Goal: Task Accomplishment & Management: Use online tool/utility

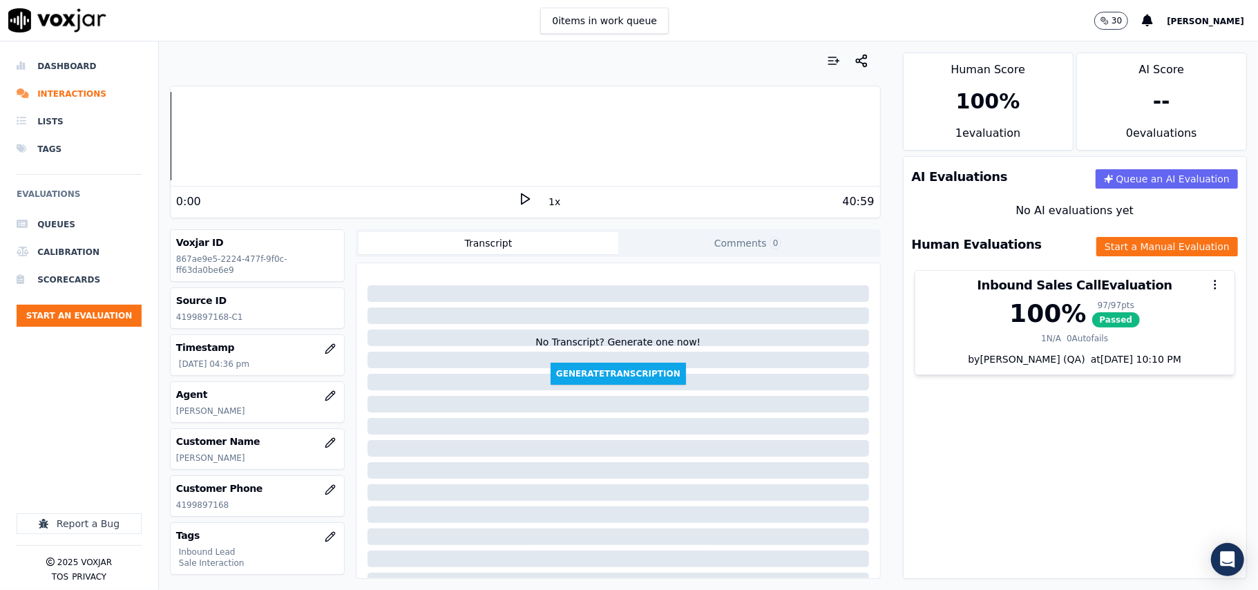
click at [196, 321] on p "4199897168-C1" at bounding box center [257, 317] width 162 height 11
copy p "4199897168"
click at [86, 305] on button "Start an Evaluation" at bounding box center [79, 316] width 125 height 22
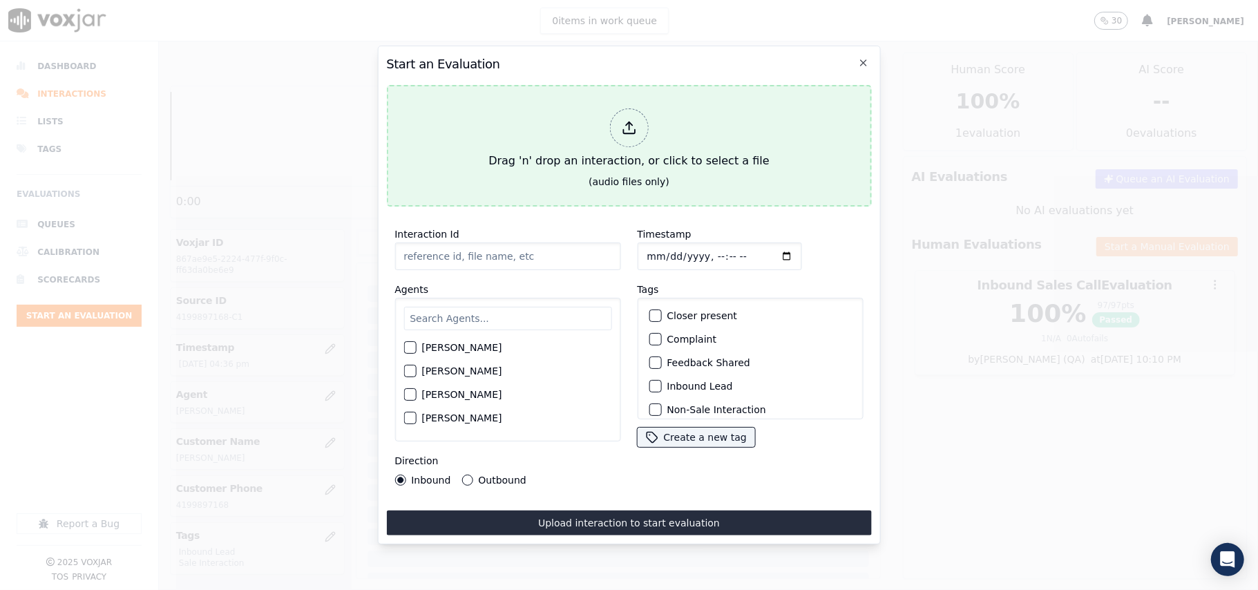
click at [649, 122] on div "Drag 'n' drop an interaction, or click to select a file" at bounding box center [629, 139] width 292 height 72
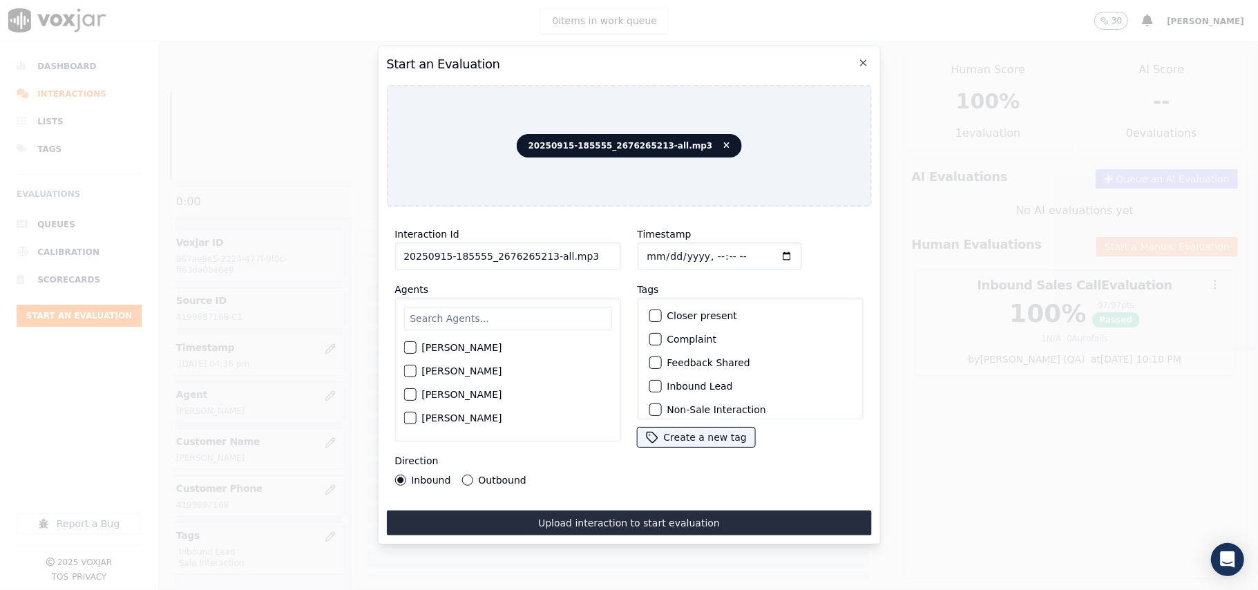
drag, startPoint x: 582, startPoint y: 257, endPoint x: 545, endPoint y: 263, distance: 37.1
click at [545, 263] on div "Interaction Id 20250915-185555_2676265213-all.mp3 Agents [PERSON_NAME] [PERSON_…" at bounding box center [507, 356] width 243 height 276
type input "20250915-185555_2676265213-C1"
click at [661, 253] on input "Timestamp" at bounding box center [719, 257] width 164 height 28
type input "[DATE]T18:04"
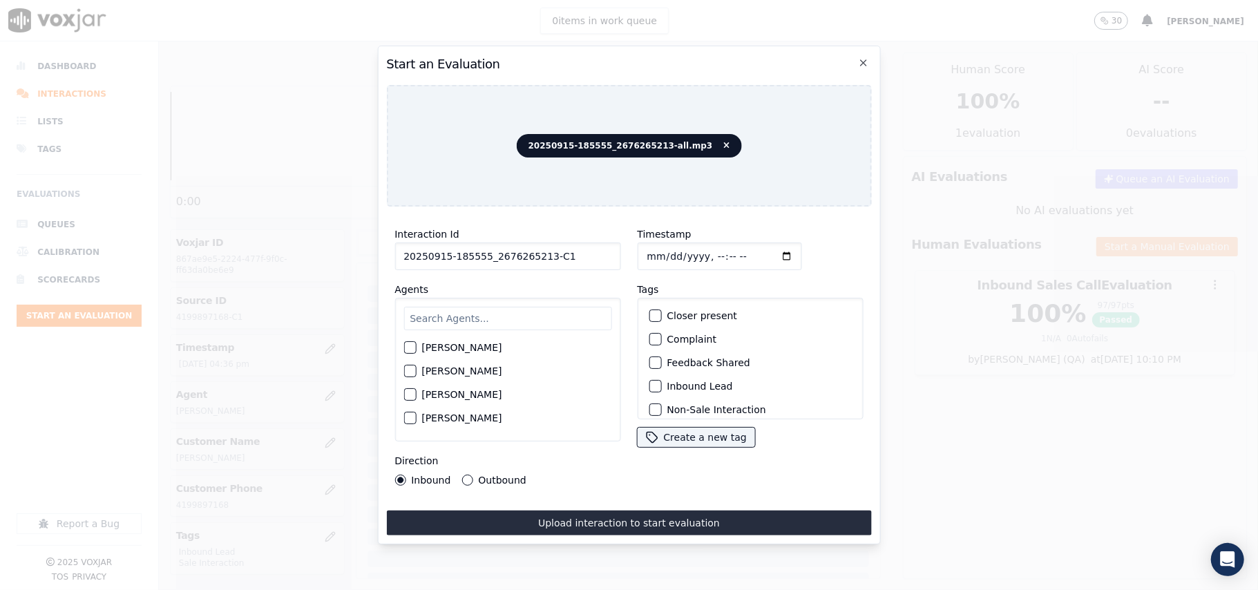
click at [521, 299] on div "[PERSON_NAME] [PERSON_NAME] [PERSON_NAME] [PERSON_NAME] [PERSON_NAME] [PERSON_N…" at bounding box center [508, 370] width 226 height 144
click at [446, 321] on input "text" at bounding box center [508, 318] width 208 height 23
type input "bran"
drag, startPoint x: 405, startPoint y: 338, endPoint x: 499, endPoint y: 354, distance: 95.4
click at [406, 340] on div "[PERSON_NAME]" at bounding box center [508, 351] width 208 height 23
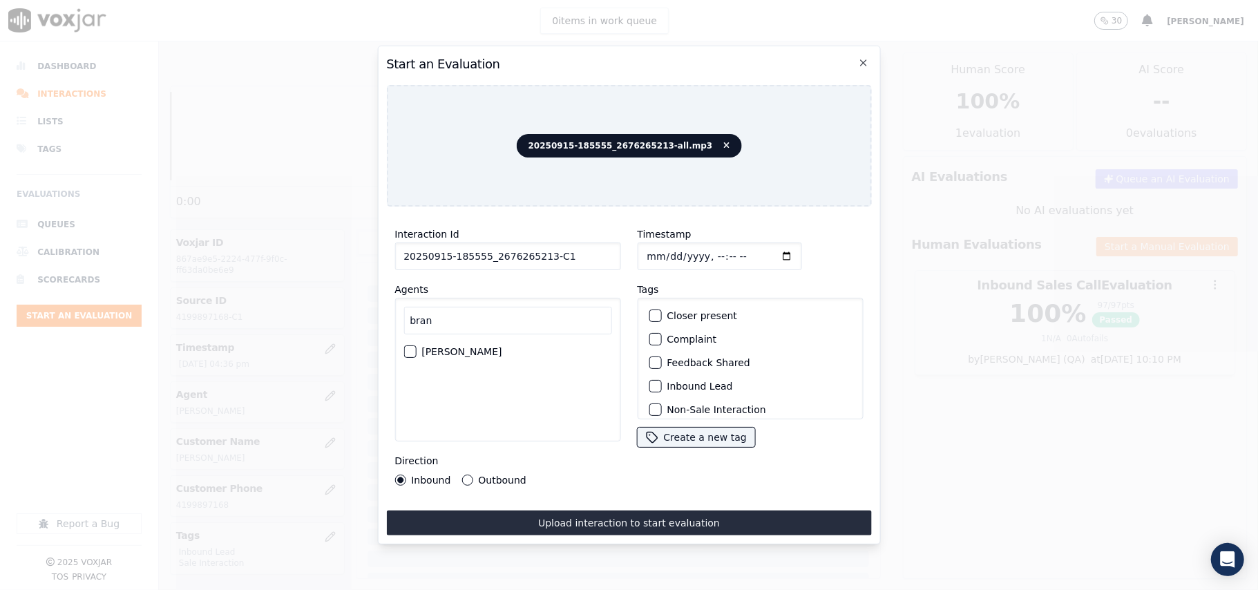
click at [409, 348] on div "button" at bounding box center [409, 352] width 10 height 10
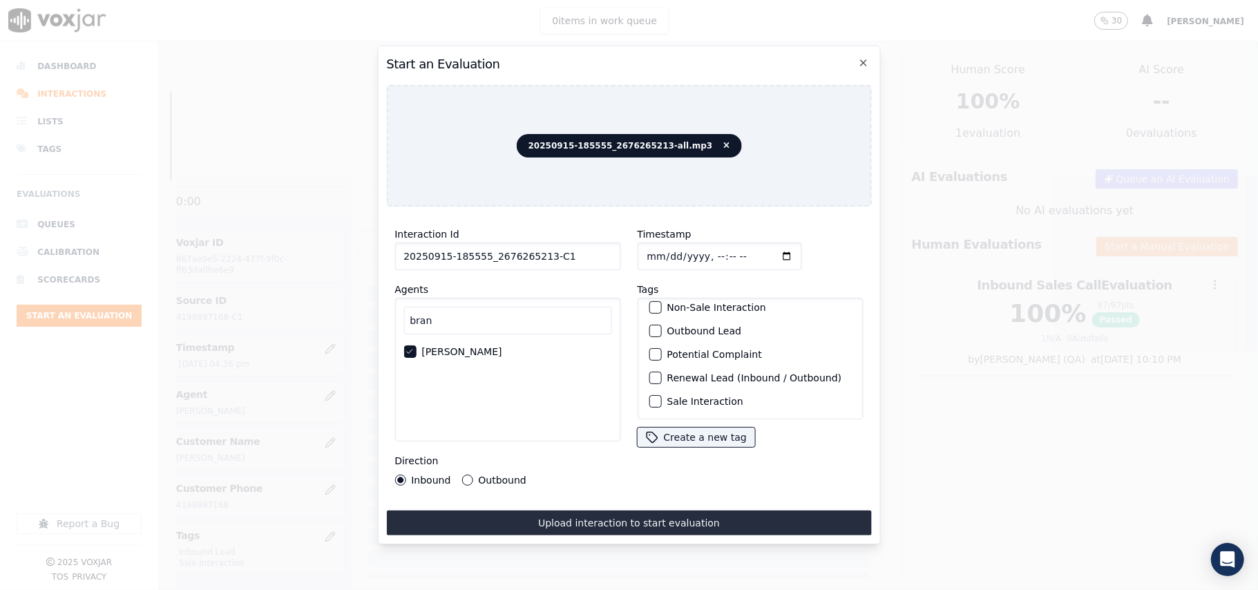
click at [650, 397] on div "button" at bounding box center [654, 402] width 10 height 10
click at [653, 325] on button "Outbound Lead" at bounding box center [655, 331] width 12 height 12
click at [485, 475] on label "Outbound" at bounding box center [502, 480] width 48 height 10
click at [473, 475] on button "Outbound" at bounding box center [467, 480] width 11 height 11
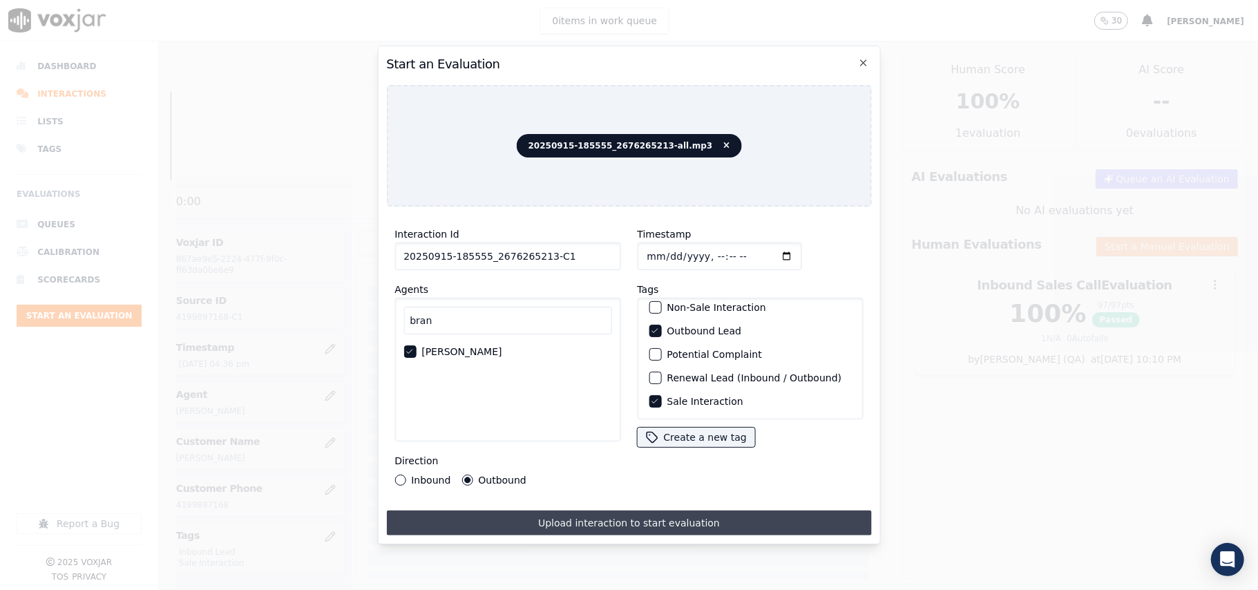
click at [562, 520] on button "Upload interaction to start evaluation" at bounding box center [628, 523] width 485 height 25
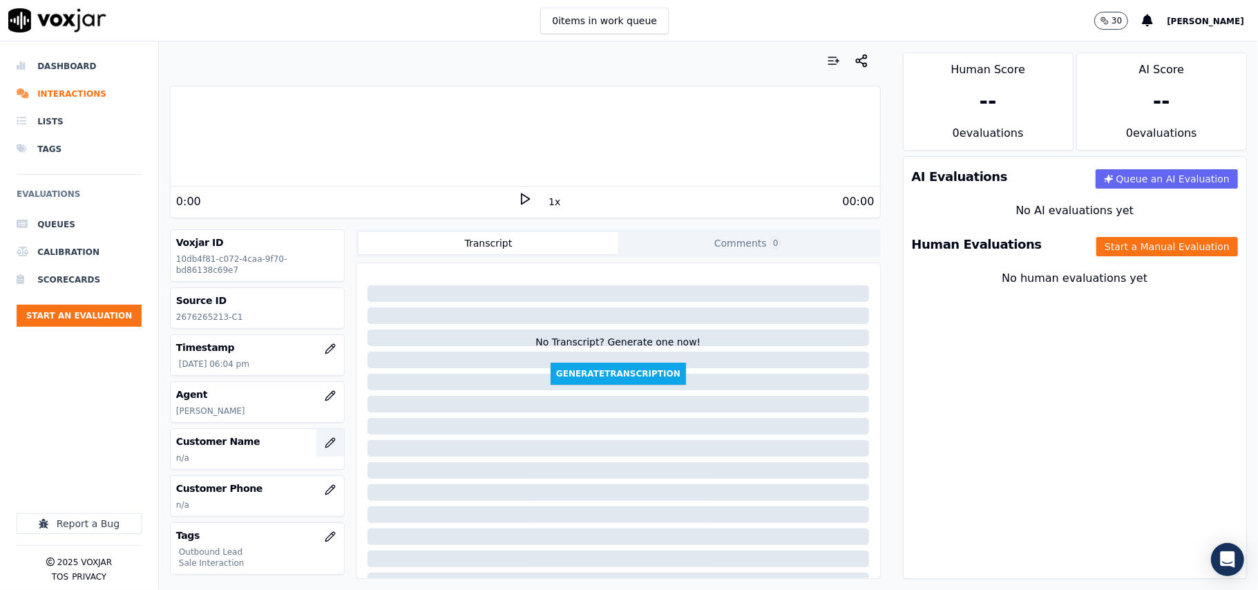
click at [325, 444] on icon "button" at bounding box center [330, 442] width 11 height 11
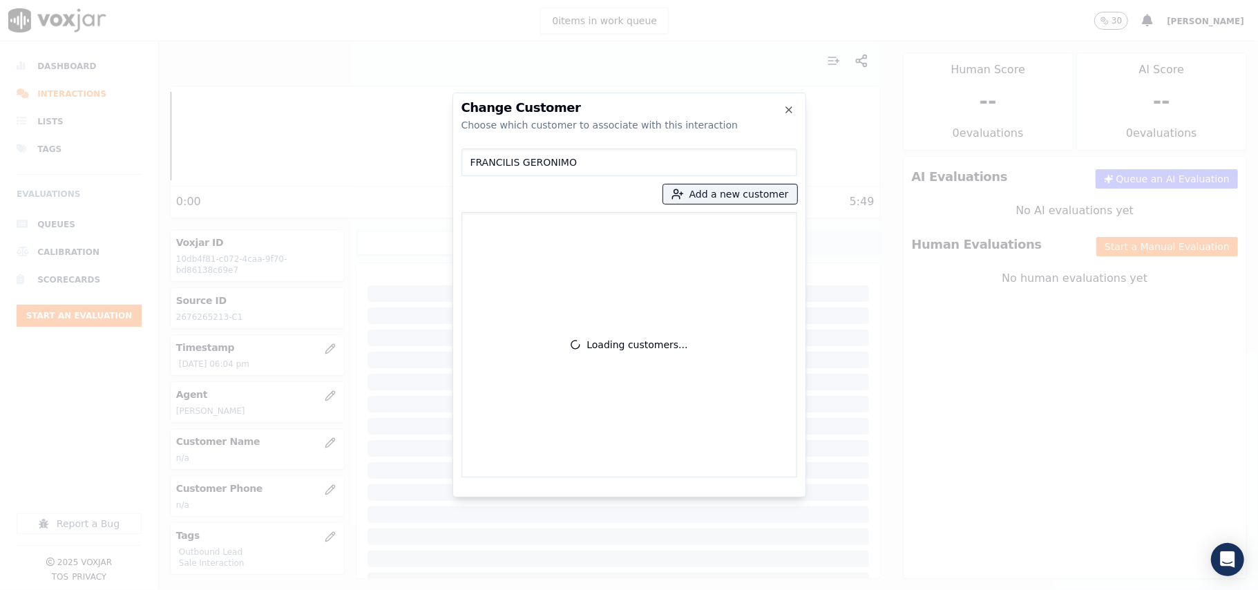
click at [474, 163] on input "FRANCILIS GERONIMO" at bounding box center [630, 163] width 336 height 28
type input "FRANCILIS GERONIMO"
click at [517, 227] on p "FRANCILIS GERONIMO" at bounding box center [549, 231] width 108 height 21
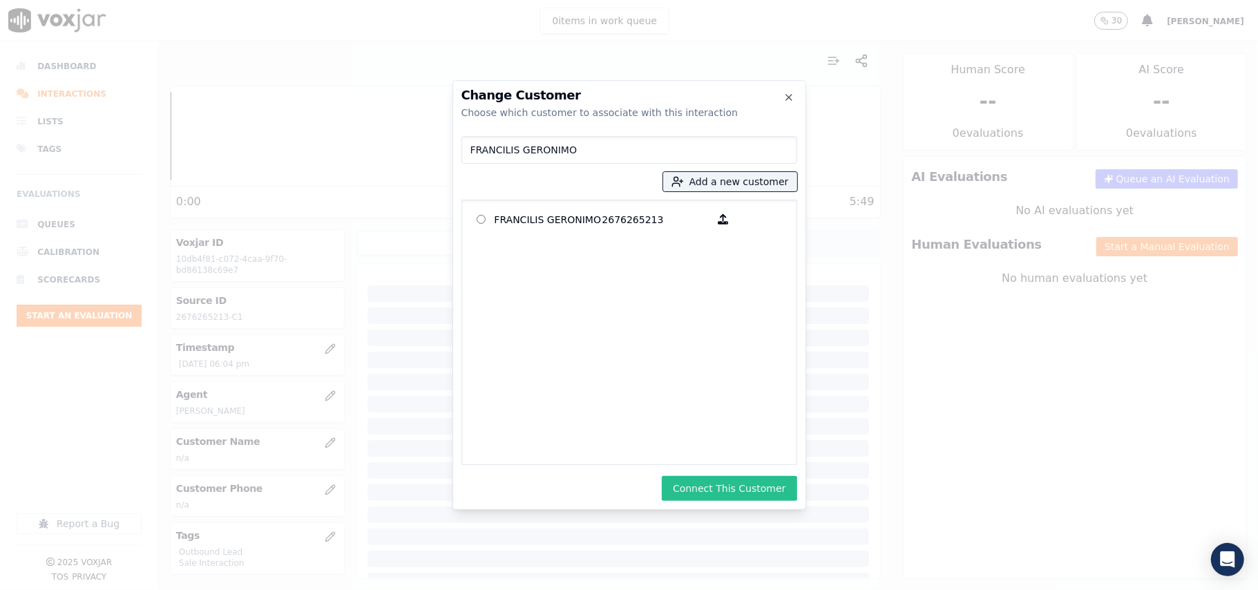
click at [758, 484] on button "Connect This Customer" at bounding box center [729, 488] width 135 height 25
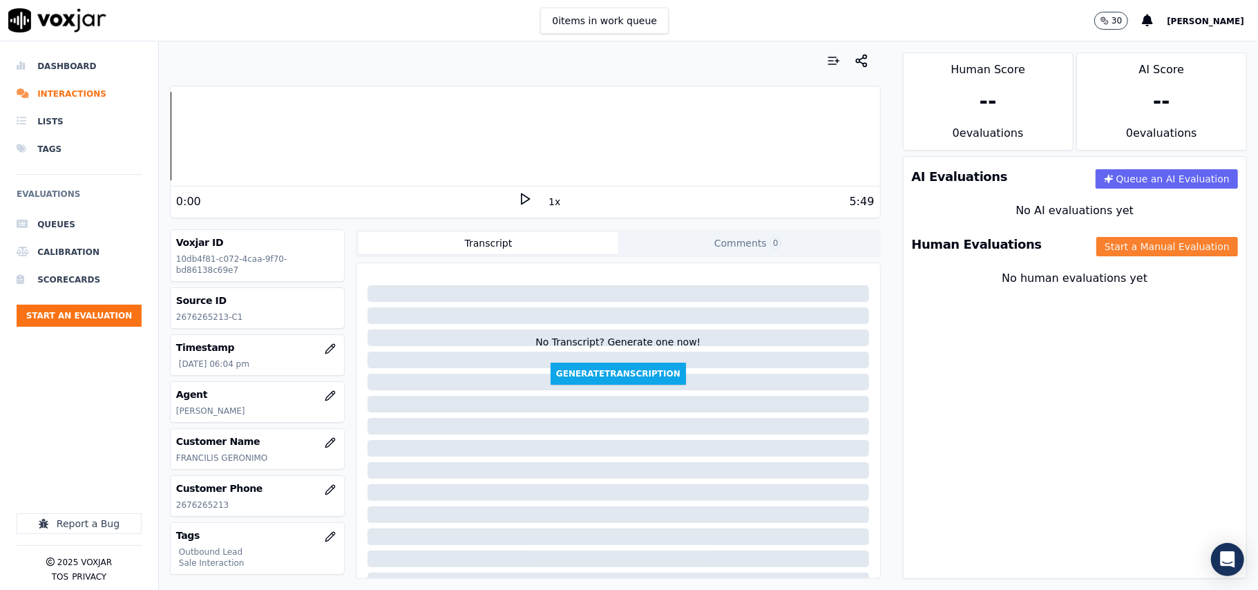
click at [1100, 242] on button "Start a Manual Evaluation" at bounding box center [1168, 246] width 142 height 19
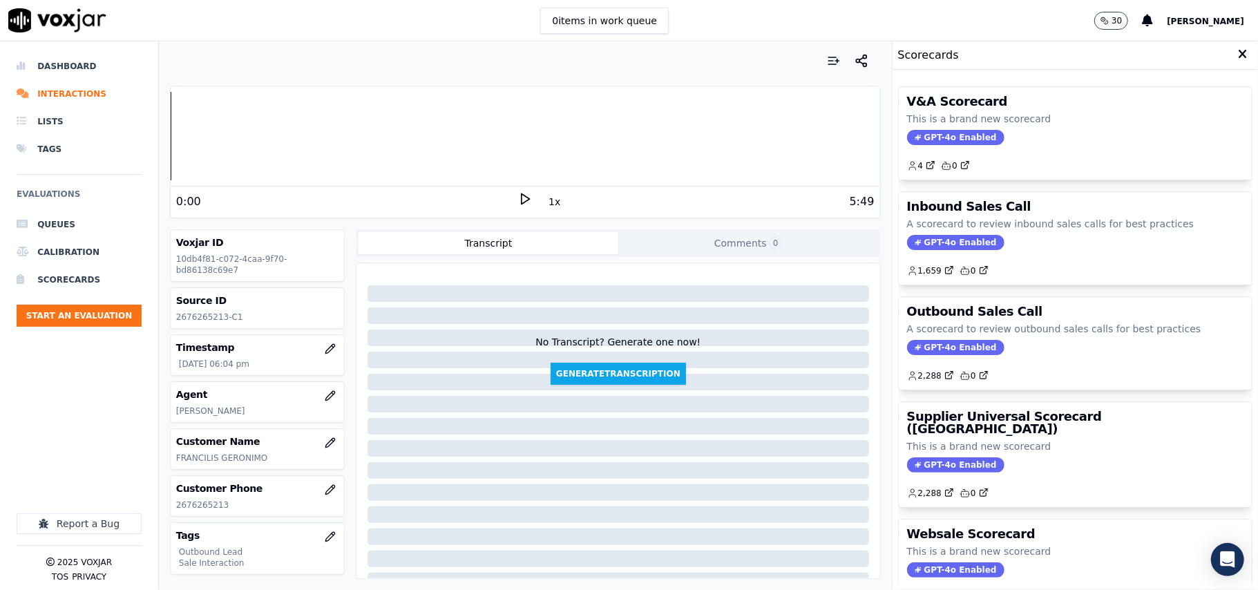
drag, startPoint x: 904, startPoint y: 326, endPoint x: 902, endPoint y: 341, distance: 15.3
click at [907, 327] on p "A scorecard to review outbound sales calls for best practices" at bounding box center [1075, 329] width 336 height 14
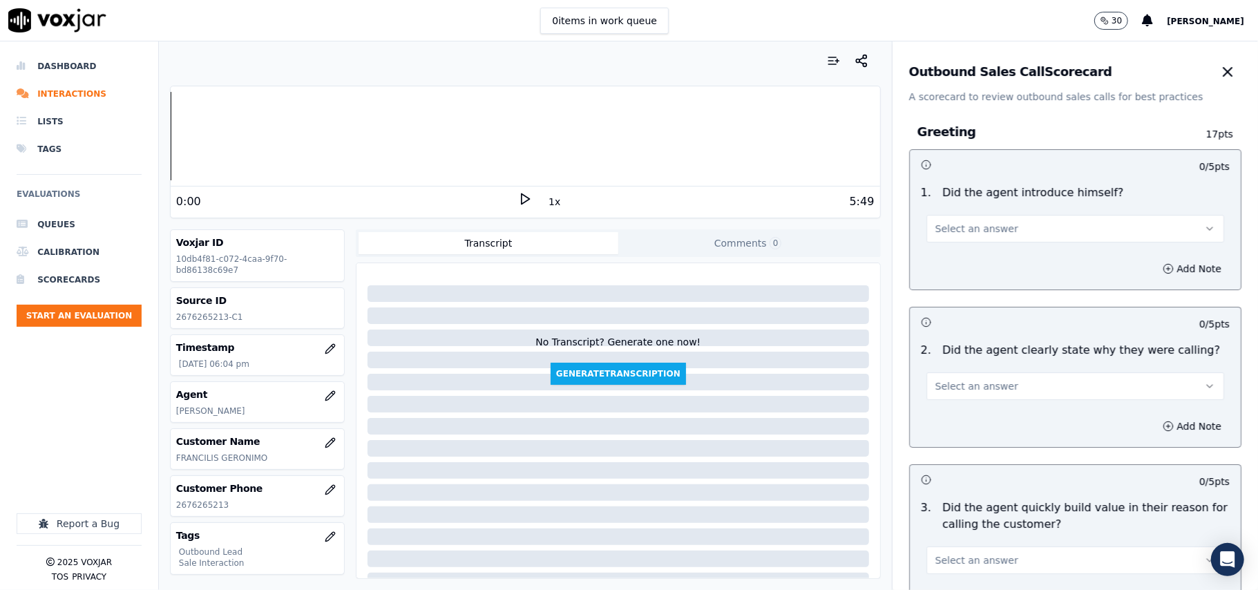
click at [904, 348] on div "Greeting 17 pts 0 / 5 pts 1 . Did the agent introduce himself? Select an answer…" at bounding box center [1075, 464] width 354 height 720
click at [938, 252] on div "Add Note" at bounding box center [1075, 268] width 331 height 41
click at [946, 243] on div "1 . Did the agent introduce himself? Select an answer" at bounding box center [1075, 213] width 331 height 69
drag, startPoint x: 951, startPoint y: 225, endPoint x: 956, endPoint y: 239, distance: 15.3
click at [954, 227] on span "Select an answer" at bounding box center [977, 229] width 83 height 14
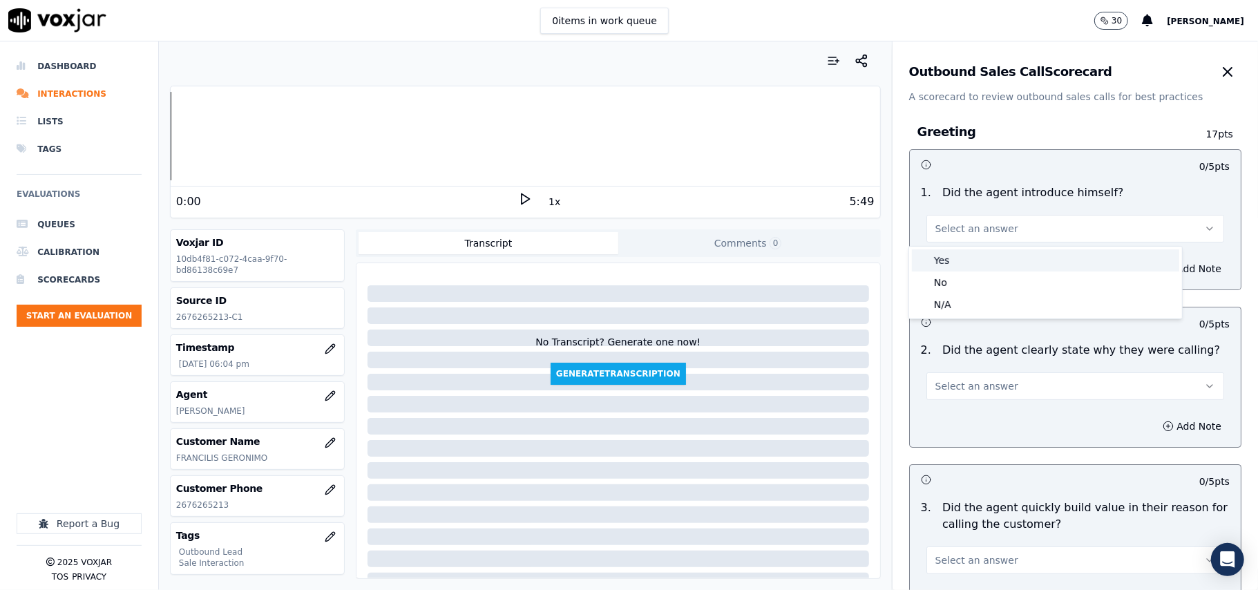
click at [960, 267] on div "Yes" at bounding box center [1045, 260] width 267 height 22
click at [960, 397] on button "Select an answer" at bounding box center [1076, 386] width 298 height 28
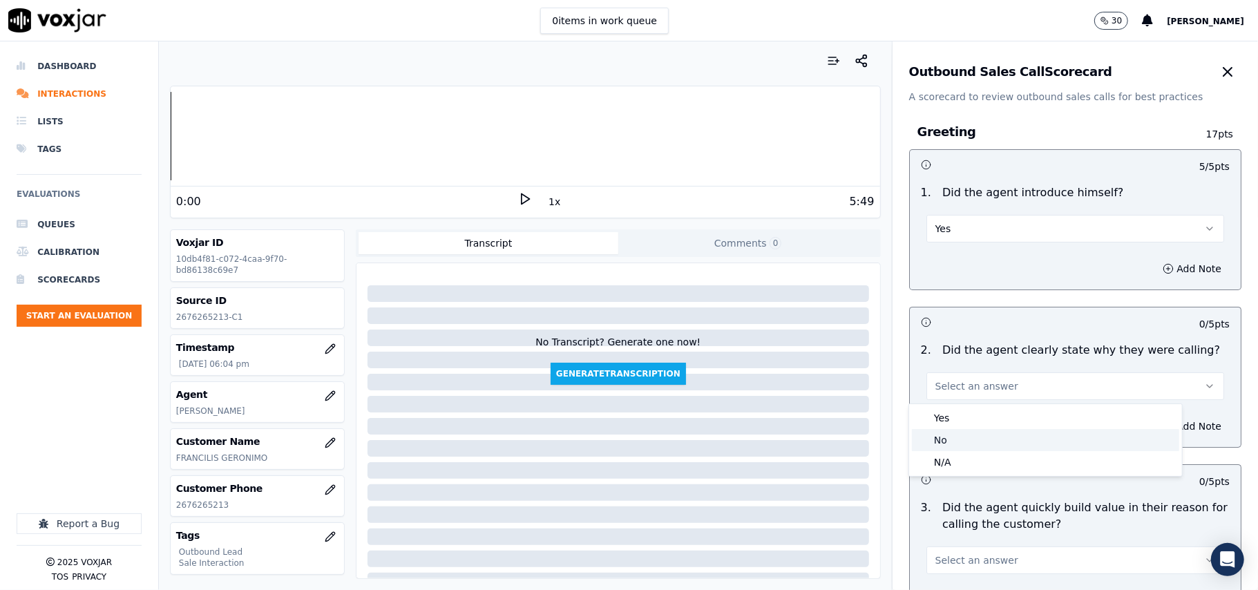
click at [962, 448] on div "No" at bounding box center [1045, 440] width 267 height 22
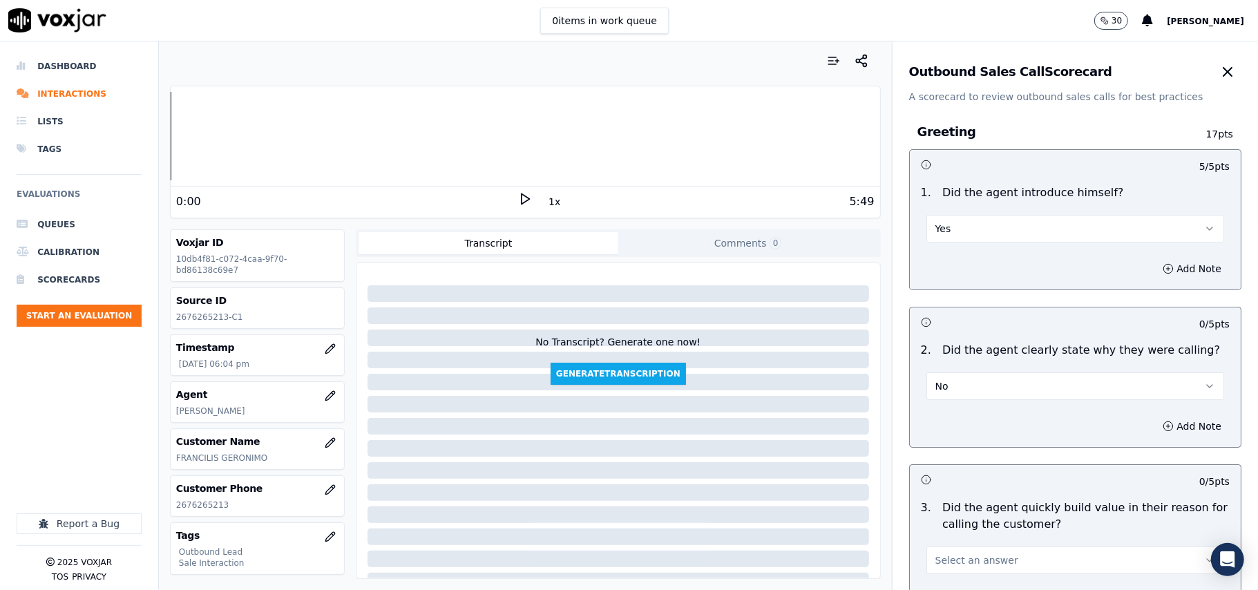
click at [965, 388] on button "No" at bounding box center [1076, 386] width 298 height 28
click at [962, 421] on div "Yes" at bounding box center [1045, 418] width 267 height 22
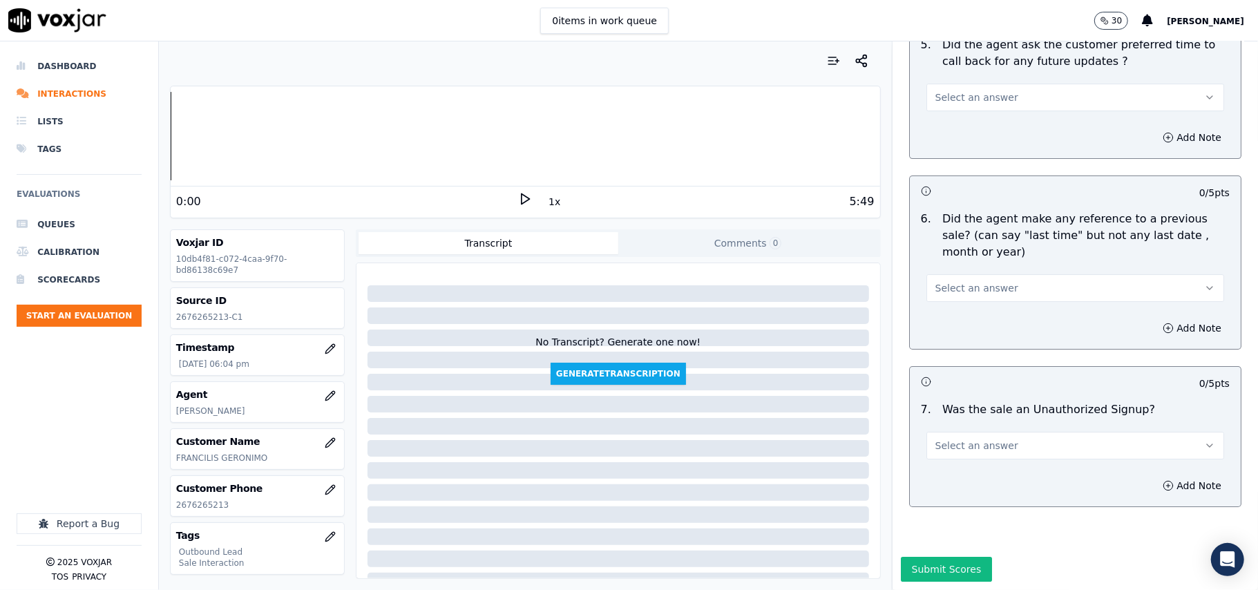
click at [933, 432] on button "Select an answer" at bounding box center [1076, 446] width 298 height 28
click at [948, 446] on div "No" at bounding box center [1045, 457] width 267 height 22
click at [951, 216] on p "Did the agent make any reference to a previous sale? (can say "last time" but n…" at bounding box center [1085, 236] width 287 height 50
click at [951, 260] on div "Select an answer" at bounding box center [1076, 280] width 320 height 41
drag, startPoint x: 951, startPoint y: 236, endPoint x: 954, endPoint y: 257, distance: 21.6
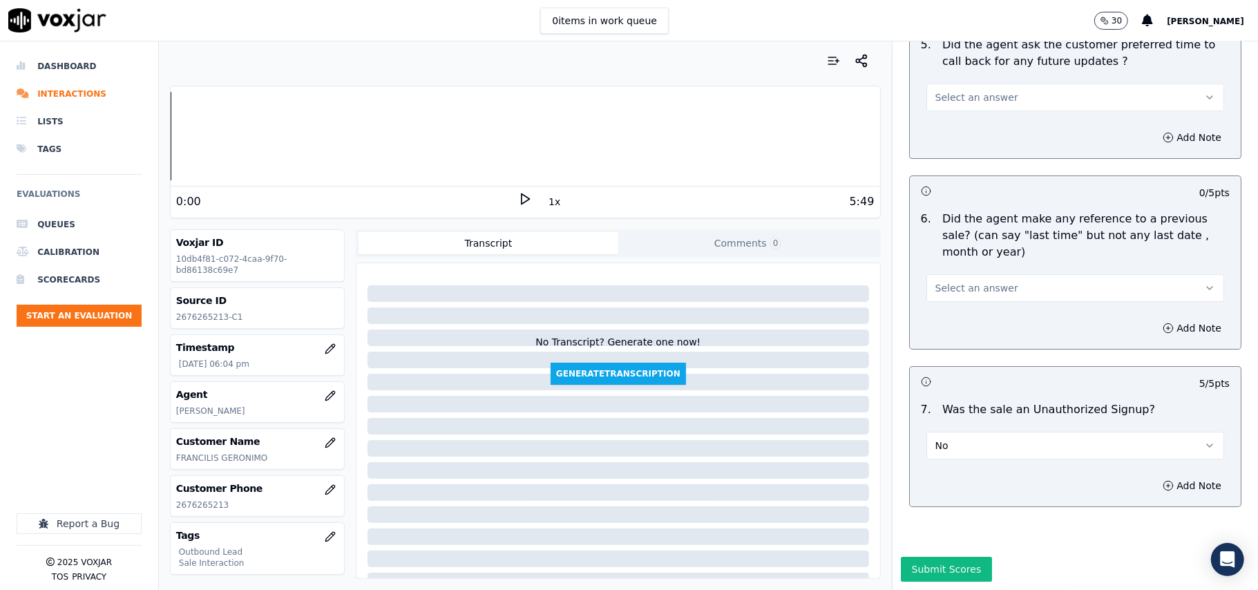
click at [952, 274] on button "Select an answer" at bounding box center [1076, 288] width 298 height 28
click at [957, 301] on div "No" at bounding box center [1045, 299] width 267 height 22
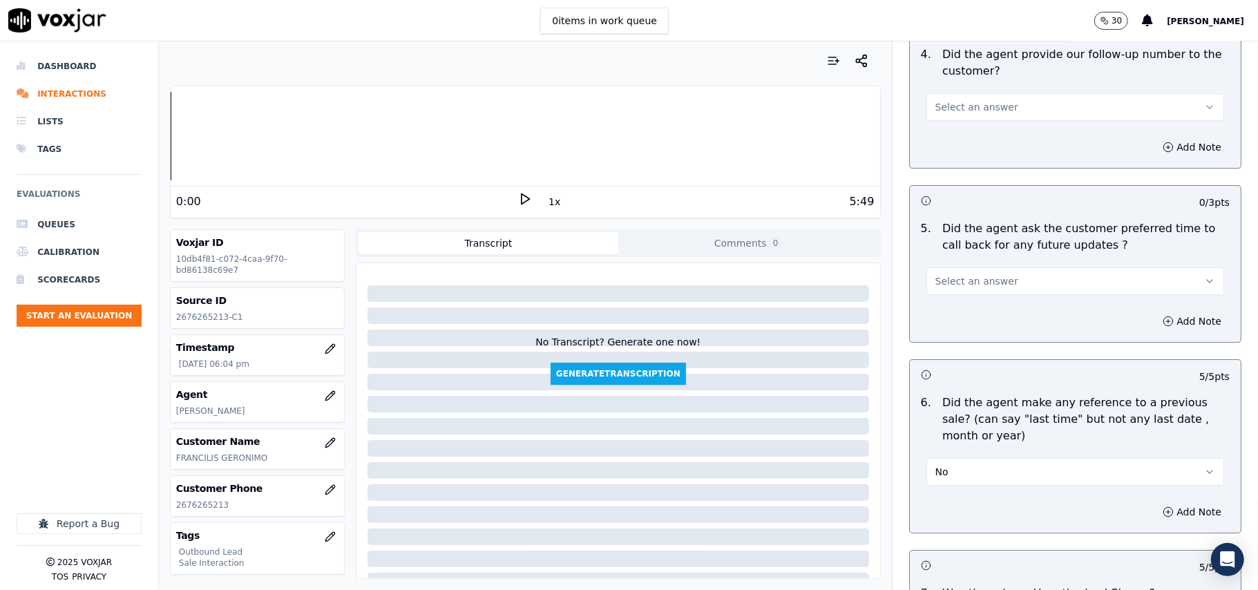
scroll to position [3170, 0]
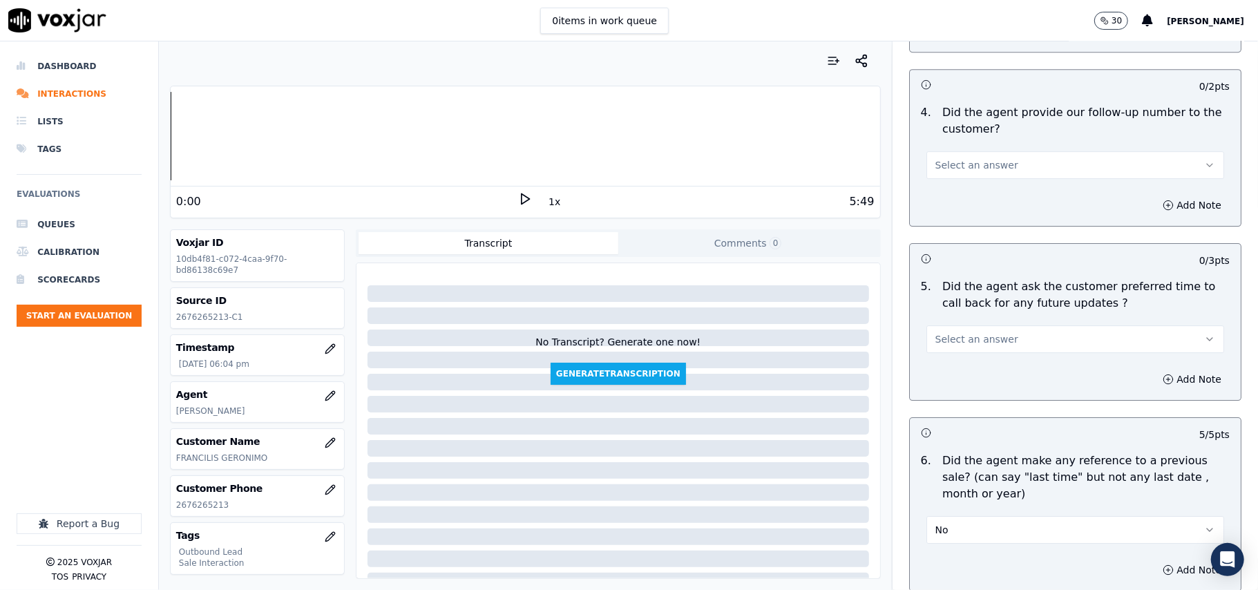
click at [968, 332] on span "Select an answer" at bounding box center [977, 339] width 83 height 14
click at [959, 361] on div "Yes" at bounding box center [1045, 363] width 267 height 22
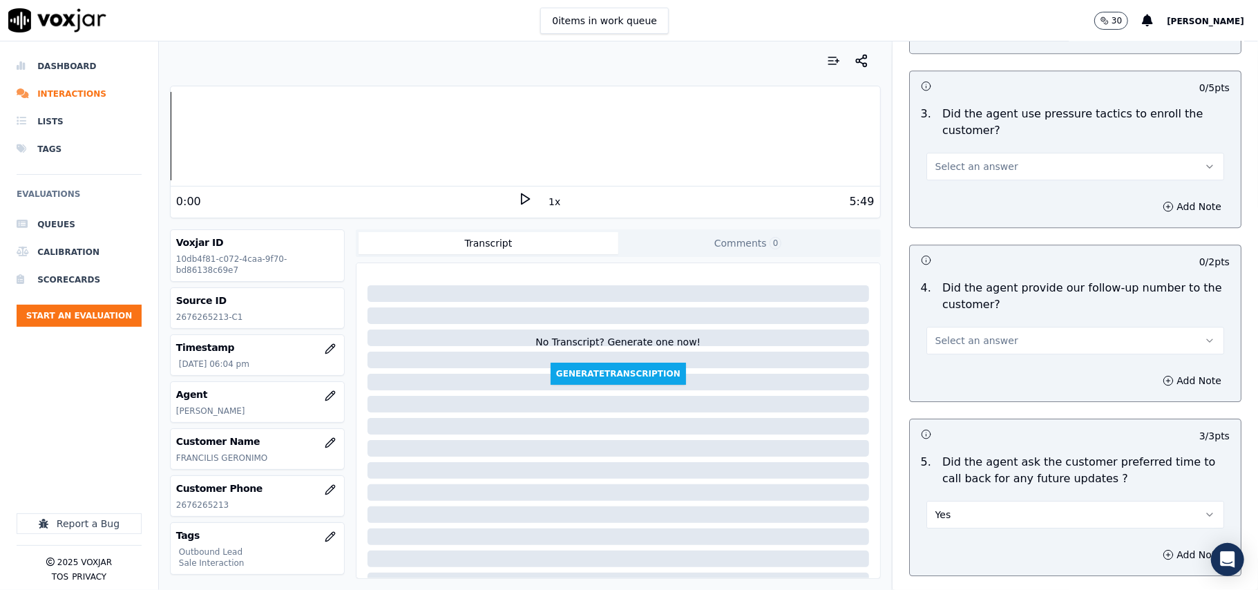
scroll to position [2894, 0]
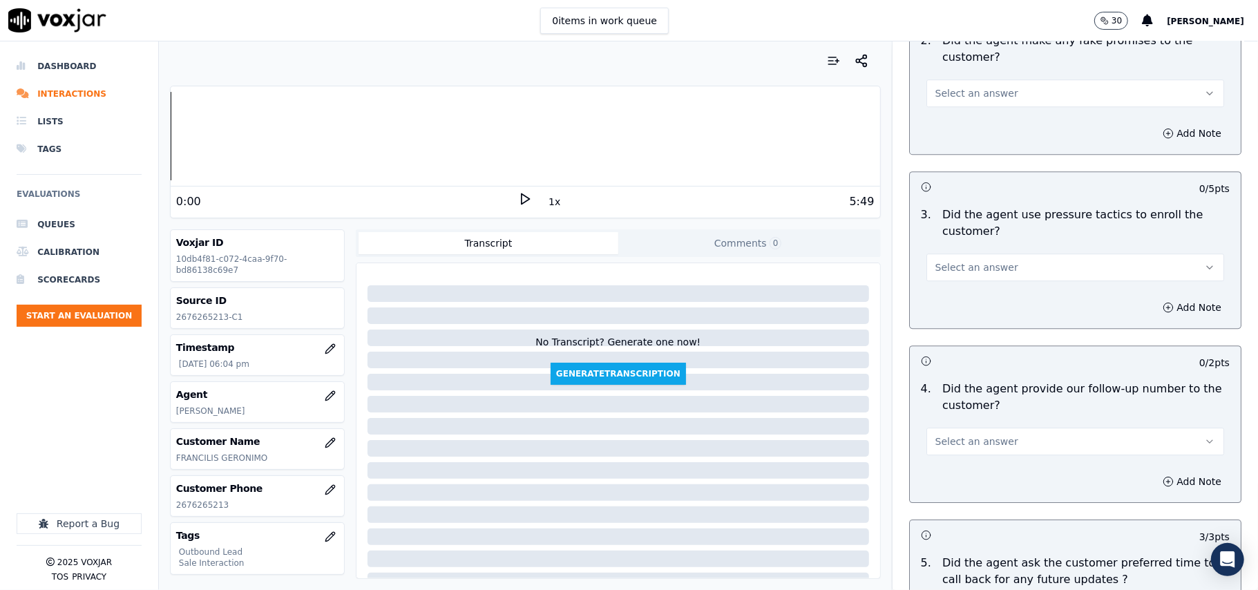
click at [954, 435] on span "Select an answer" at bounding box center [977, 442] width 83 height 14
click at [949, 466] on div "Yes" at bounding box center [1045, 464] width 267 height 22
click at [976, 269] on button "Select an answer" at bounding box center [1076, 268] width 298 height 28
click at [965, 315] on div "No" at bounding box center [1045, 312] width 267 height 22
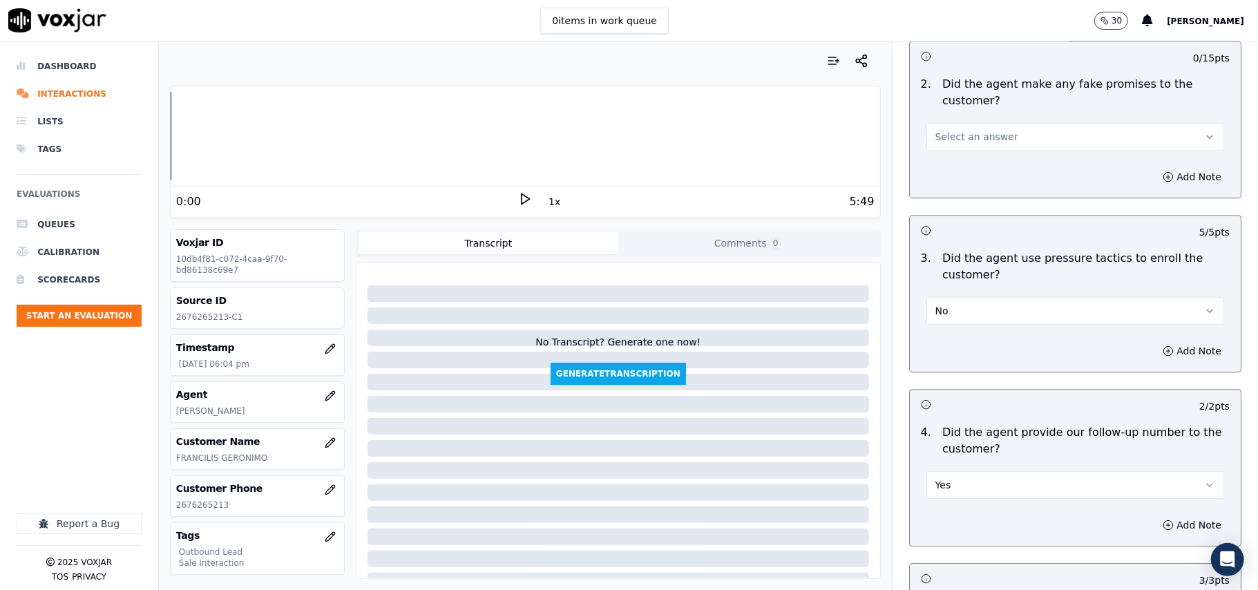
scroll to position [2617, 0]
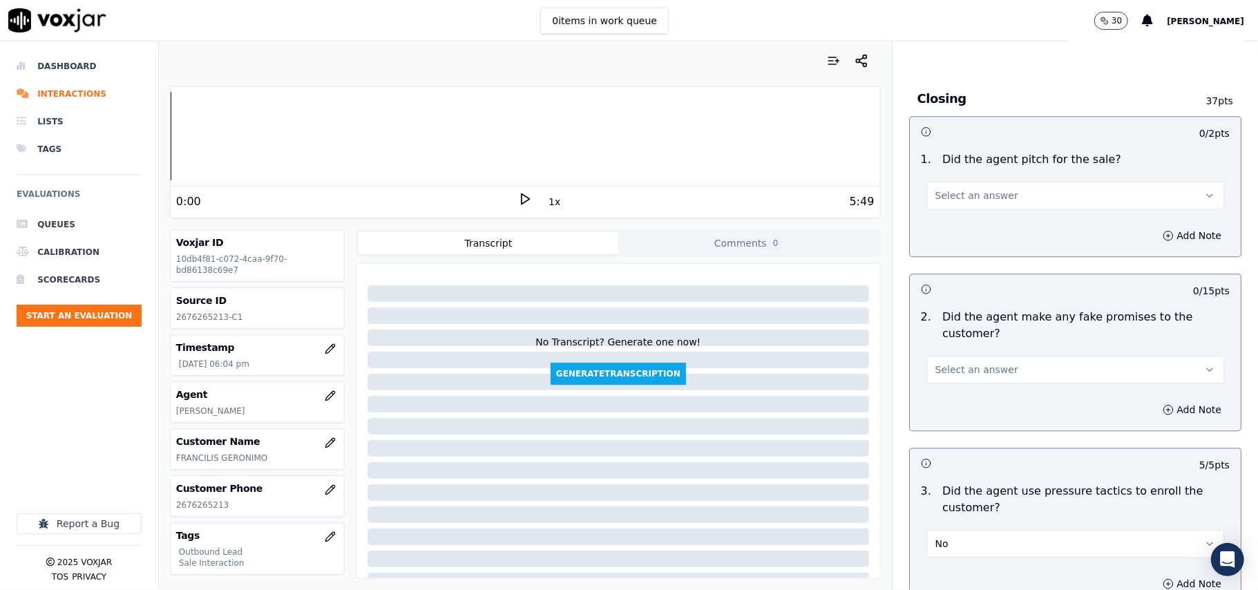
click at [990, 363] on button "Select an answer" at bounding box center [1076, 370] width 298 height 28
click at [991, 409] on div "No" at bounding box center [1045, 414] width 267 height 22
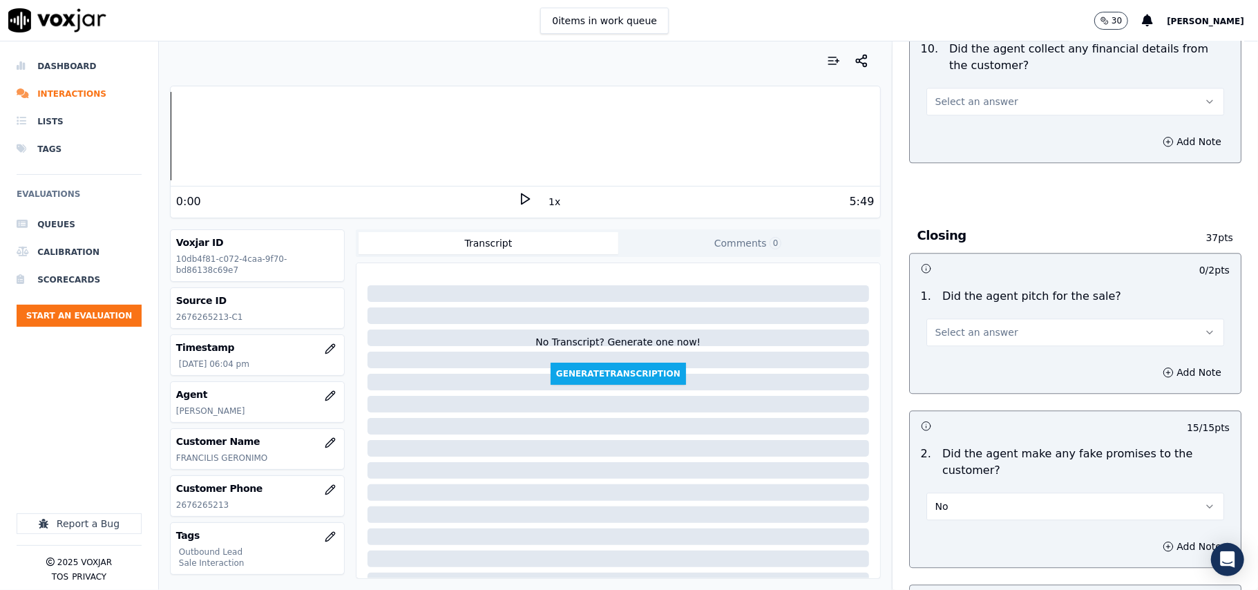
scroll to position [2341, 0]
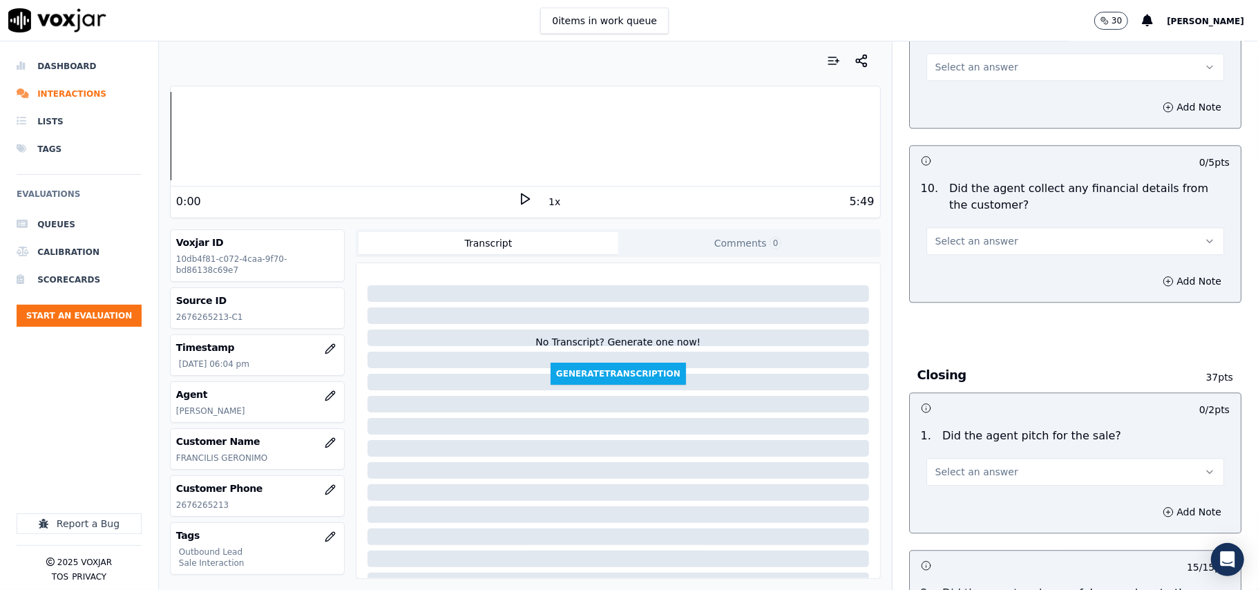
click at [1001, 476] on div "1 . Did the agent pitch for the sale? Select an answer" at bounding box center [1075, 456] width 331 height 69
click at [985, 499] on div "Add Note" at bounding box center [1075, 511] width 331 height 41
drag, startPoint x: 984, startPoint y: 448, endPoint x: 977, endPoint y: 471, distance: 23.8
click at [984, 458] on button "Select an answer" at bounding box center [1076, 472] width 298 height 28
click at [949, 492] on div "Yes" at bounding box center [1045, 493] width 267 height 22
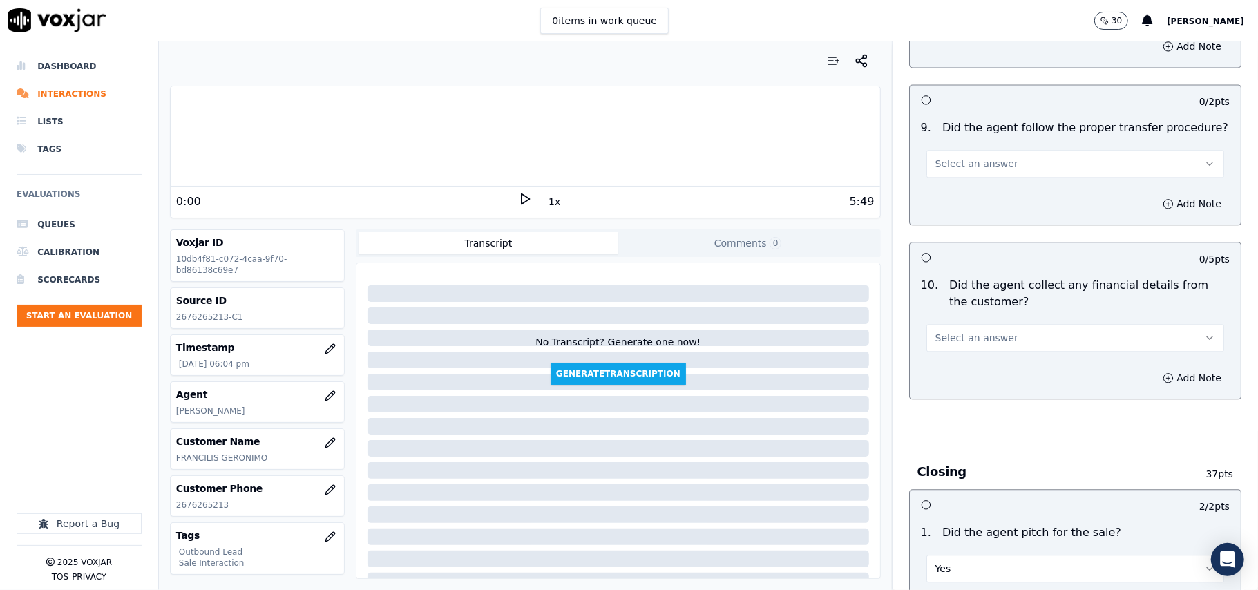
scroll to position [2156, 0]
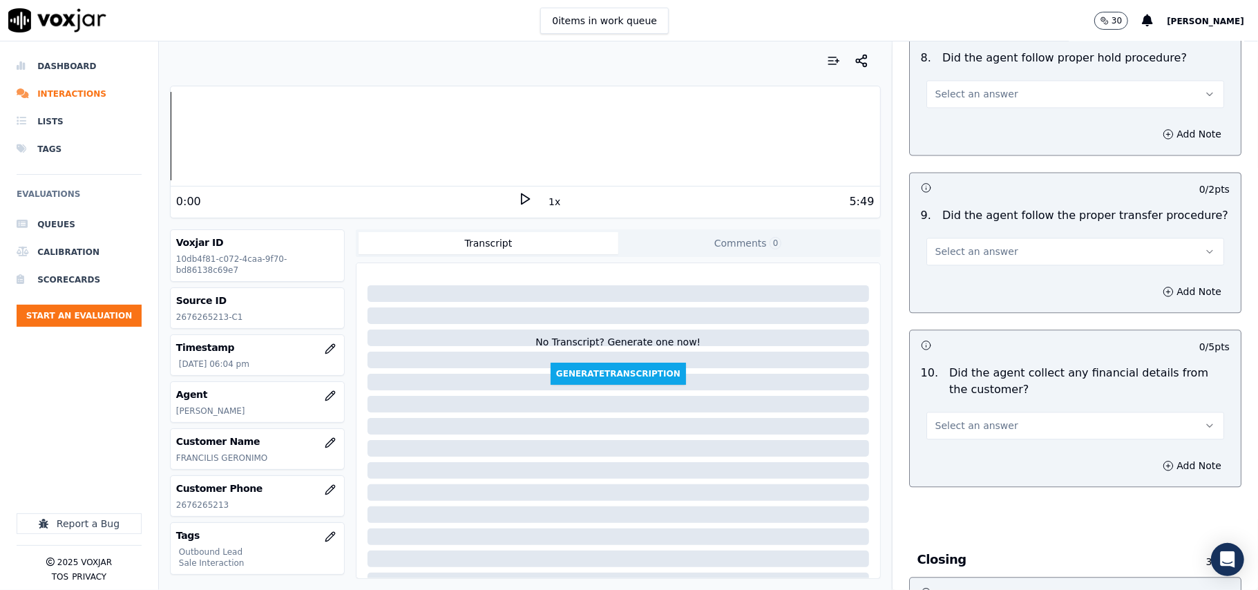
click at [974, 419] on span "Select an answer" at bounding box center [977, 426] width 83 height 14
click at [971, 446] on div "Yes" at bounding box center [1045, 446] width 267 height 22
click at [993, 419] on button "Yes" at bounding box center [1076, 426] width 298 height 28
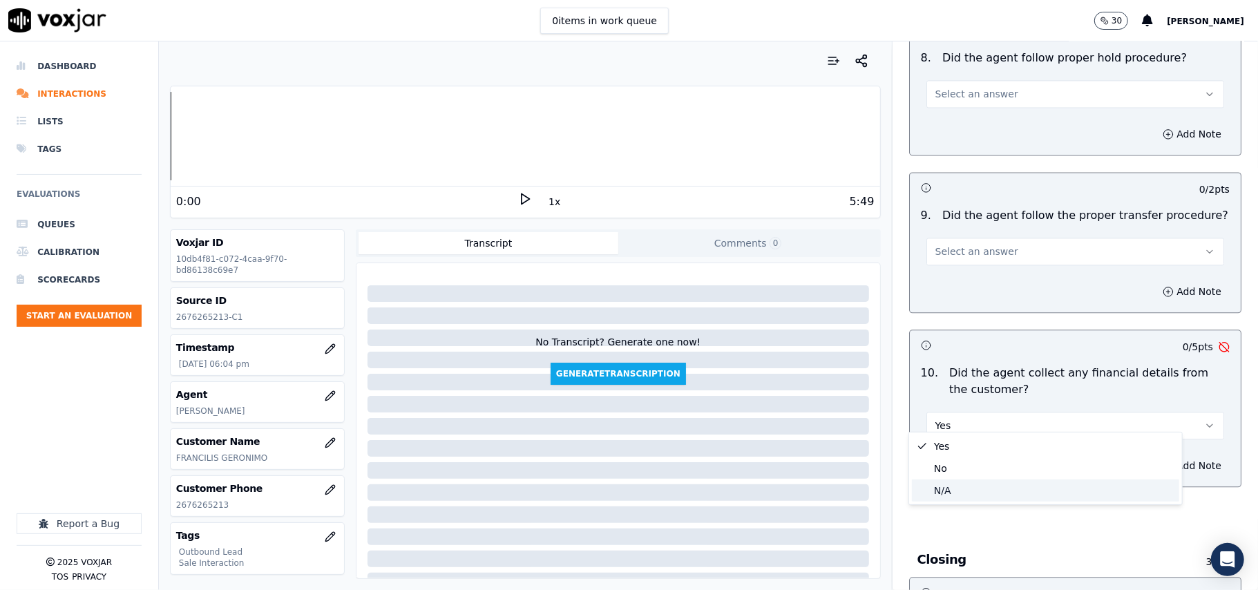
click at [958, 482] on div "N/A" at bounding box center [1045, 491] width 267 height 22
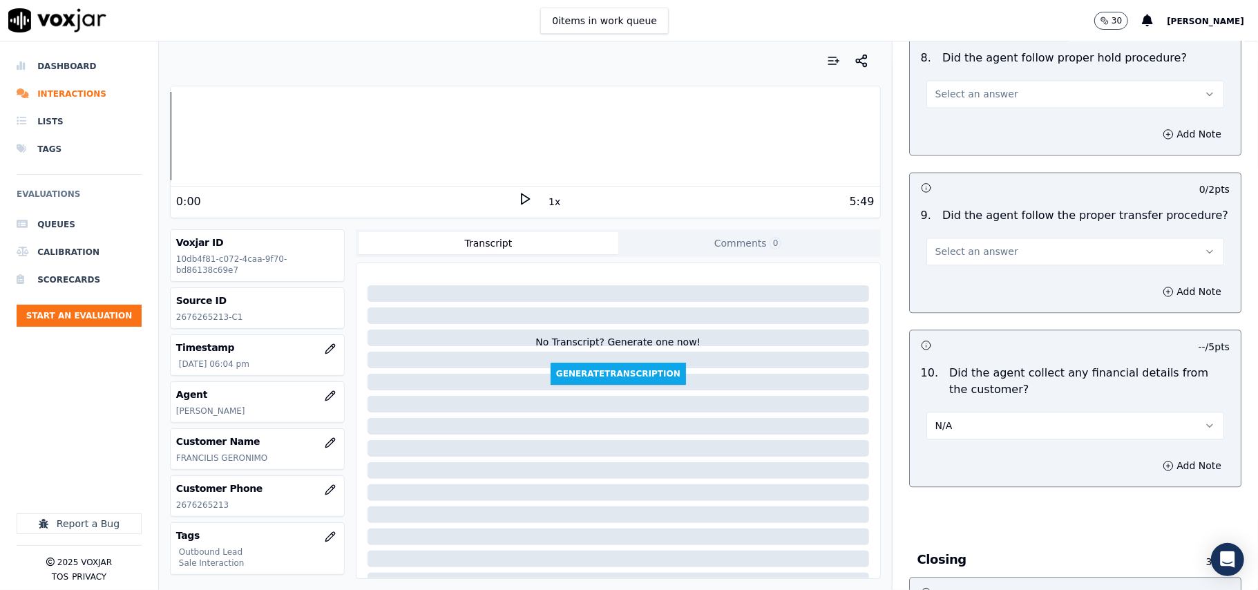
click at [958, 424] on button "N/A" at bounding box center [1076, 426] width 298 height 28
click at [949, 468] on div "No" at bounding box center [1045, 468] width 267 height 22
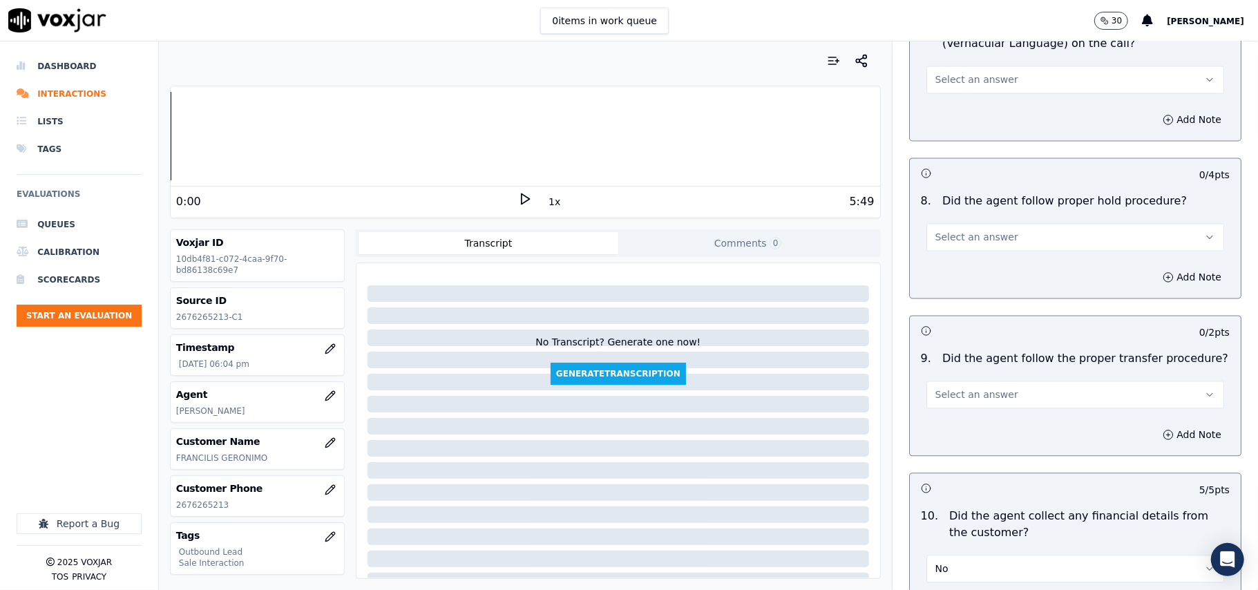
scroll to position [1880, 0]
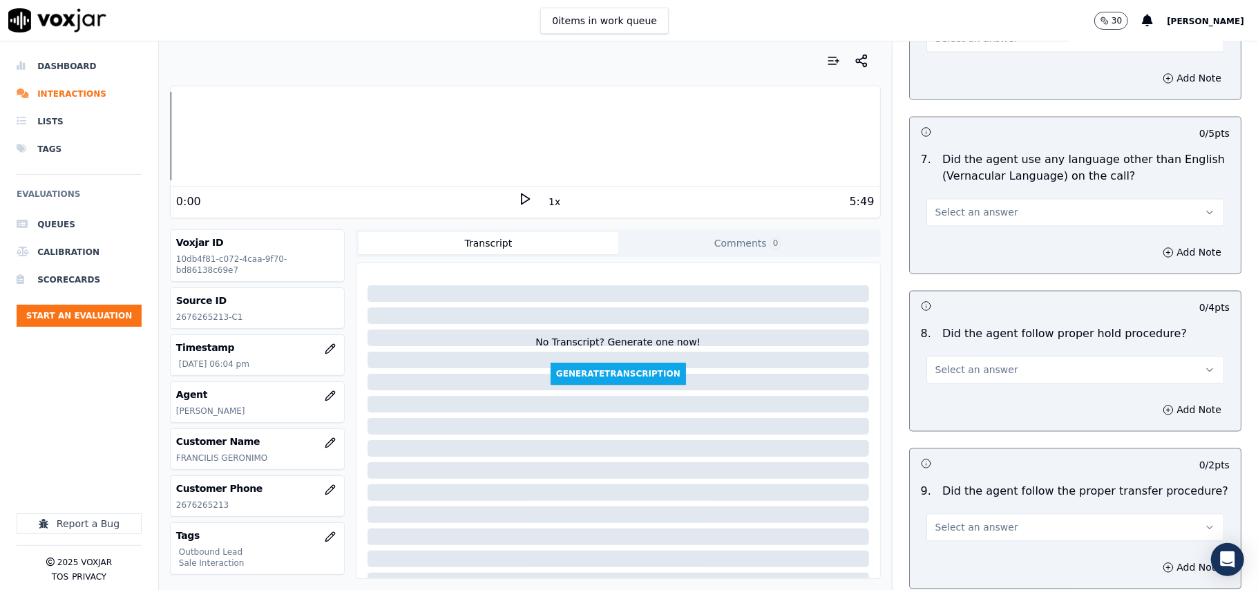
click at [960, 521] on span "Select an answer" at bounding box center [977, 528] width 83 height 14
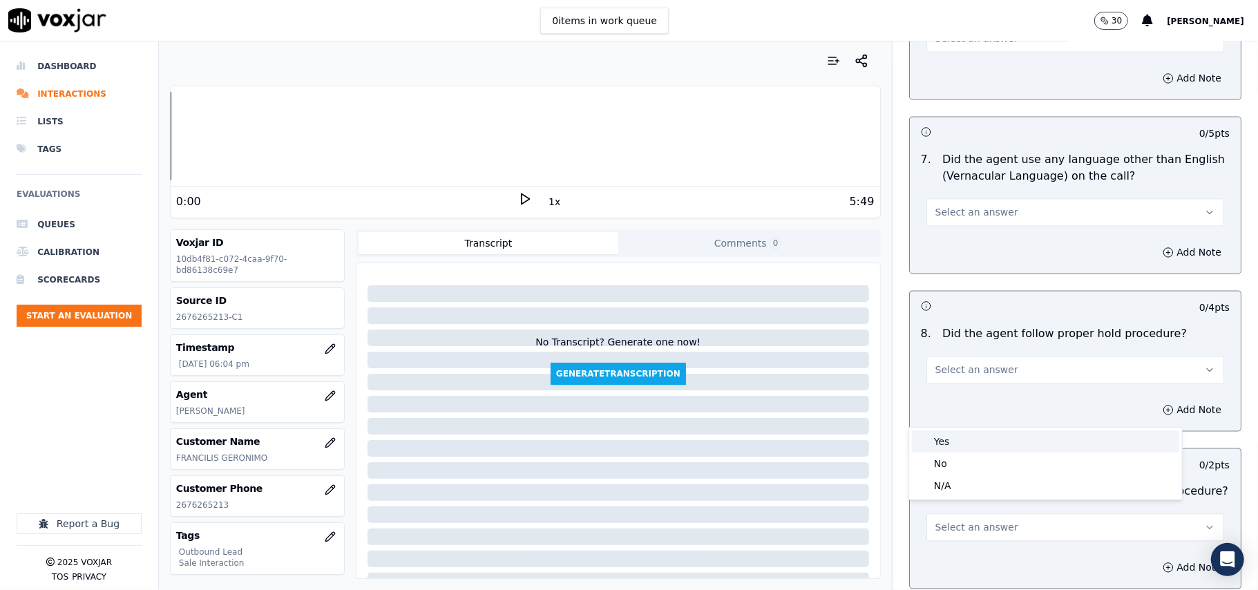
click at [962, 446] on div "Yes" at bounding box center [1045, 441] width 267 height 22
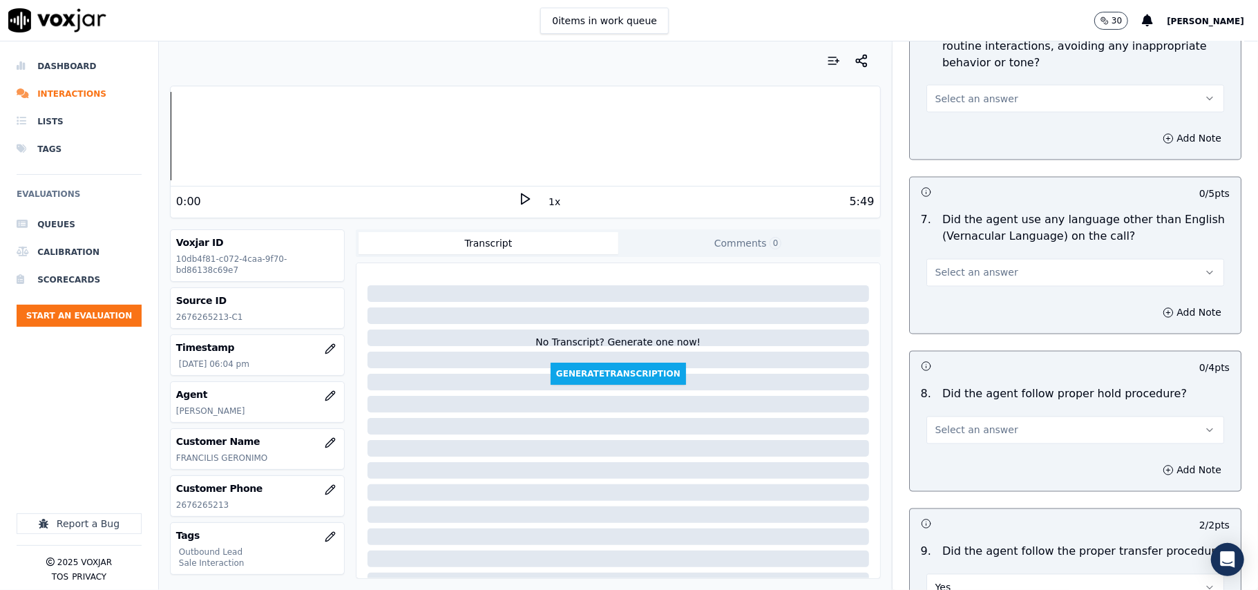
scroll to position [1788, 0]
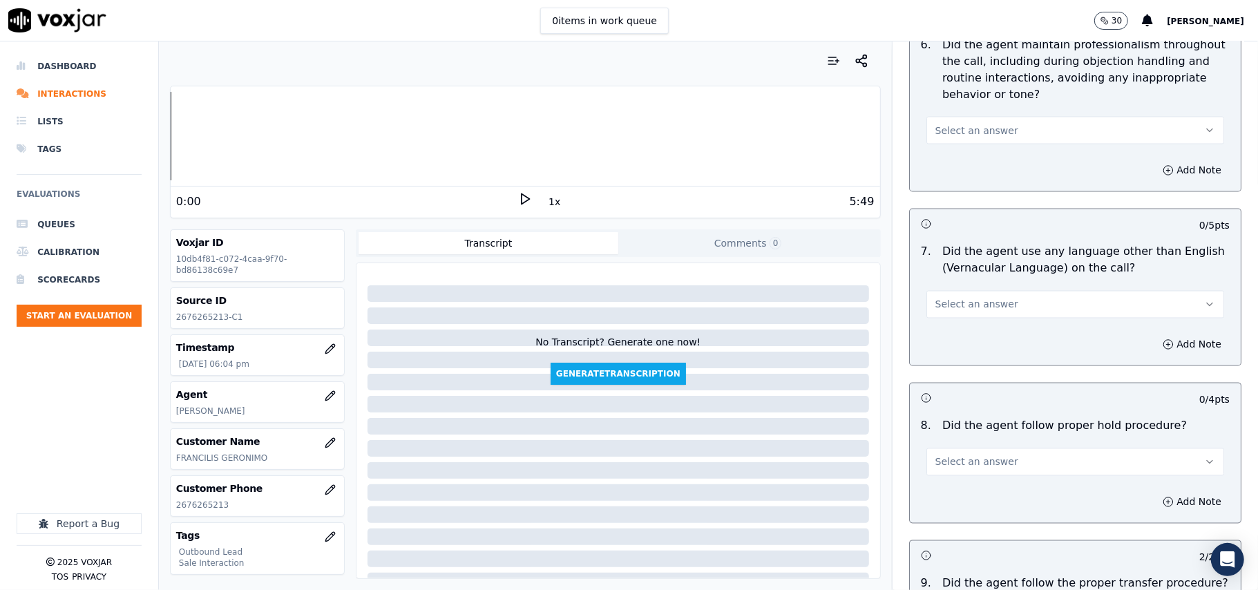
click at [987, 455] on span "Select an answer" at bounding box center [977, 462] width 83 height 14
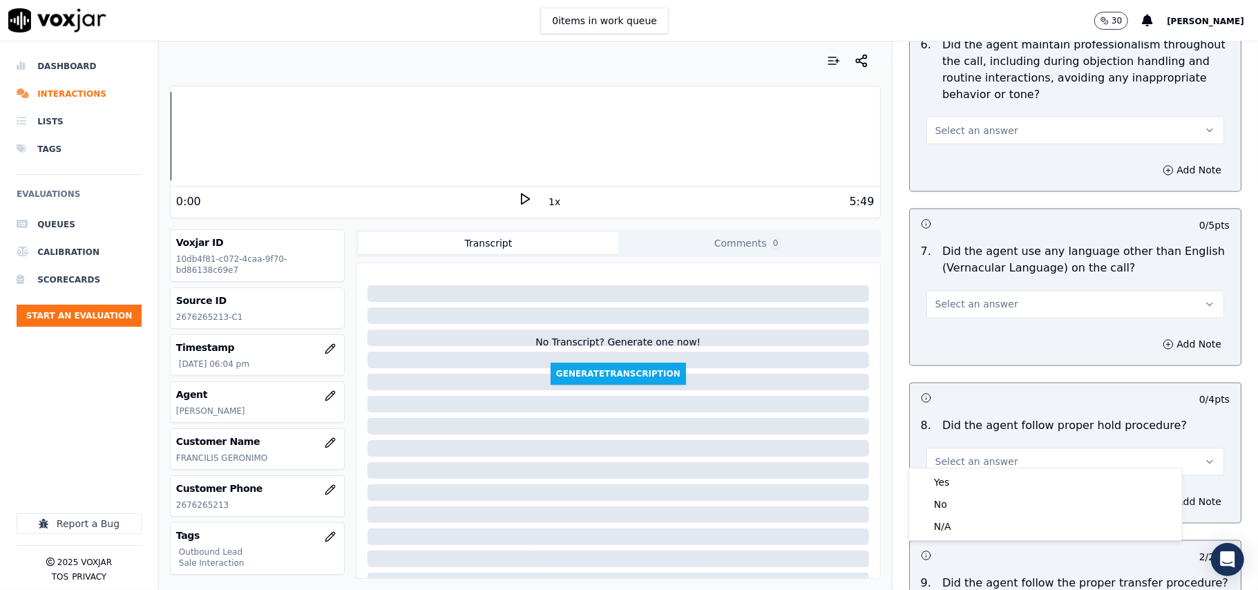
click at [941, 474] on div "Yes" at bounding box center [1045, 482] width 267 height 22
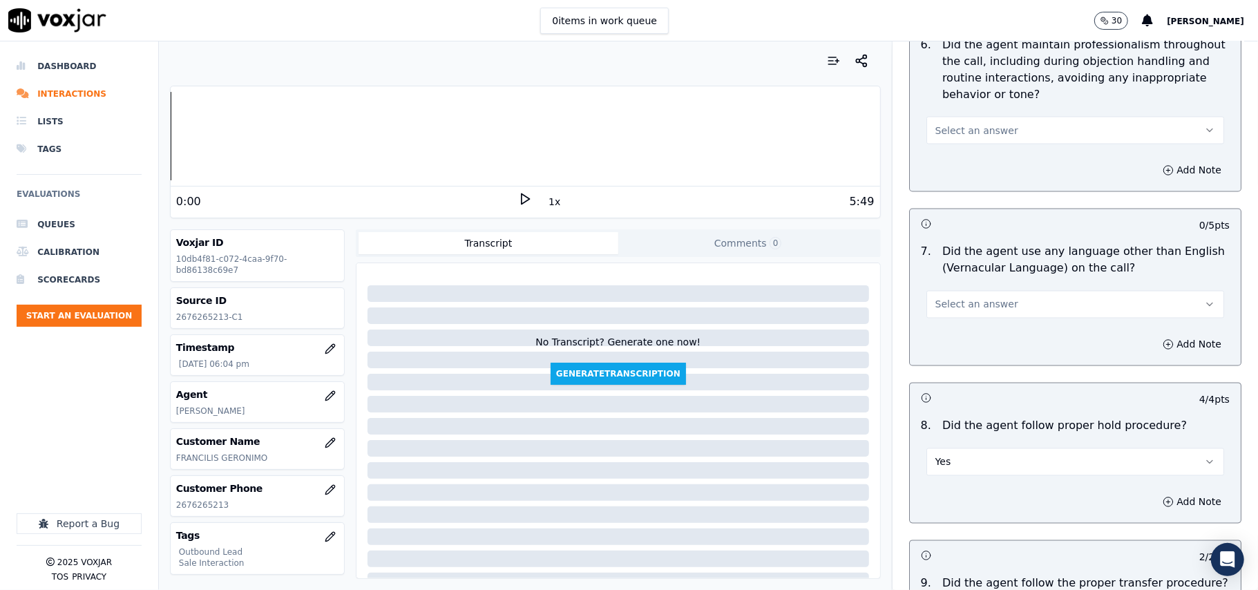
click at [960, 300] on button "Select an answer" at bounding box center [1076, 305] width 298 height 28
click at [949, 341] on div "No" at bounding box center [1045, 346] width 267 height 22
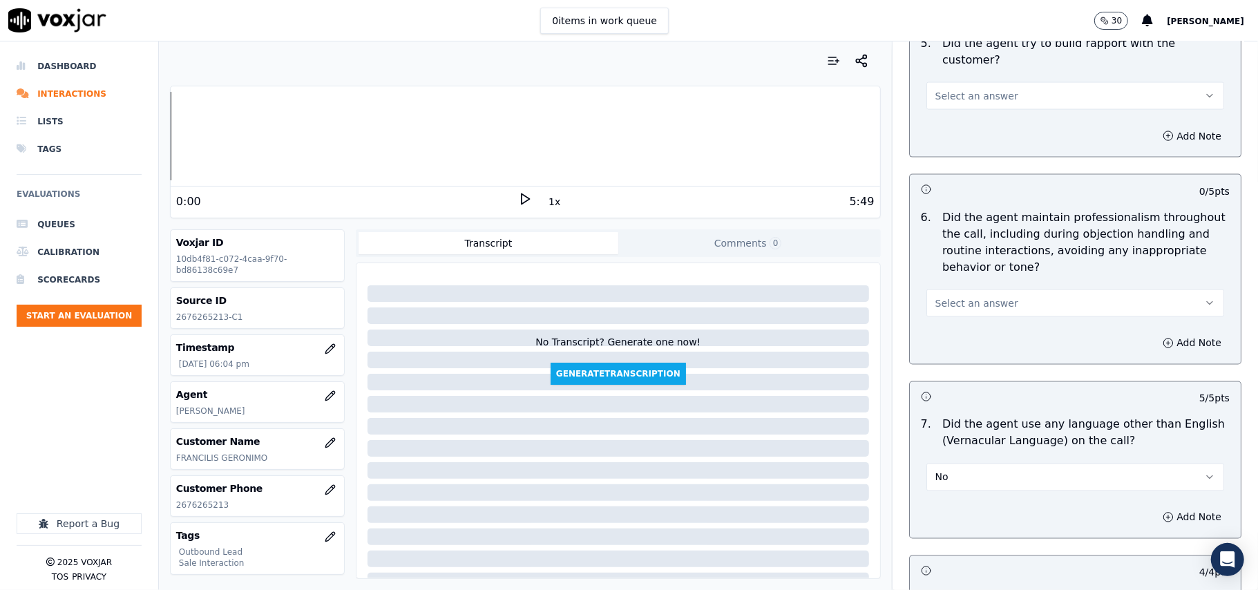
scroll to position [1604, 0]
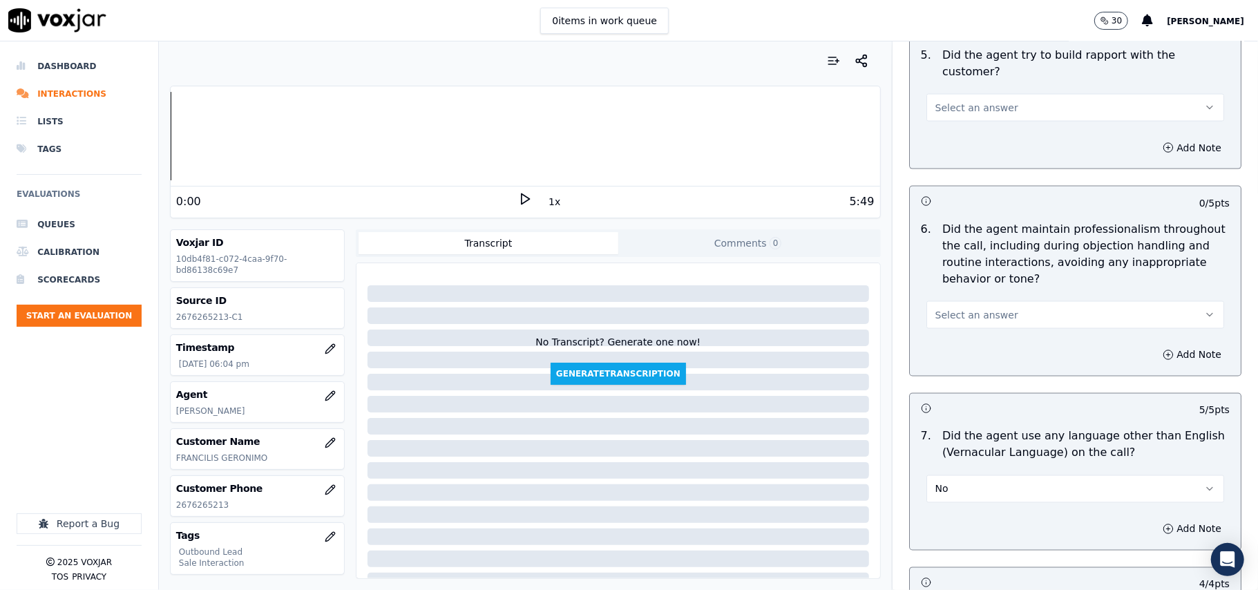
click at [969, 308] on span "Select an answer" at bounding box center [977, 315] width 83 height 14
click at [962, 334] on div "Yes" at bounding box center [1045, 334] width 267 height 22
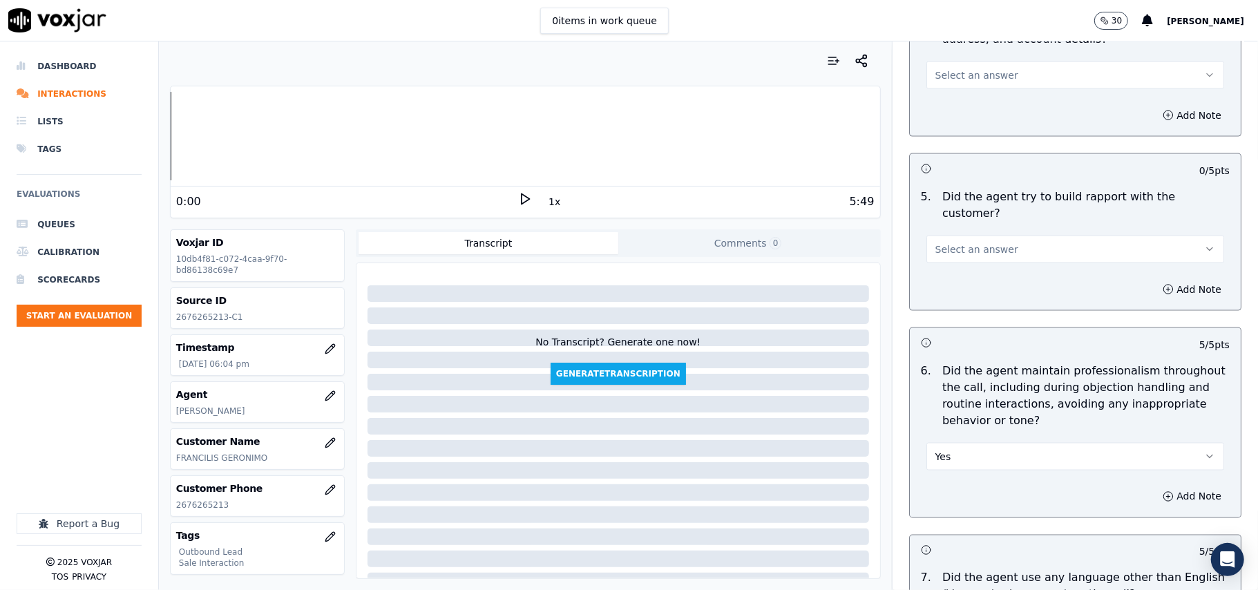
scroll to position [1327, 0]
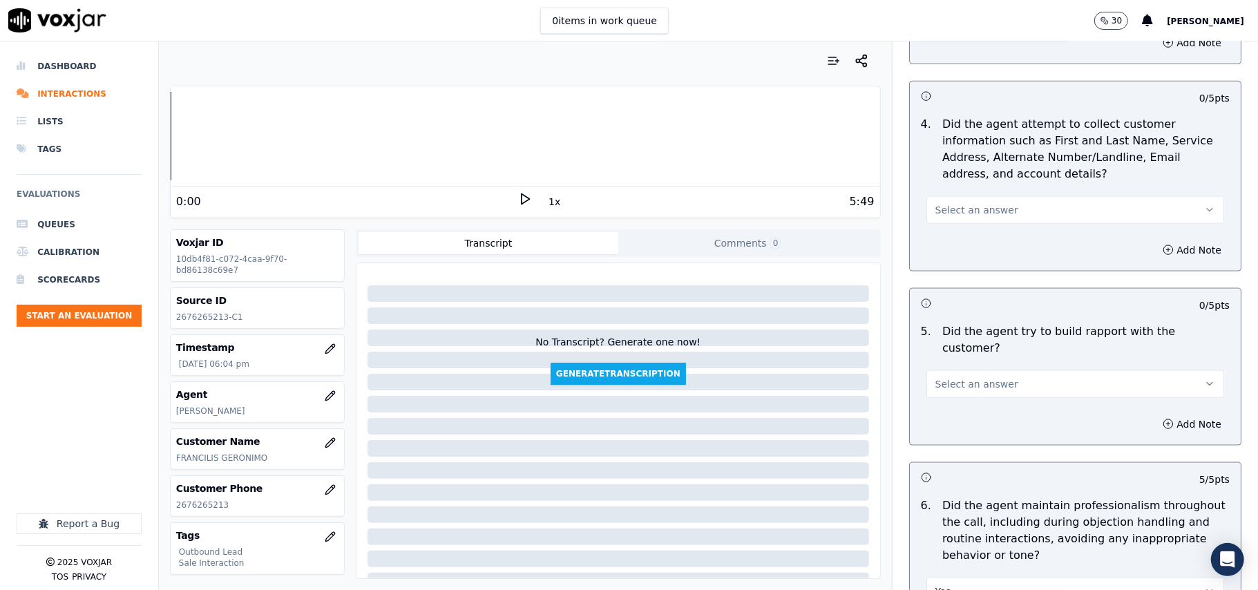
click at [983, 388] on div "5 . Did the agent try to build rapport with the customer? Select an answer" at bounding box center [1075, 361] width 331 height 86
click at [988, 413] on div "Add Note" at bounding box center [1075, 424] width 331 height 41
click at [980, 377] on span "Select an answer" at bounding box center [977, 384] width 83 height 14
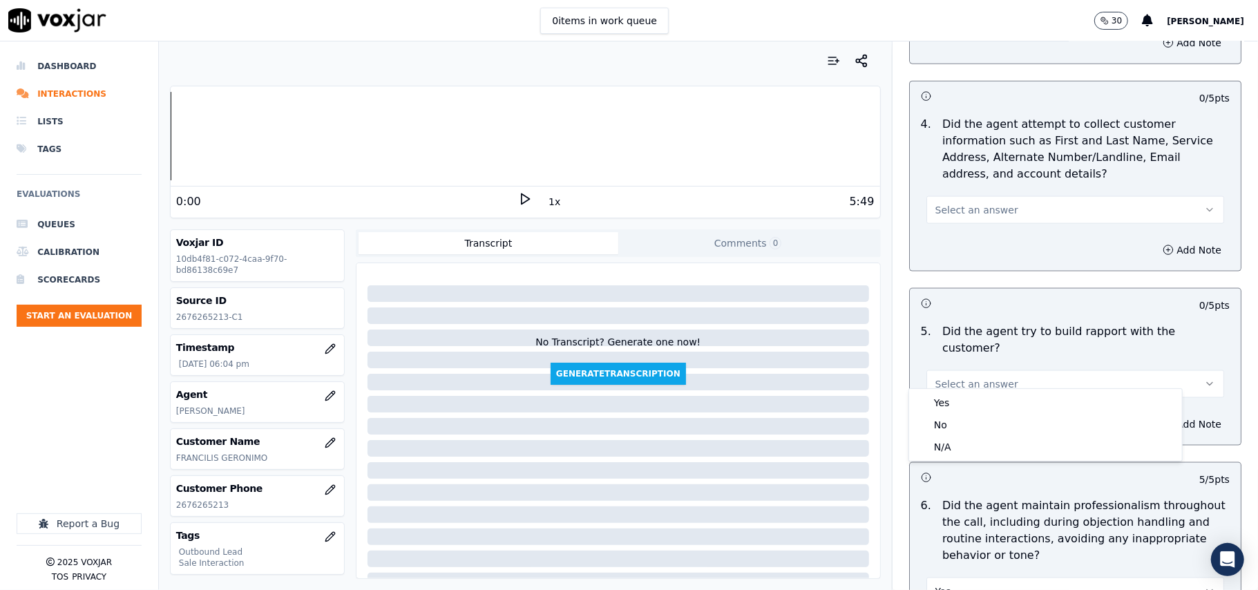
click at [977, 390] on div "Yes No N/A" at bounding box center [1045, 425] width 273 height 72
click at [974, 398] on div "Yes" at bounding box center [1045, 403] width 267 height 22
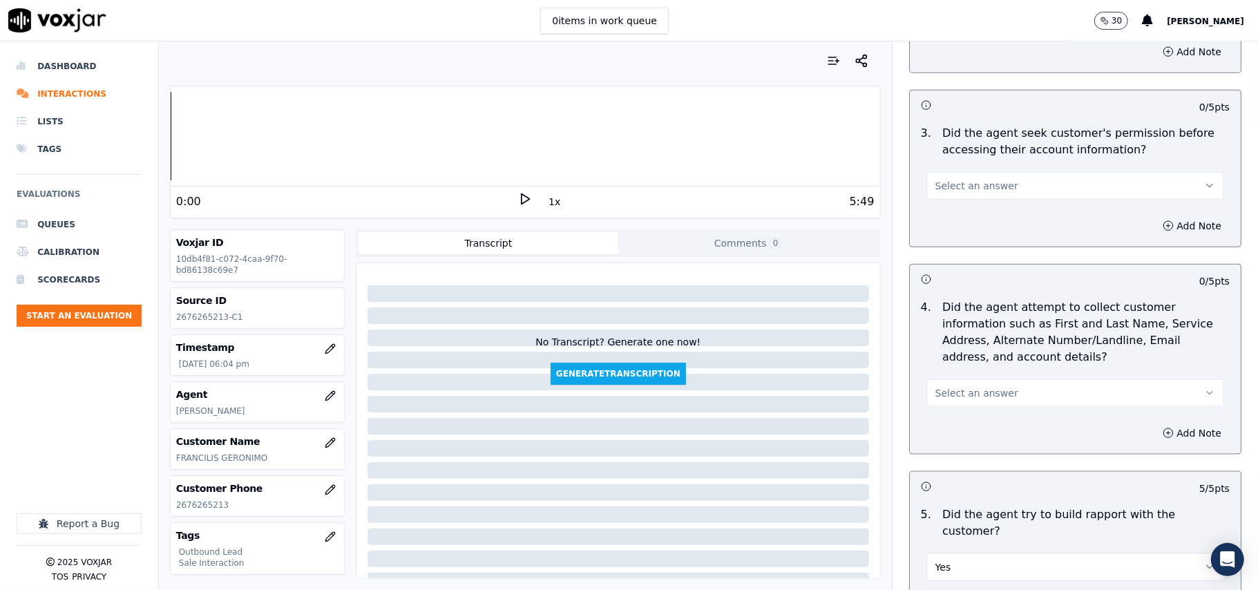
scroll to position [1143, 0]
click at [993, 377] on div "Select an answer" at bounding box center [1076, 387] width 320 height 41
click at [992, 399] on button "Select an answer" at bounding box center [1076, 395] width 298 height 28
click at [971, 433] on div "Yes" at bounding box center [1045, 429] width 267 height 22
click at [962, 401] on button "Yes" at bounding box center [1076, 395] width 298 height 28
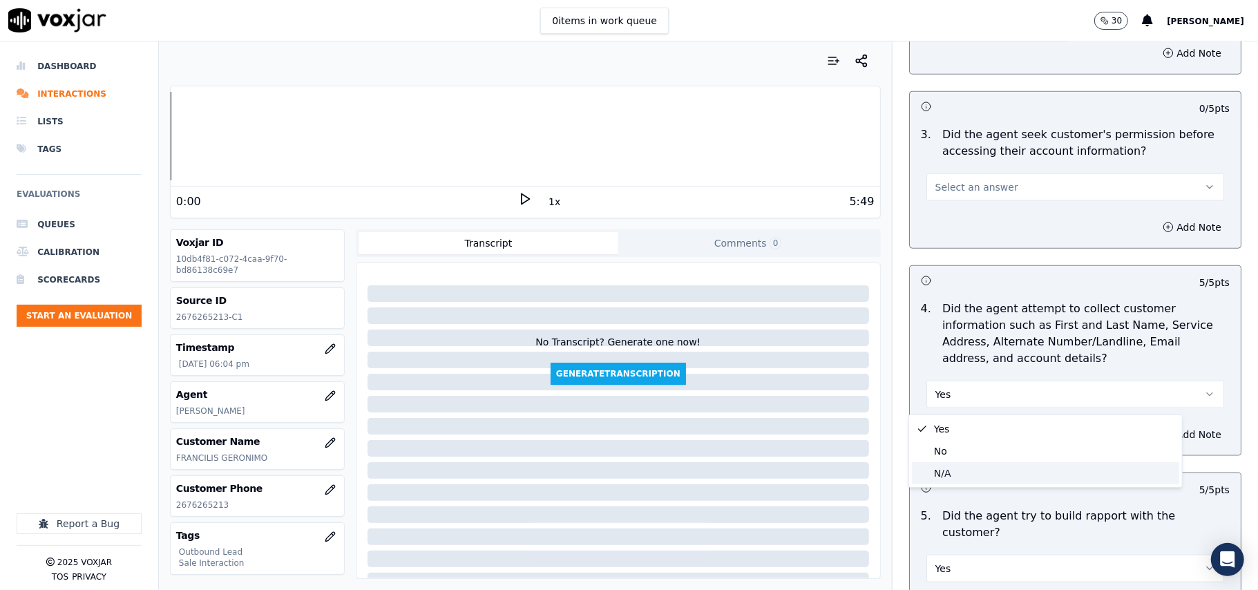
click at [937, 476] on div "N/A" at bounding box center [1045, 473] width 267 height 22
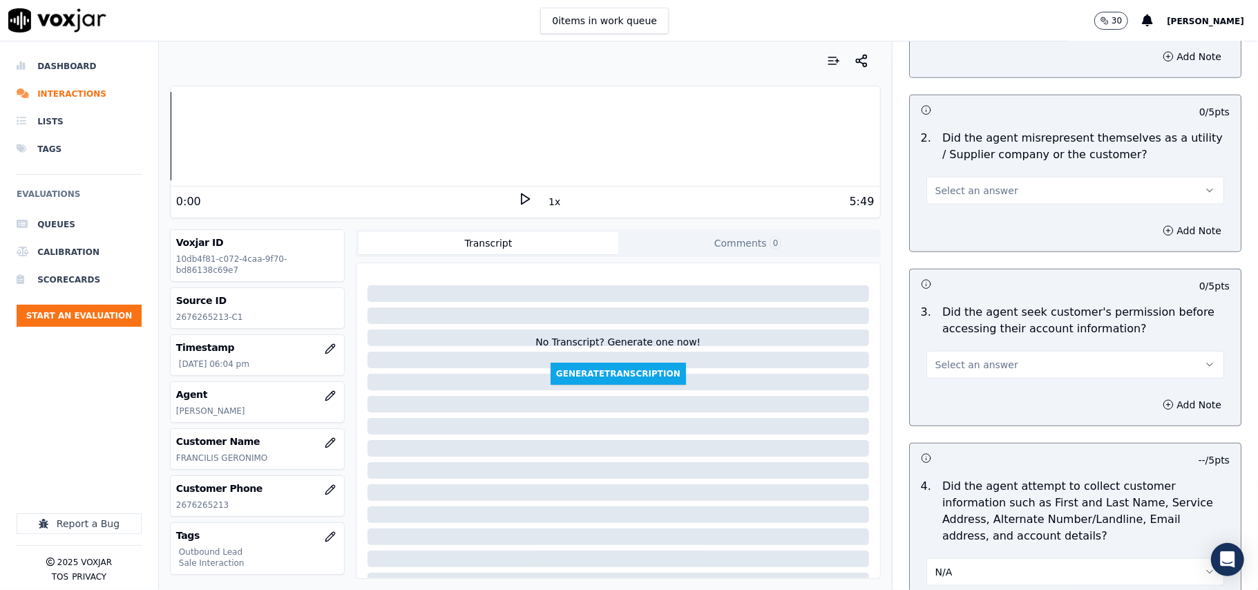
scroll to position [866, 0]
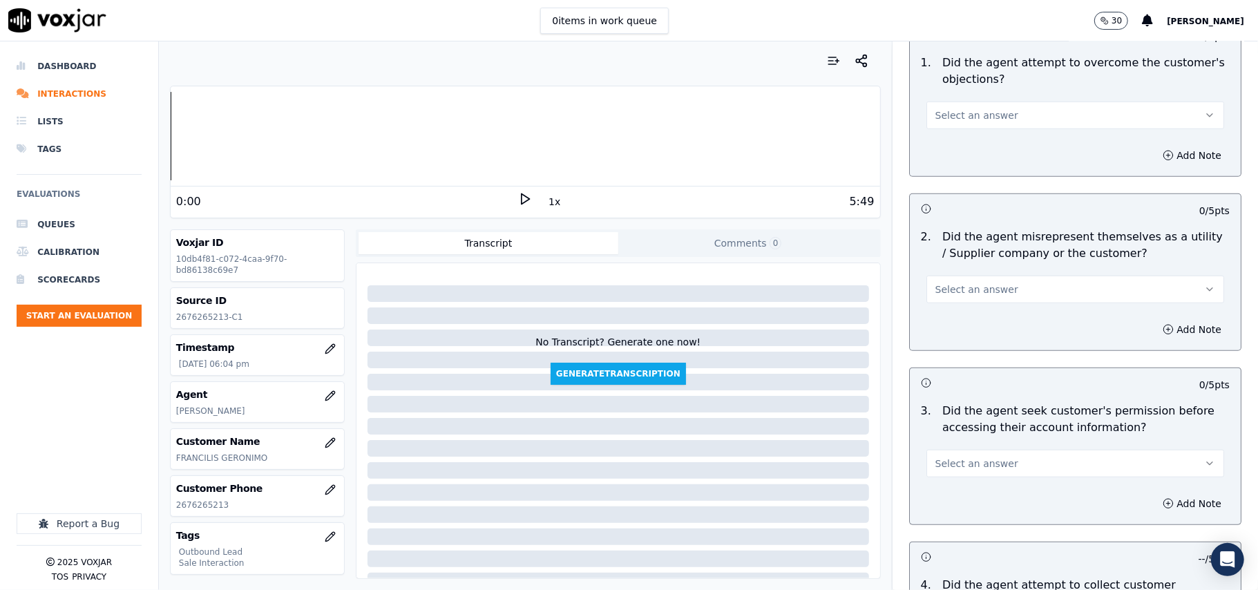
click at [936, 480] on div "3 . Did the agent seek customer's permission before accessing their account inf…" at bounding box center [1075, 440] width 331 height 86
click at [943, 465] on span "Select an answer" at bounding box center [977, 464] width 83 height 14
click at [942, 498] on div "Yes" at bounding box center [1045, 497] width 267 height 22
click at [936, 288] on span "Select an answer" at bounding box center [977, 290] width 83 height 14
click at [936, 345] on div "No" at bounding box center [1045, 345] width 267 height 22
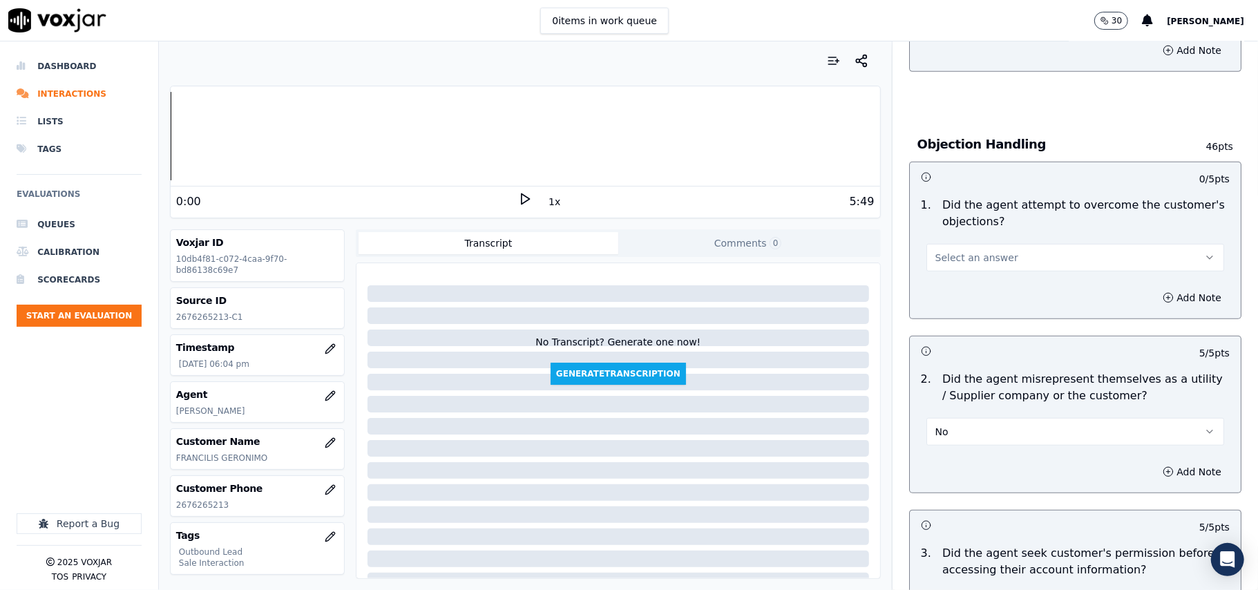
scroll to position [590, 0]
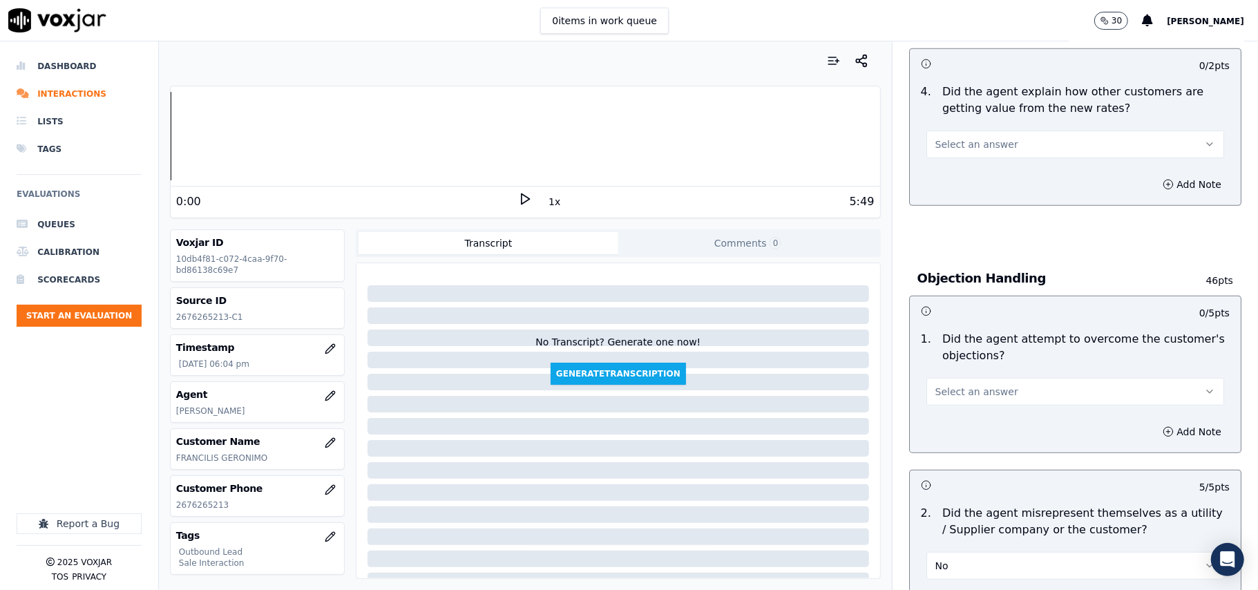
click at [952, 392] on span "Select an answer" at bounding box center [977, 392] width 83 height 14
click at [951, 432] on div "Yes" at bounding box center [1045, 425] width 267 height 22
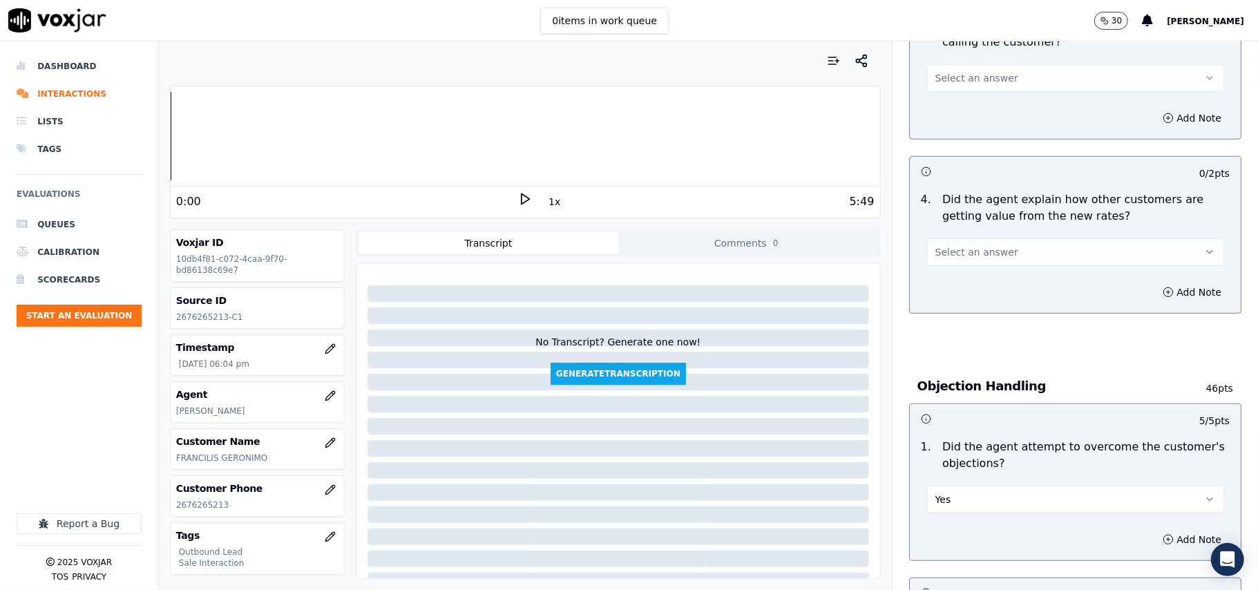
scroll to position [406, 0]
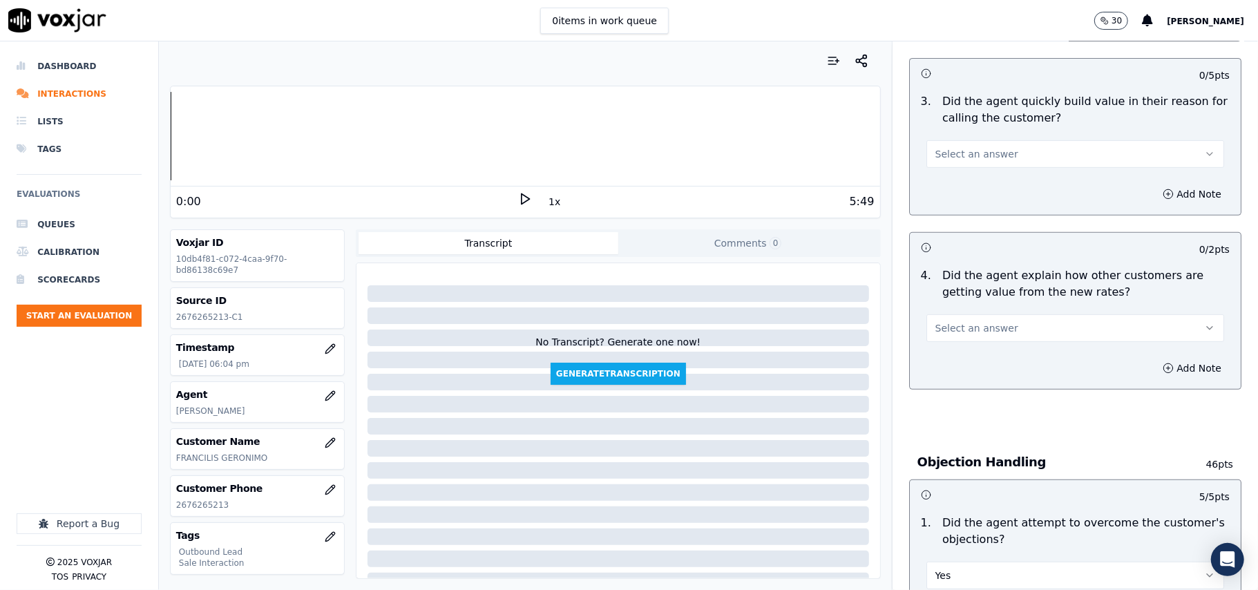
click at [944, 316] on button "Select an answer" at bounding box center [1076, 328] width 298 height 28
click at [943, 361] on div "Yes" at bounding box center [1045, 361] width 267 height 22
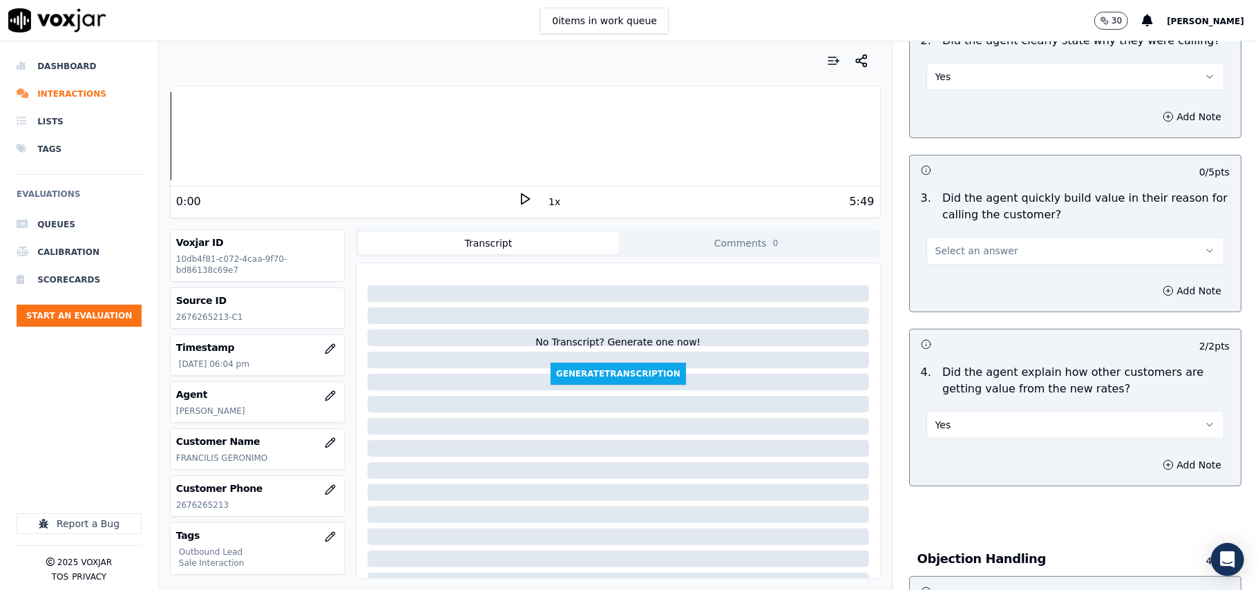
scroll to position [130, 0]
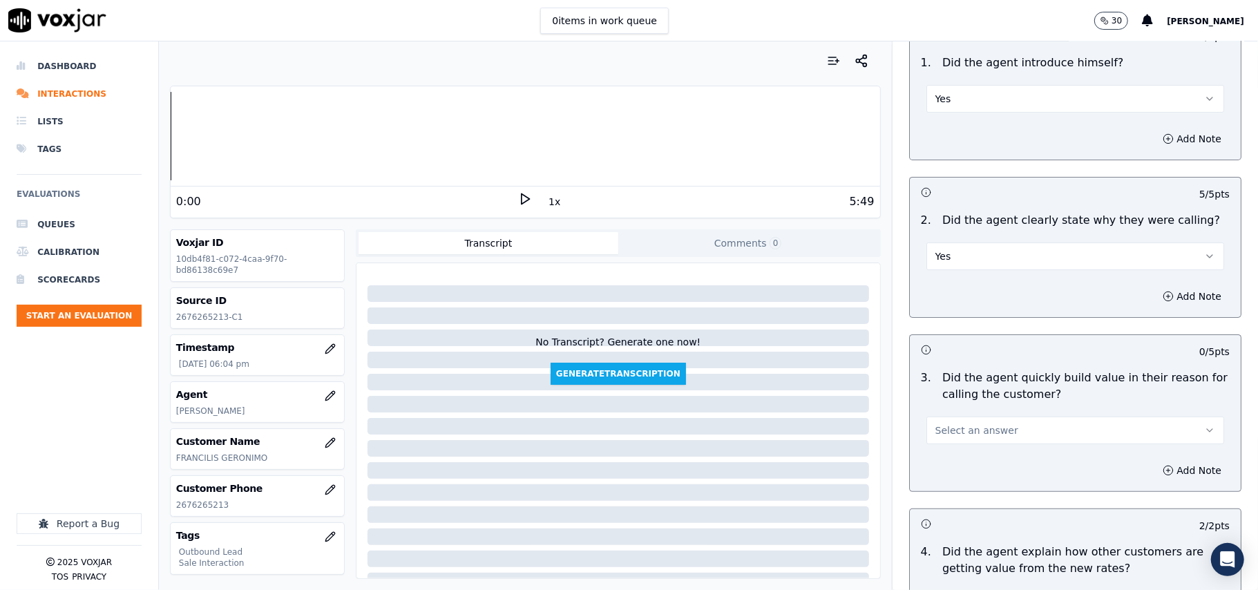
click at [954, 426] on span "Select an answer" at bounding box center [977, 431] width 83 height 14
drag, startPoint x: 954, startPoint y: 437, endPoint x: 1083, endPoint y: 330, distance: 168.3
click at [955, 459] on div "Yes" at bounding box center [1045, 463] width 267 height 22
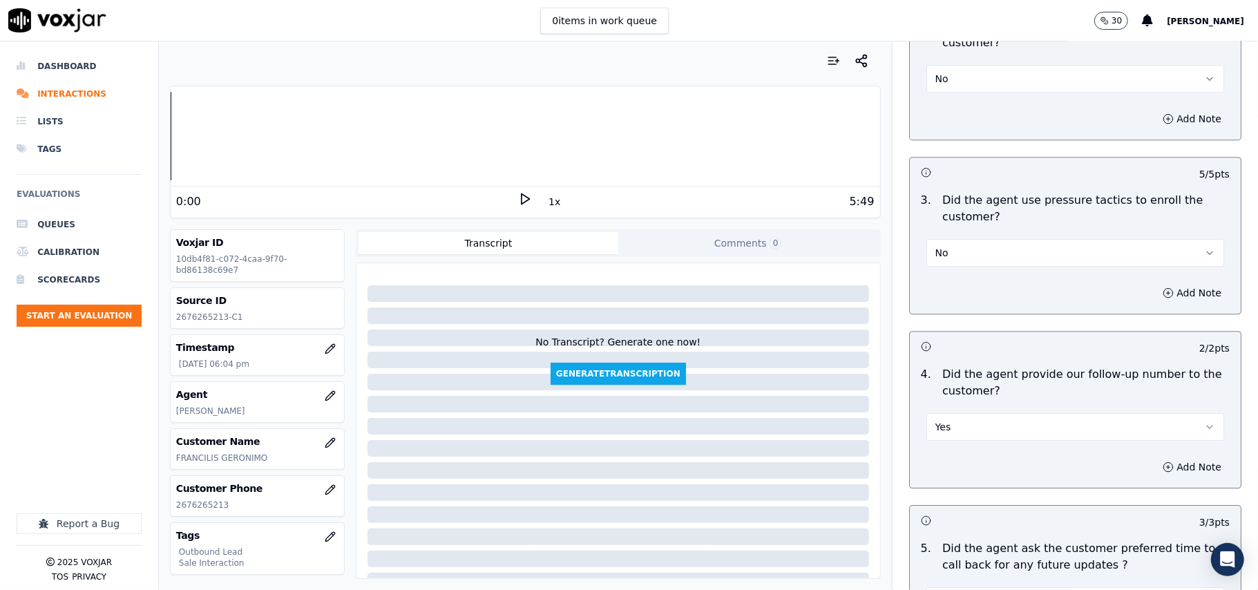
scroll to position [3446, 0]
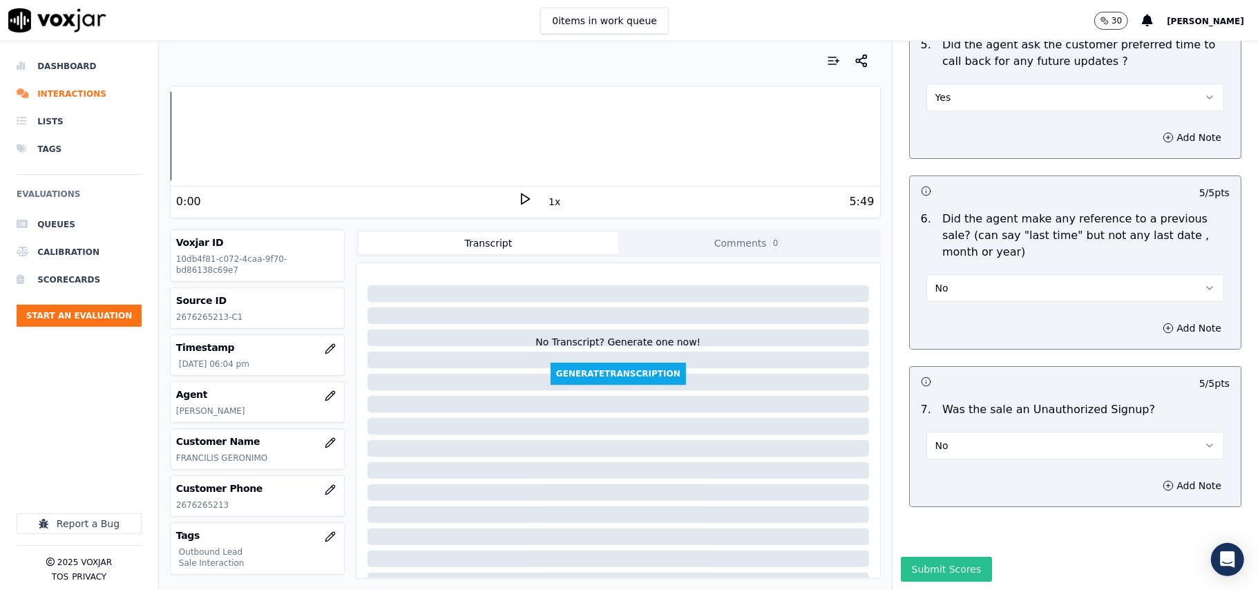
click at [918, 557] on button "Submit Scores" at bounding box center [947, 569] width 92 height 25
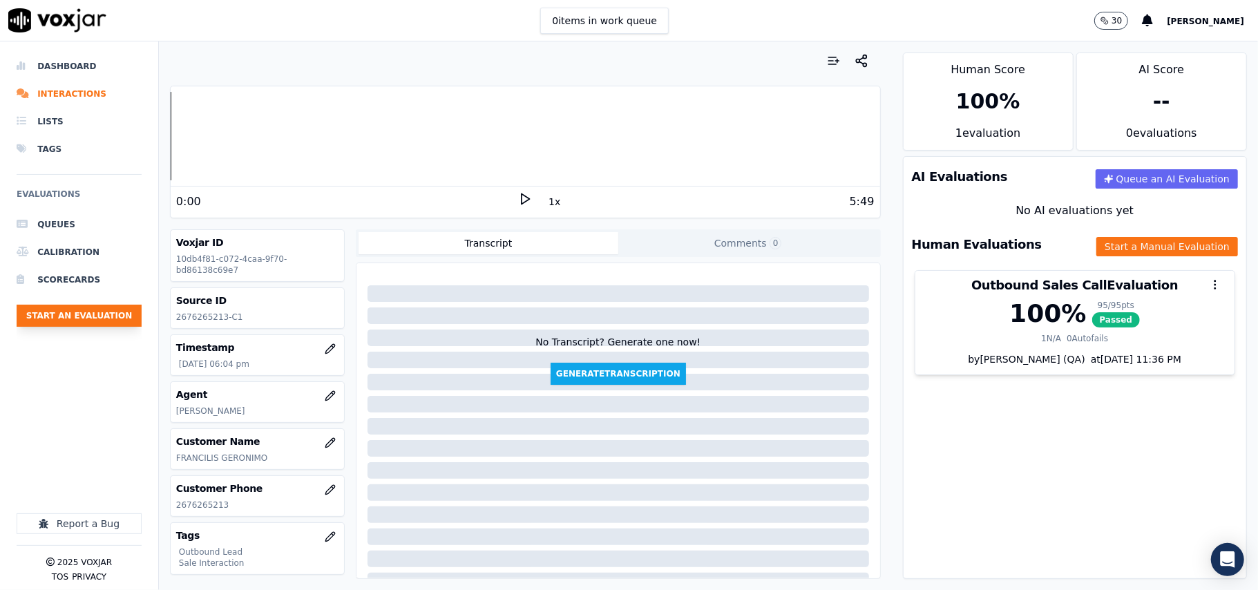
click at [80, 325] on button "Start an Evaluation" at bounding box center [79, 316] width 125 height 22
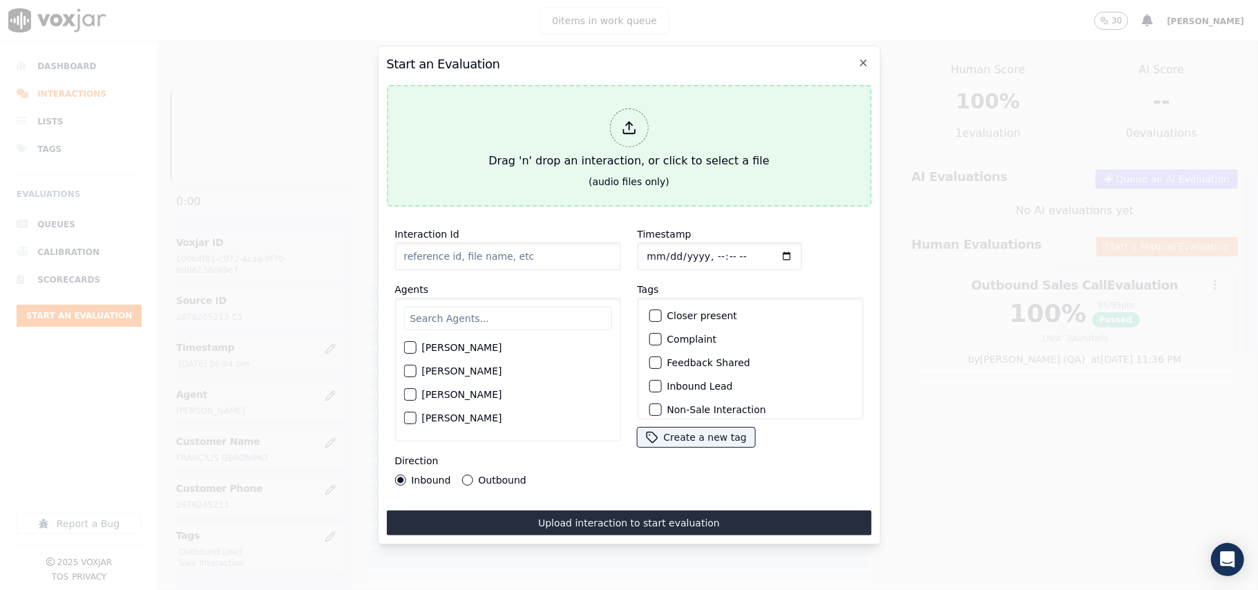
click at [649, 156] on div "Drag 'n' drop an interaction, or click to select a file" at bounding box center [629, 139] width 292 height 72
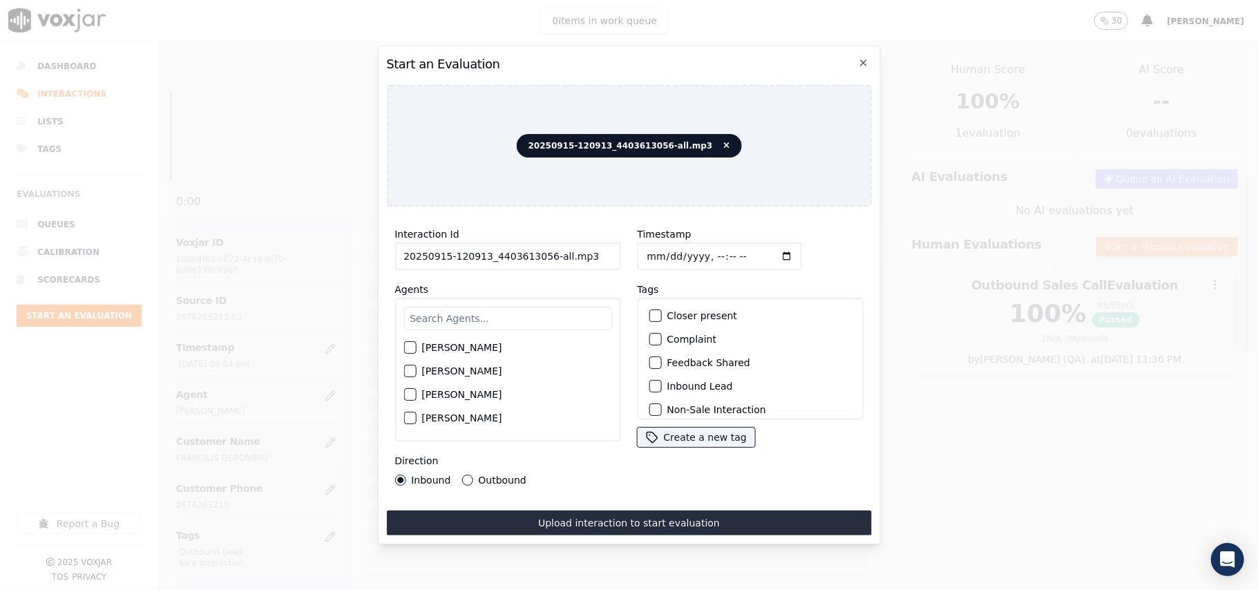
drag, startPoint x: 579, startPoint y: 252, endPoint x: 542, endPoint y: 252, distance: 36.6
click at [542, 252] on input "20250915-120913_4403613056-all.mp3" at bounding box center [508, 257] width 226 height 28
type input "20250915-120913_4403613056-C1"
click at [661, 252] on input "Timestamp" at bounding box center [719, 257] width 164 height 28
type input "[DATE]T18:06"
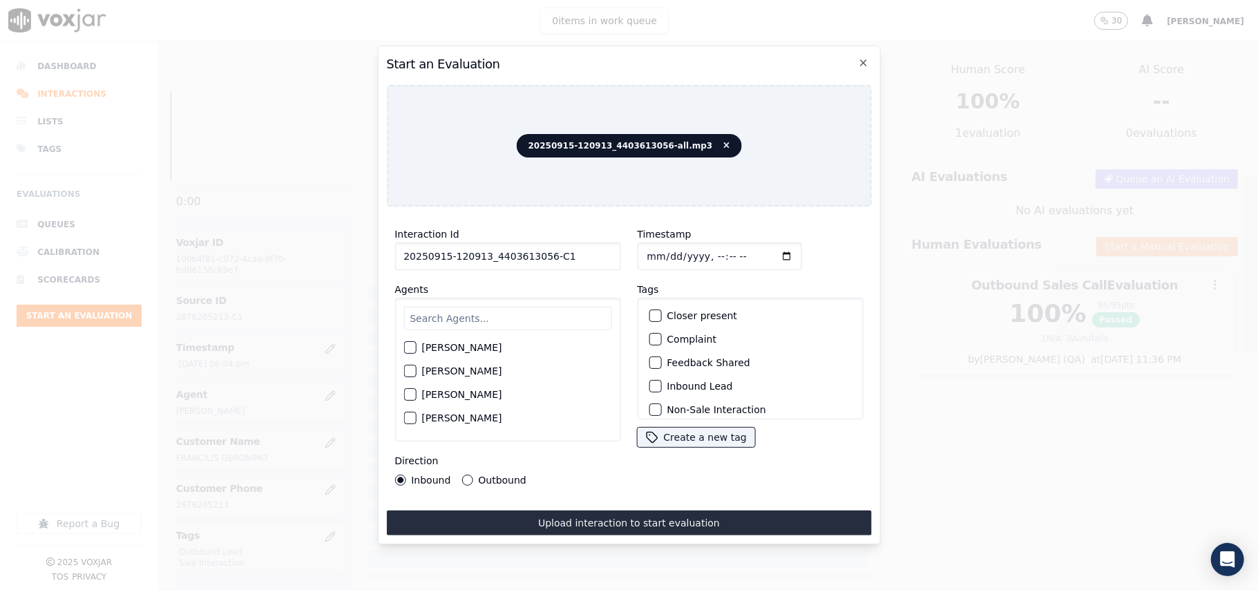
click at [568, 310] on input "text" at bounding box center [508, 318] width 208 height 23
type input "kel"
click at [414, 347] on div "button" at bounding box center [409, 352] width 10 height 10
click at [643, 379] on div "Inbound Lead" at bounding box center [750, 385] width 214 height 23
click at [658, 379] on div "Inbound Lead" at bounding box center [750, 385] width 214 height 23
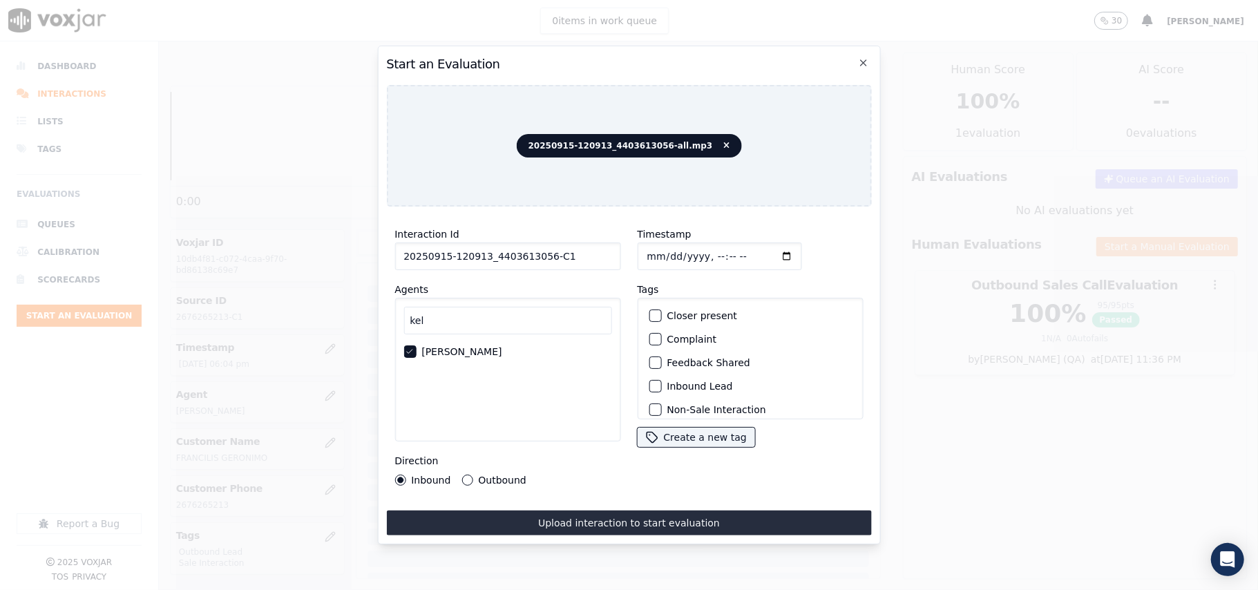
click at [653, 380] on button "Inbound Lead" at bounding box center [655, 386] width 12 height 12
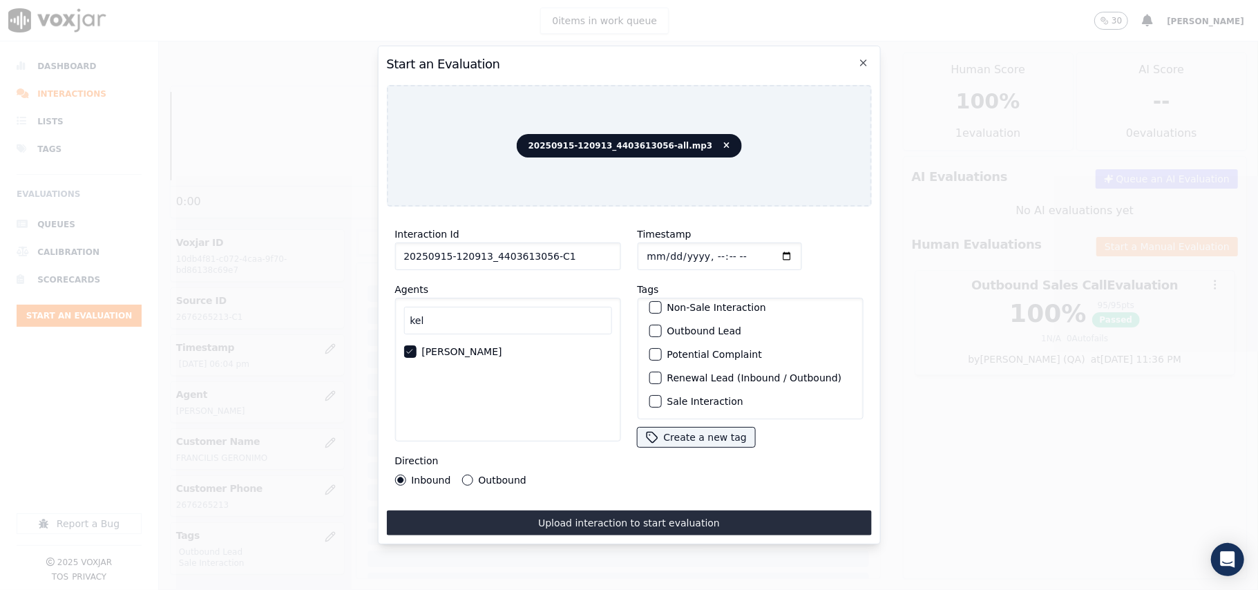
click at [667, 397] on label "Sale Interaction" at bounding box center [705, 402] width 76 height 10
click at [661, 395] on button "Sale Interaction" at bounding box center [655, 401] width 12 height 12
click at [559, 517] on button "Upload interaction to start evaluation" at bounding box center [628, 523] width 485 height 25
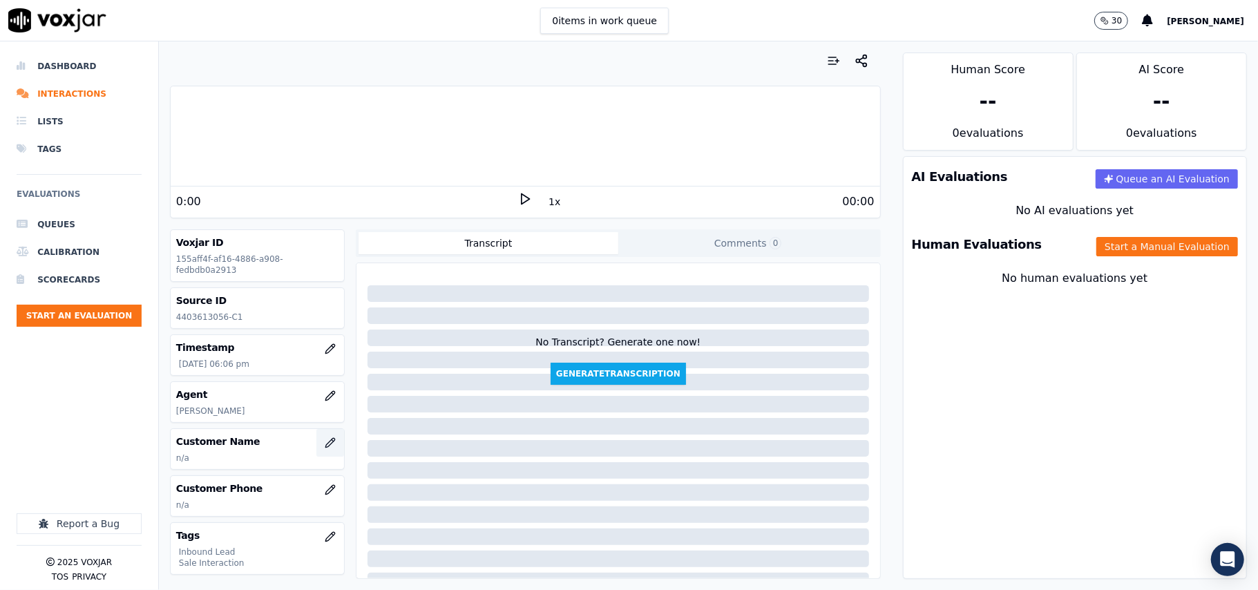
click at [325, 448] on icon "button" at bounding box center [330, 442] width 11 height 11
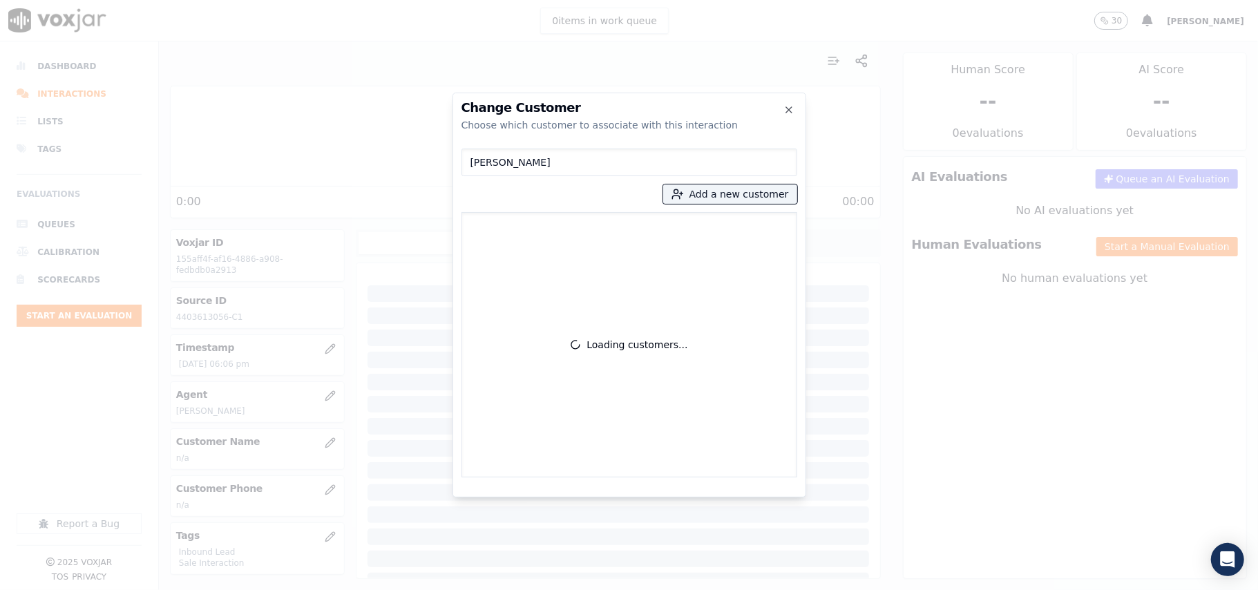
click at [474, 164] on input "[PERSON_NAME]" at bounding box center [630, 163] width 336 height 28
type input "[PERSON_NAME]"
click at [559, 236] on p "[PERSON_NAME]" at bounding box center [549, 231] width 108 height 21
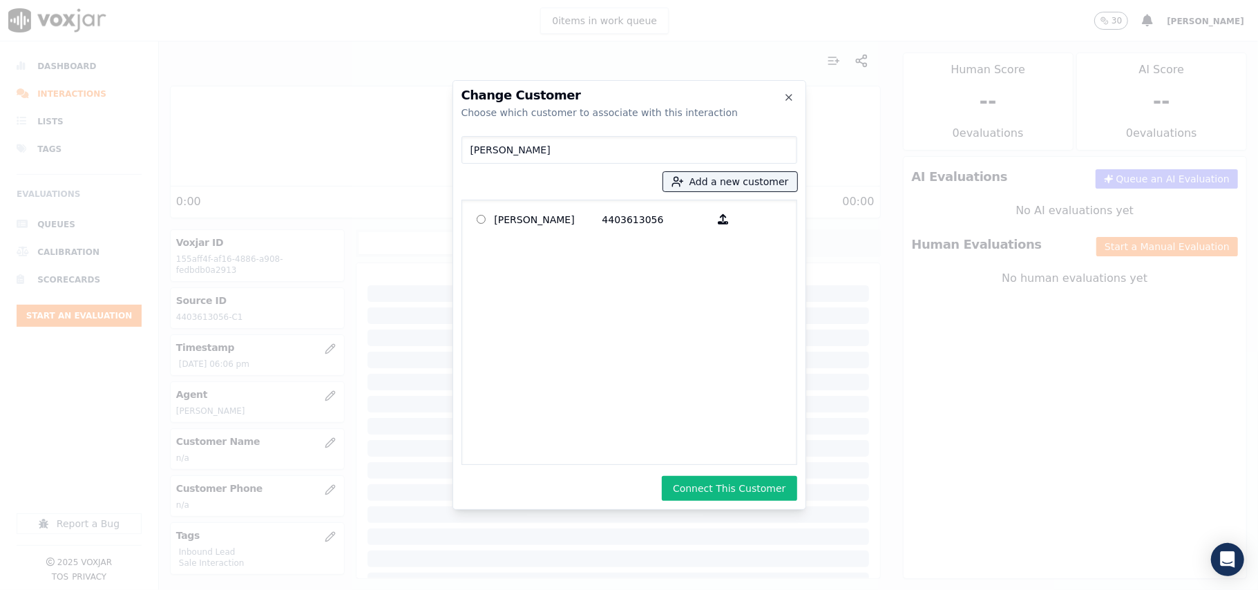
click at [690, 491] on button "Connect This Customer" at bounding box center [729, 488] width 135 height 25
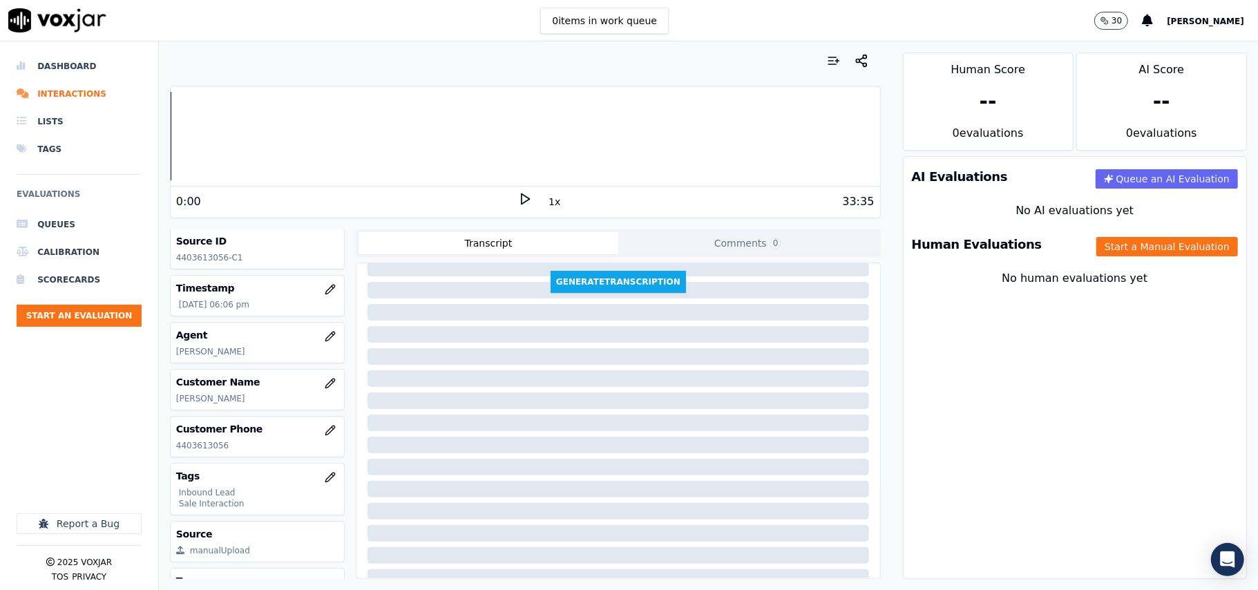
scroll to position [92, 0]
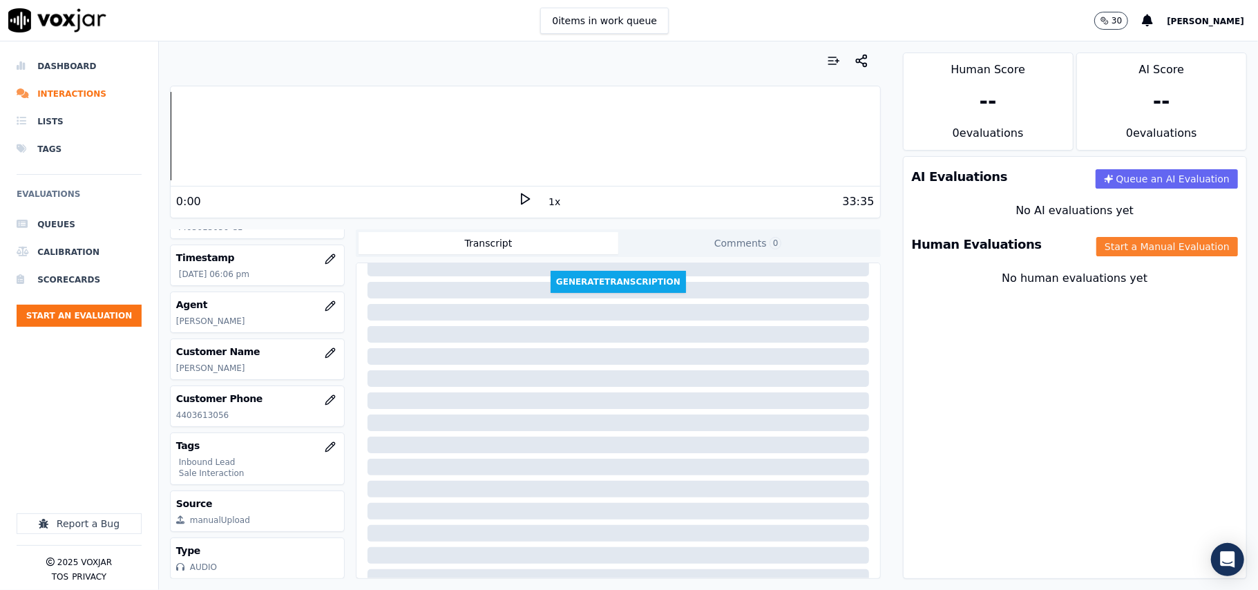
click at [1155, 250] on button "Start a Manual Evaluation" at bounding box center [1168, 246] width 142 height 19
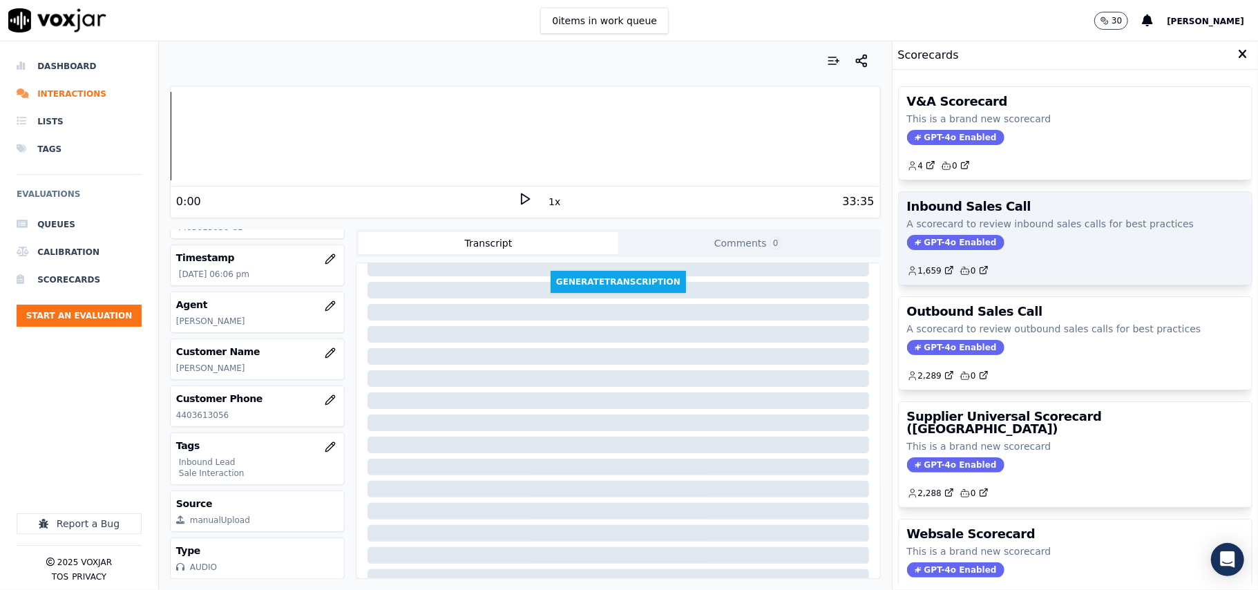
click at [963, 254] on div "Inbound Sales Call A scorecard to review inbound sales calls for best practices…" at bounding box center [1075, 238] width 353 height 93
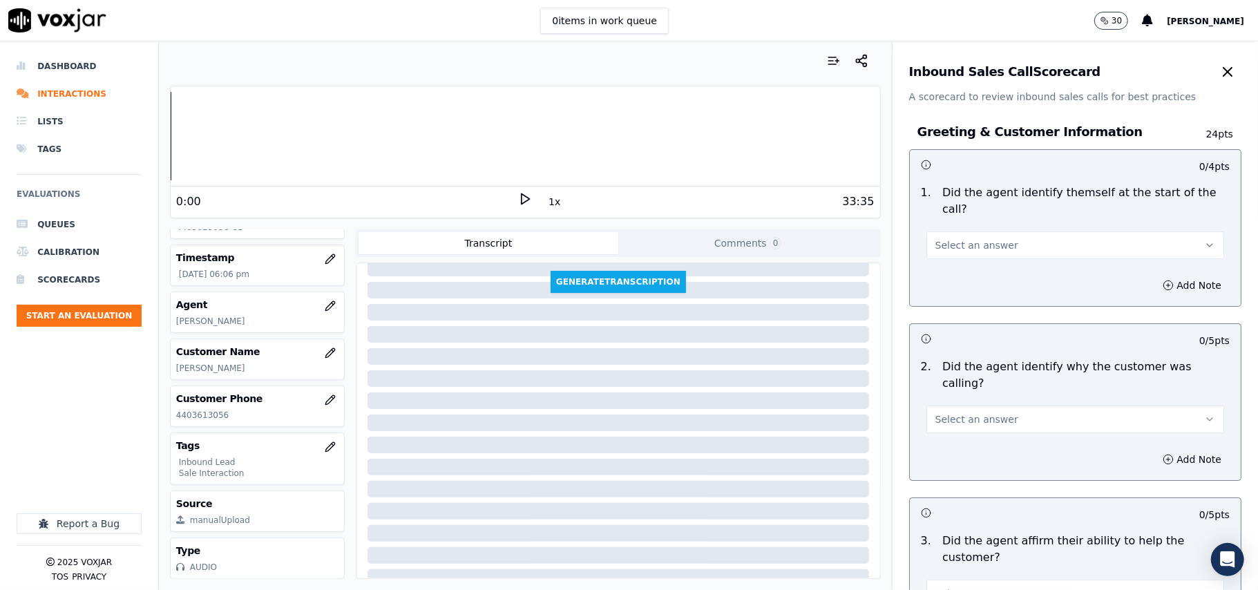
click at [976, 238] on span "Select an answer" at bounding box center [977, 245] width 83 height 14
drag, startPoint x: 965, startPoint y: 255, endPoint x: 967, endPoint y: 316, distance: 60.8
click at [966, 255] on div "Yes" at bounding box center [1045, 260] width 267 height 22
click at [960, 412] on span "Select an answer" at bounding box center [977, 419] width 83 height 14
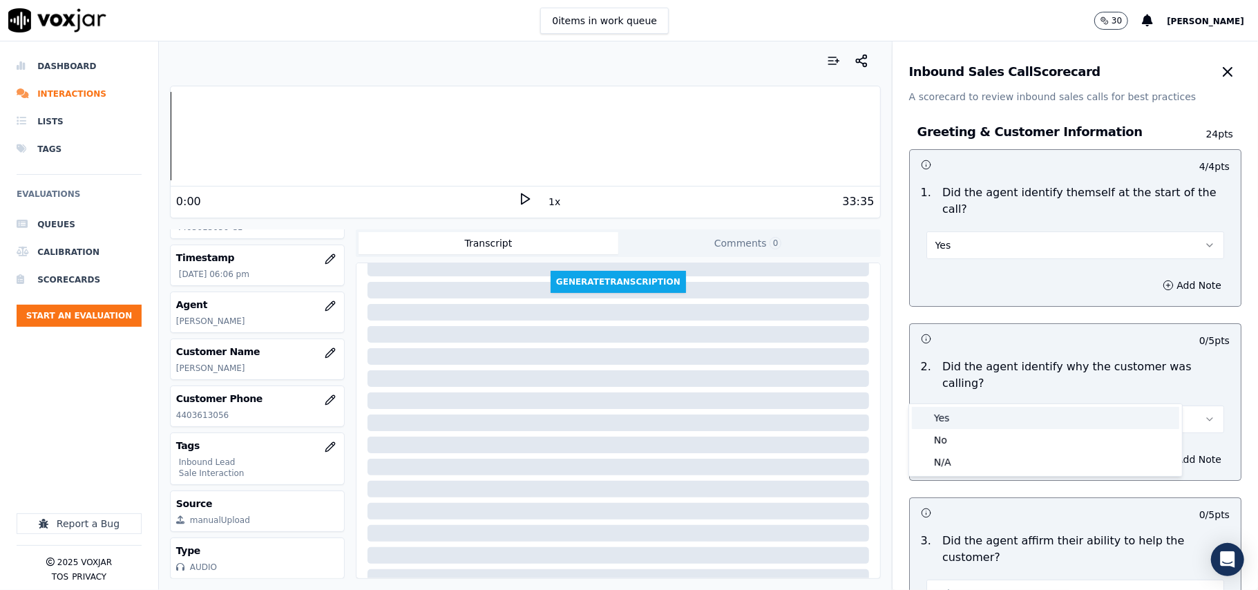
click at [941, 407] on div "Yes" at bounding box center [1045, 418] width 267 height 22
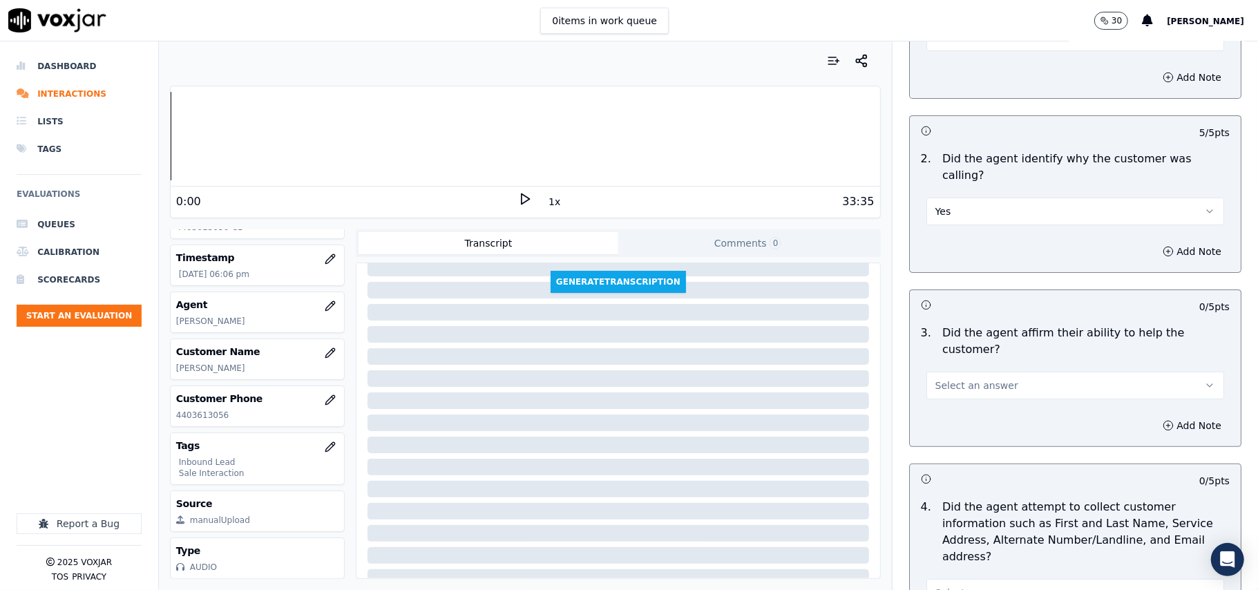
scroll to position [368, 0]
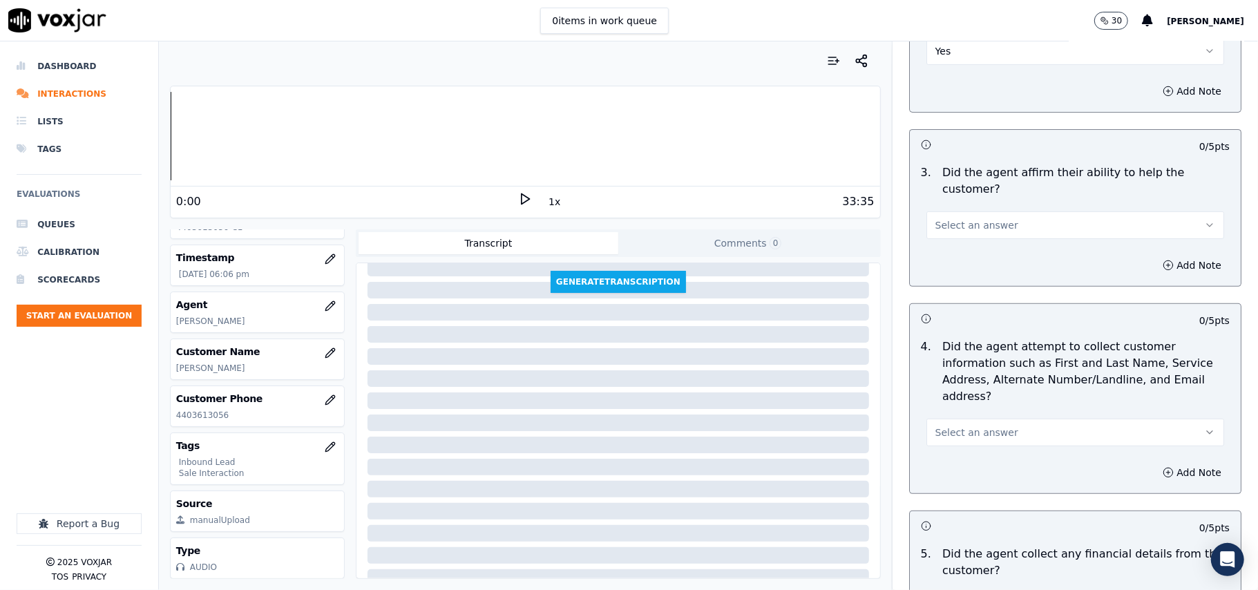
click at [948, 209] on div "Select an answer" at bounding box center [1076, 224] width 298 height 30
drag, startPoint x: 941, startPoint y: 167, endPoint x: 943, endPoint y: 185, distance: 18.1
click at [943, 211] on button "Select an answer" at bounding box center [1076, 225] width 298 height 28
click at [940, 203] on div "Yes" at bounding box center [1045, 208] width 267 height 22
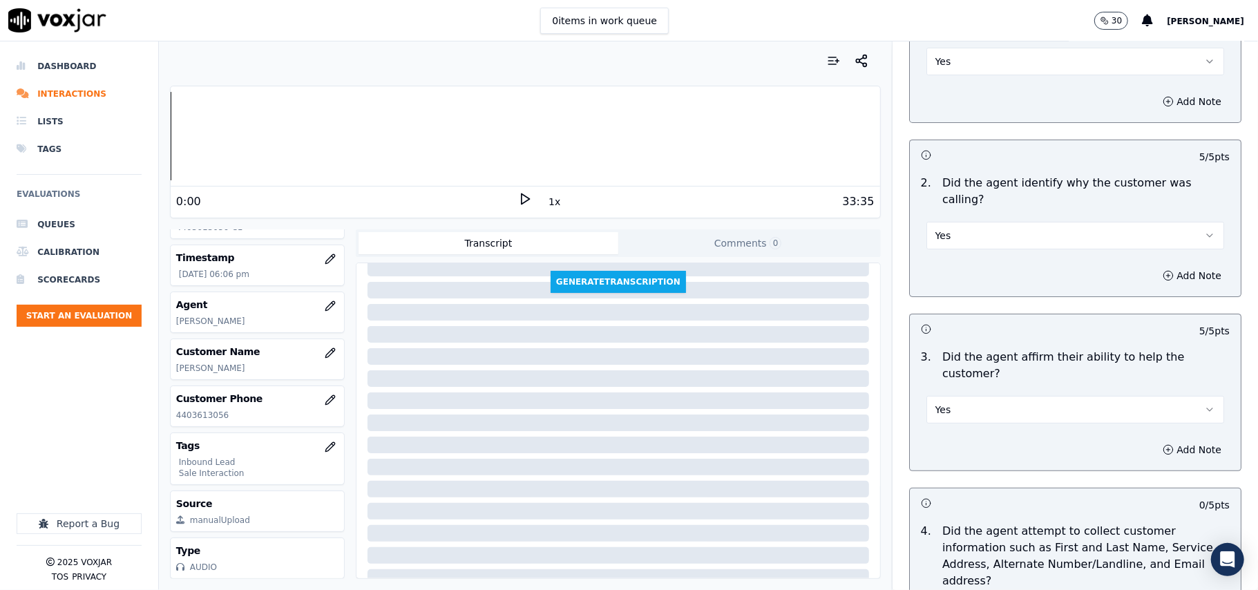
scroll to position [460, 0]
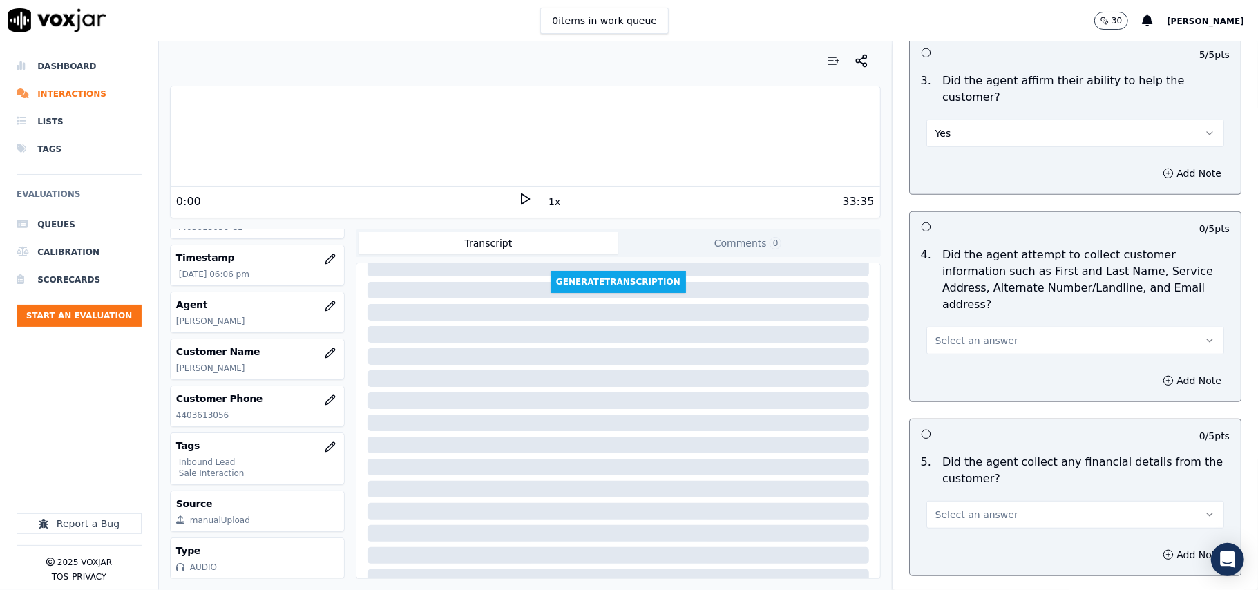
click at [958, 334] on span "Select an answer" at bounding box center [977, 341] width 83 height 14
click at [949, 313] on div "Yes" at bounding box center [1045, 307] width 267 height 22
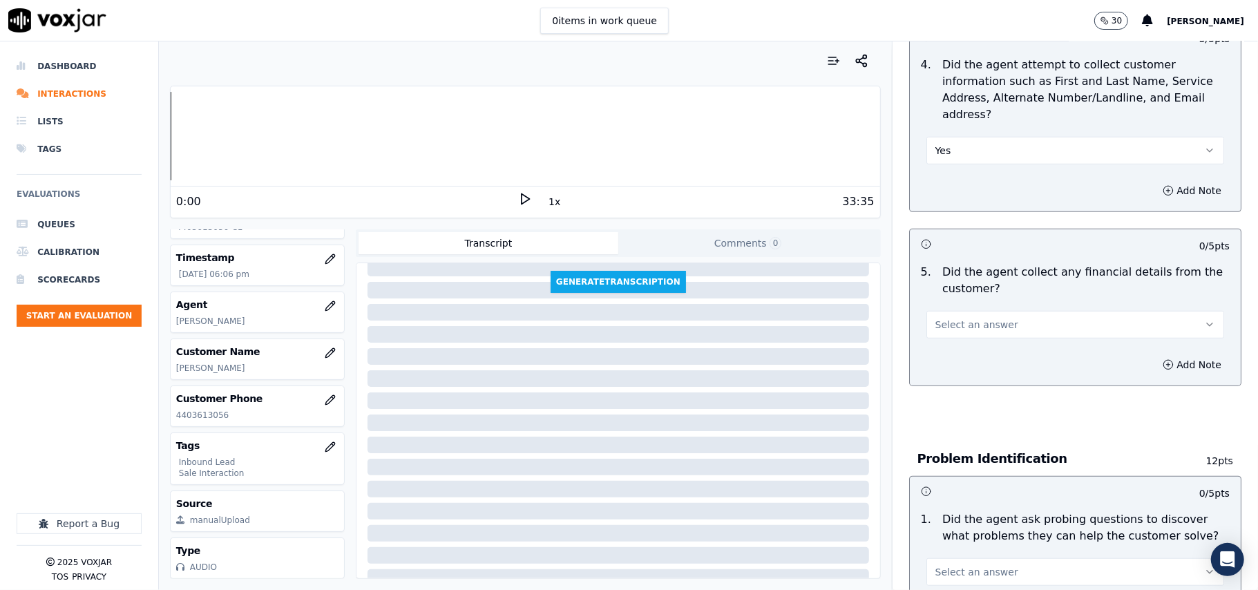
scroll to position [829, 0]
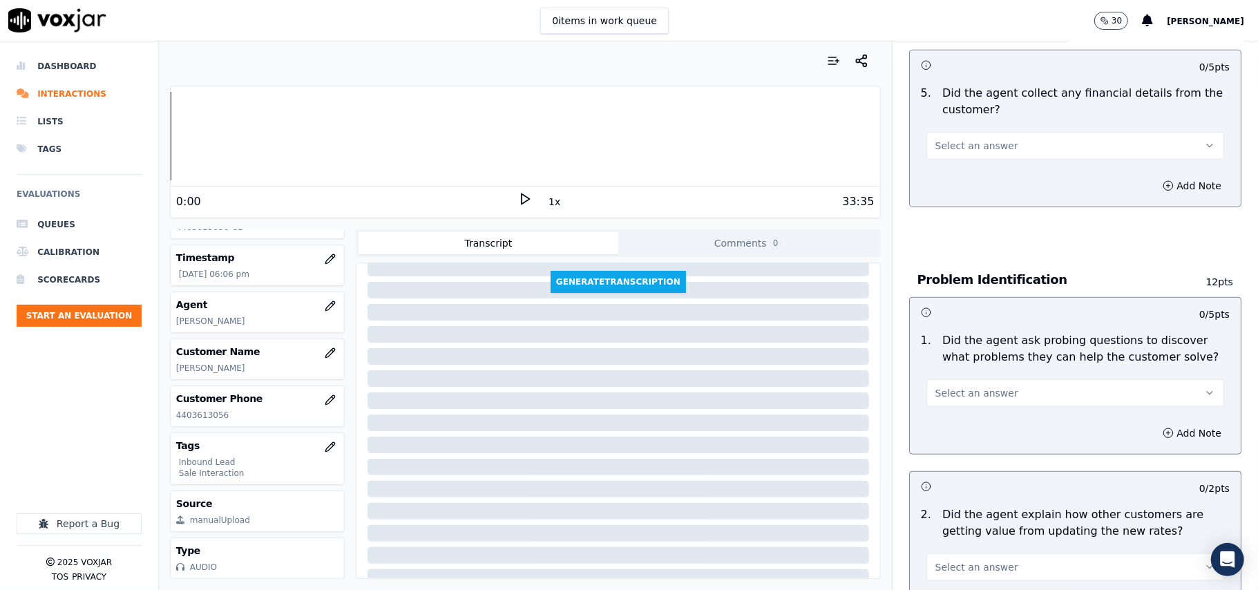
click at [987, 139] on span "Select an answer" at bounding box center [977, 146] width 83 height 14
click at [980, 124] on div "No" at bounding box center [1045, 135] width 267 height 22
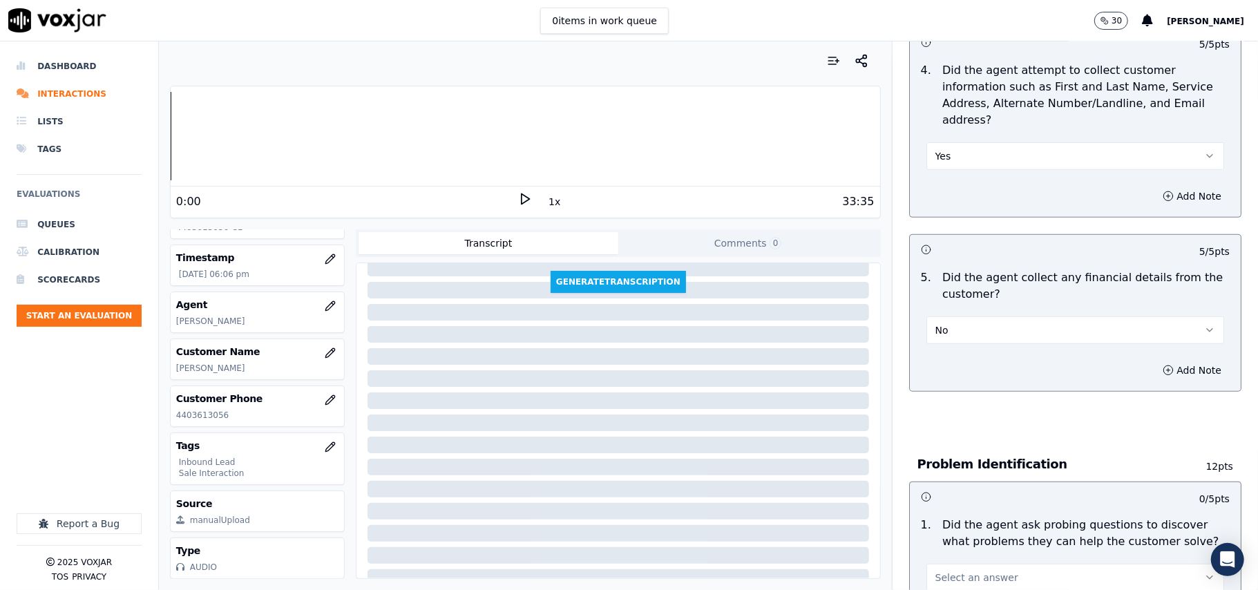
scroll to position [921, 0]
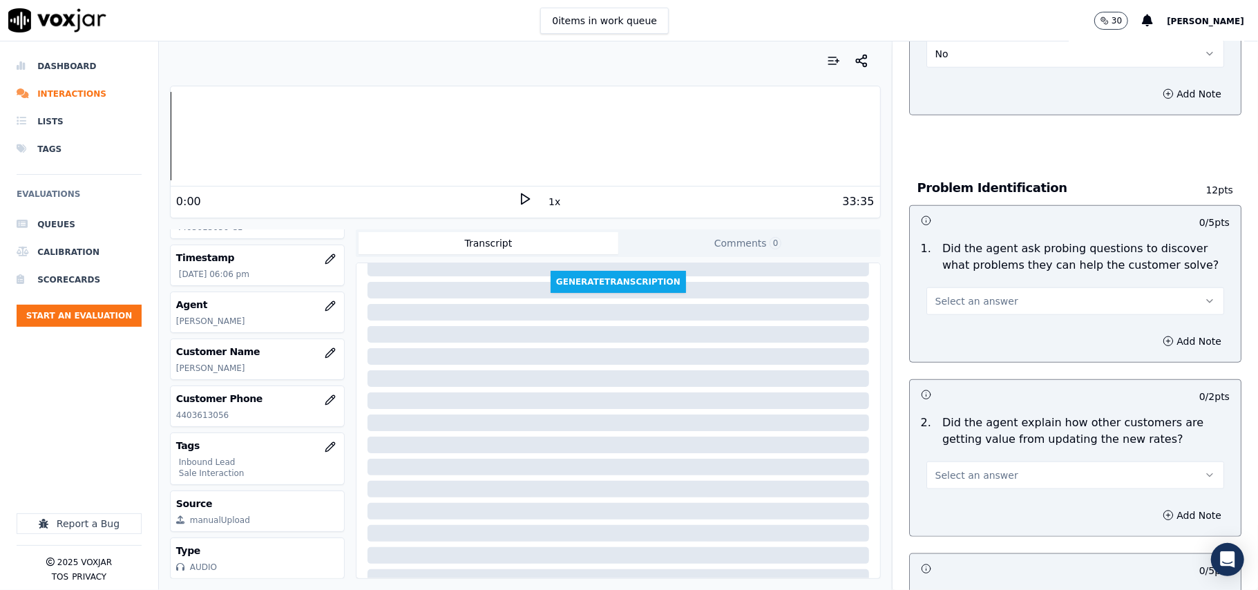
click at [1002, 287] on button "Select an answer" at bounding box center [1076, 301] width 298 height 28
click at [985, 271] on div "Yes" at bounding box center [1045, 269] width 267 height 22
click at [962, 459] on div "Select an answer" at bounding box center [1076, 474] width 298 height 30
click at [956, 462] on button "Select an answer" at bounding box center [1076, 476] width 298 height 28
click at [933, 444] on div "Yes" at bounding box center [1045, 443] width 267 height 22
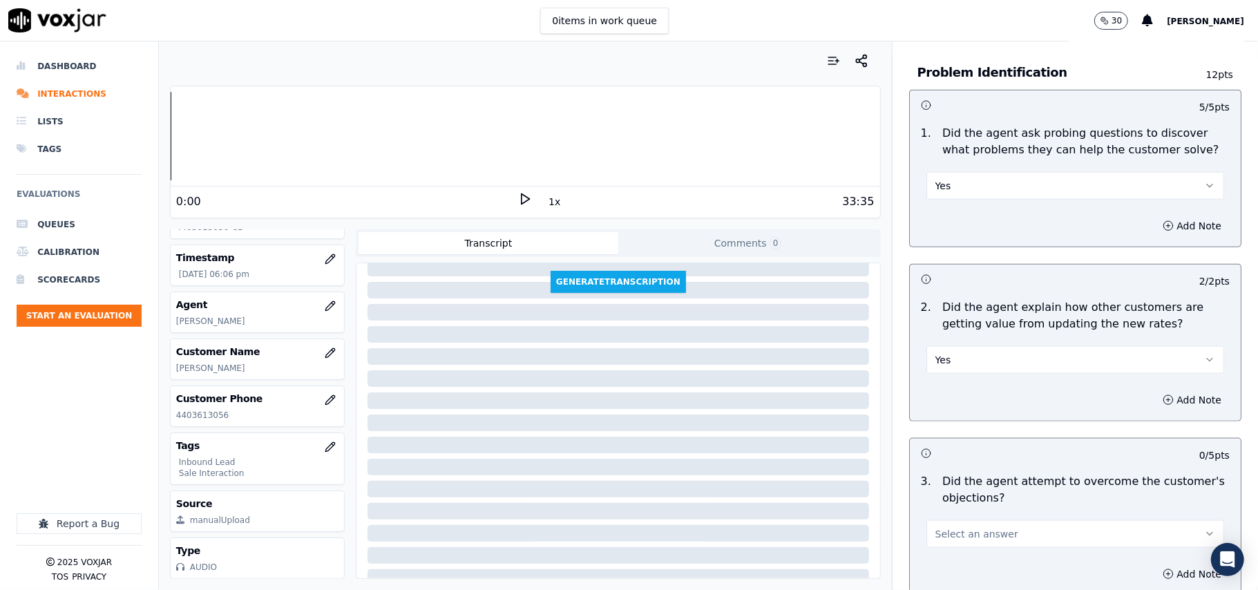
scroll to position [1289, 0]
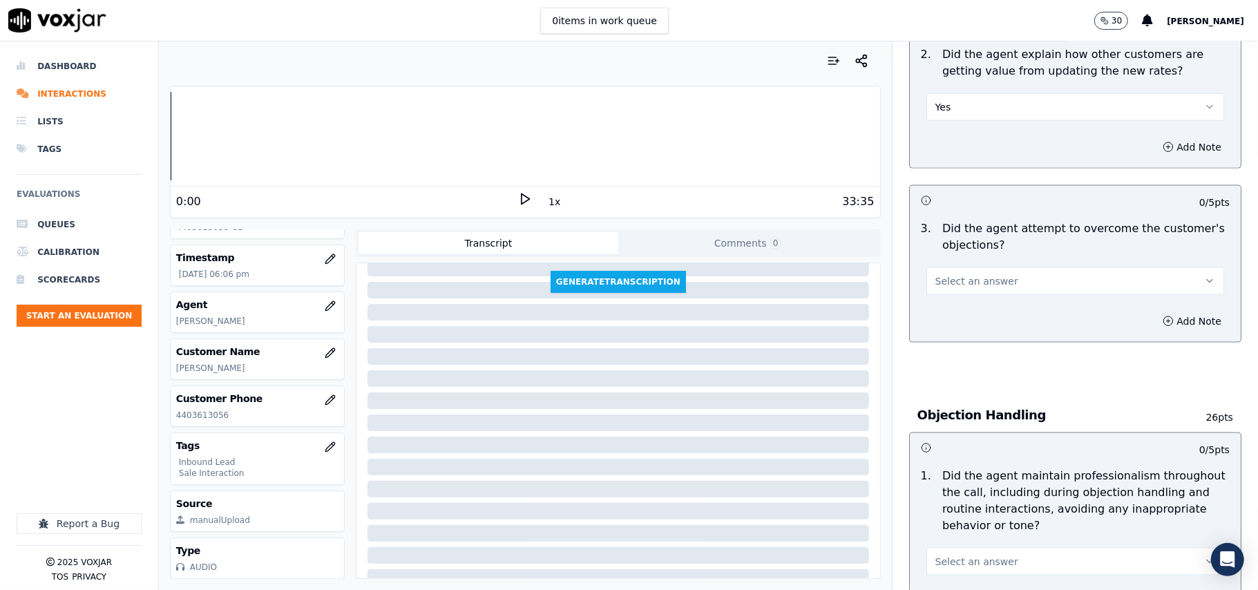
click at [996, 267] on button "Select an answer" at bounding box center [1076, 281] width 298 height 28
click at [991, 247] on div "Yes" at bounding box center [1045, 249] width 267 height 22
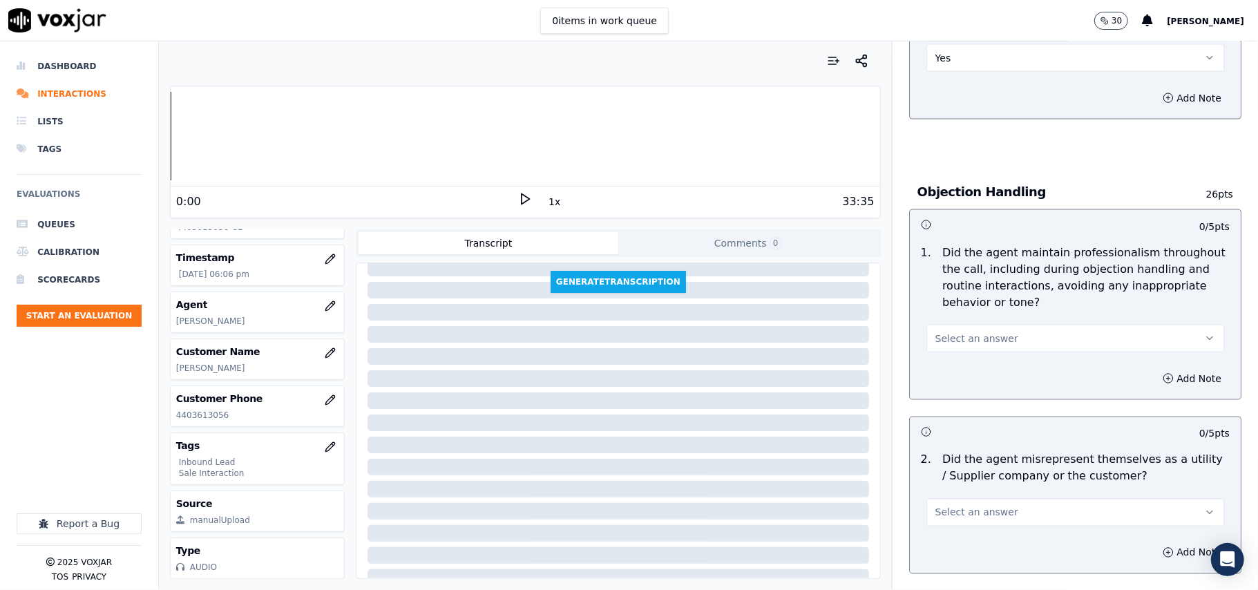
scroll to position [1566, 0]
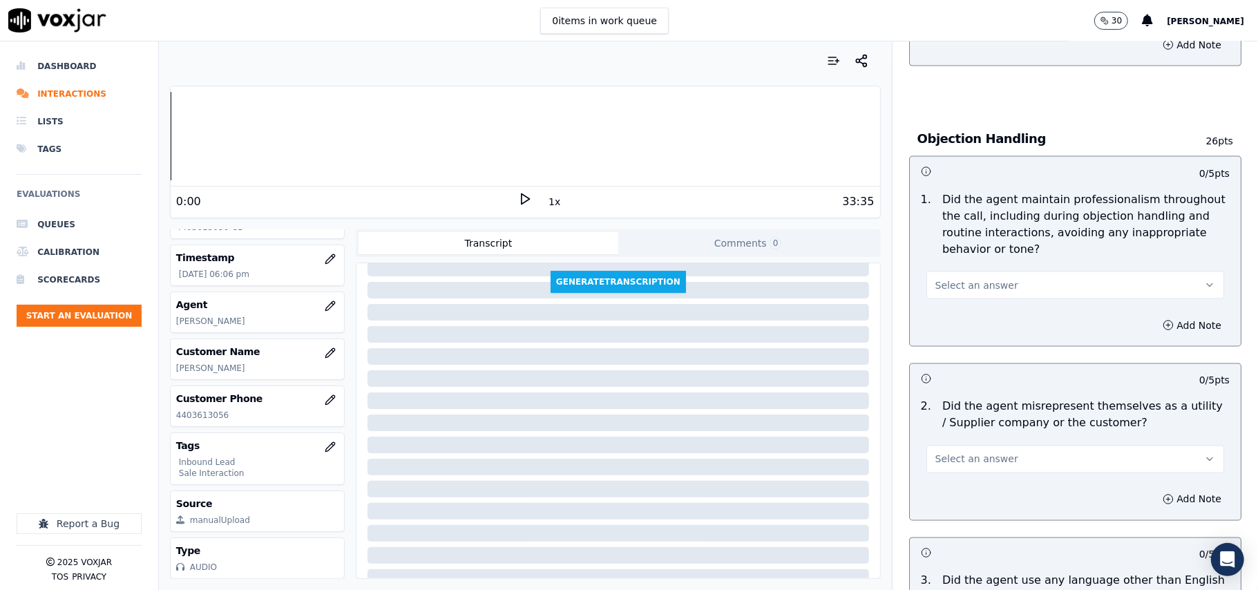
click at [960, 278] on span "Select an answer" at bounding box center [977, 285] width 83 height 14
click at [952, 257] on div "Yes" at bounding box center [1045, 254] width 267 height 22
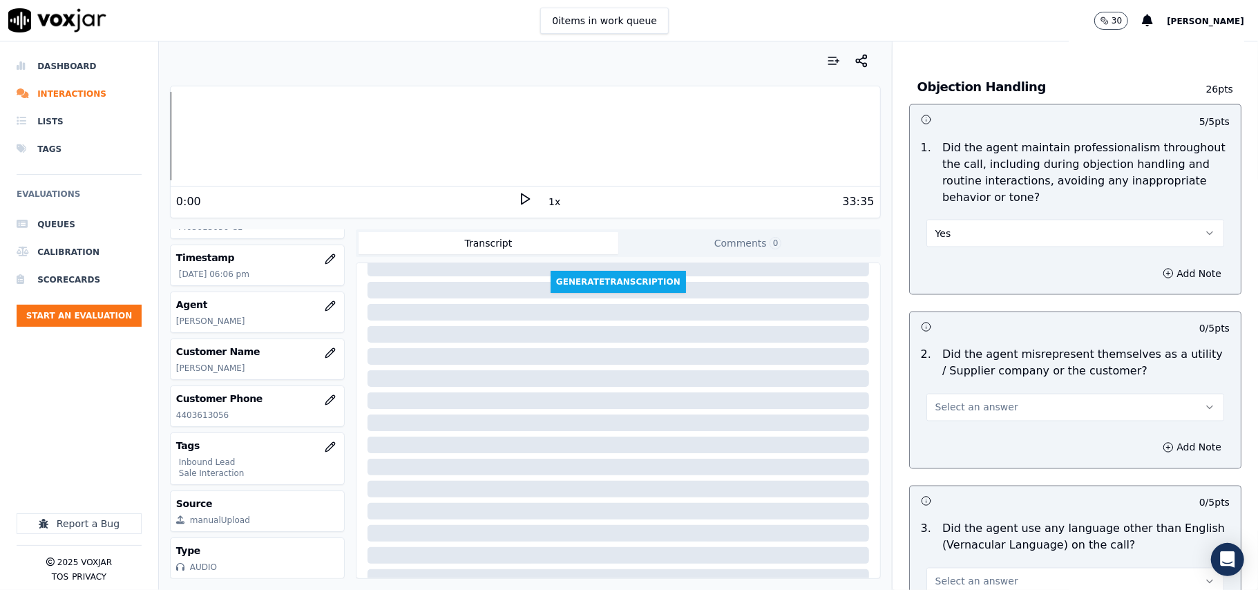
scroll to position [1750, 0]
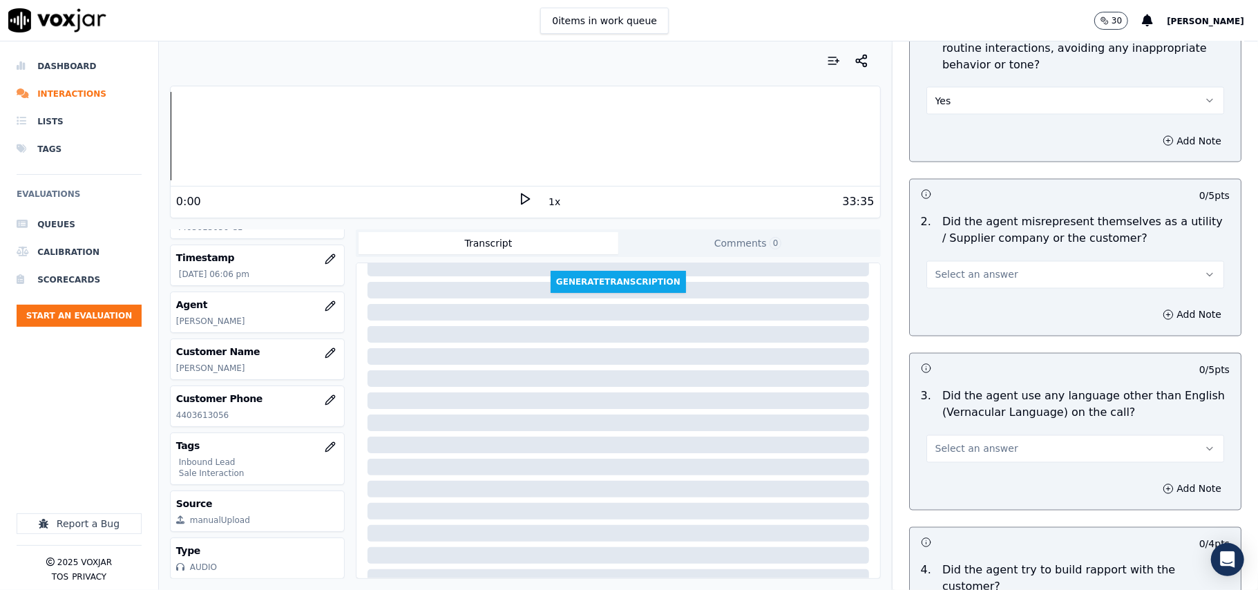
drag, startPoint x: 998, startPoint y: 200, endPoint x: 999, endPoint y: 214, distance: 13.9
click at [998, 261] on button "Select an answer" at bounding box center [1076, 275] width 298 height 28
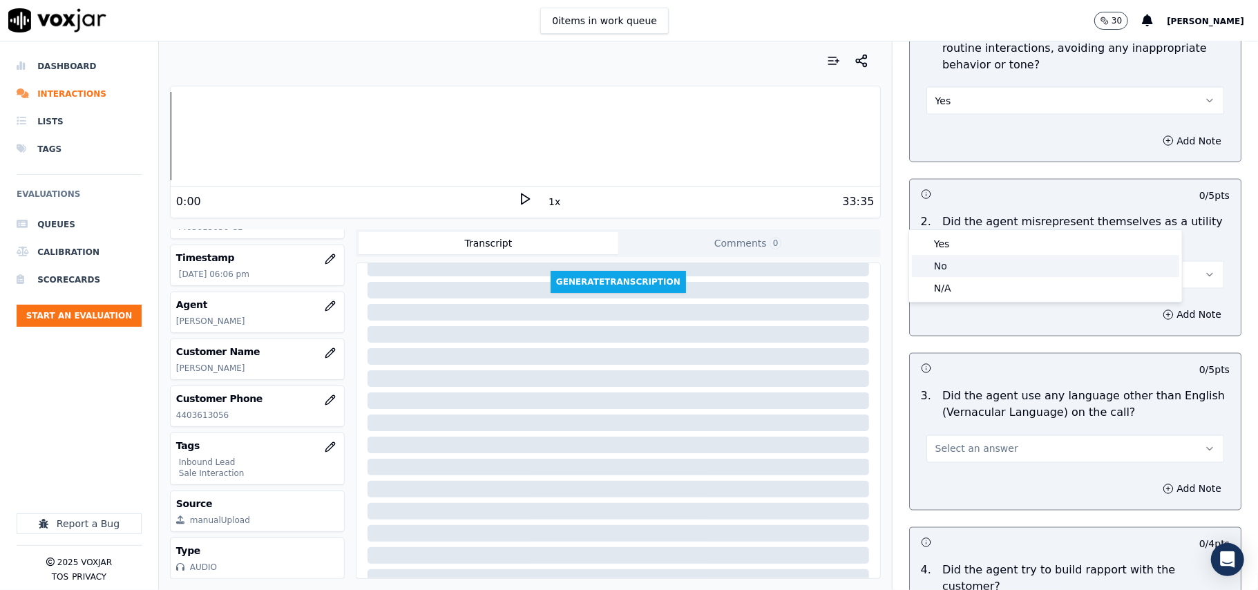
click at [978, 263] on div "No" at bounding box center [1045, 266] width 267 height 22
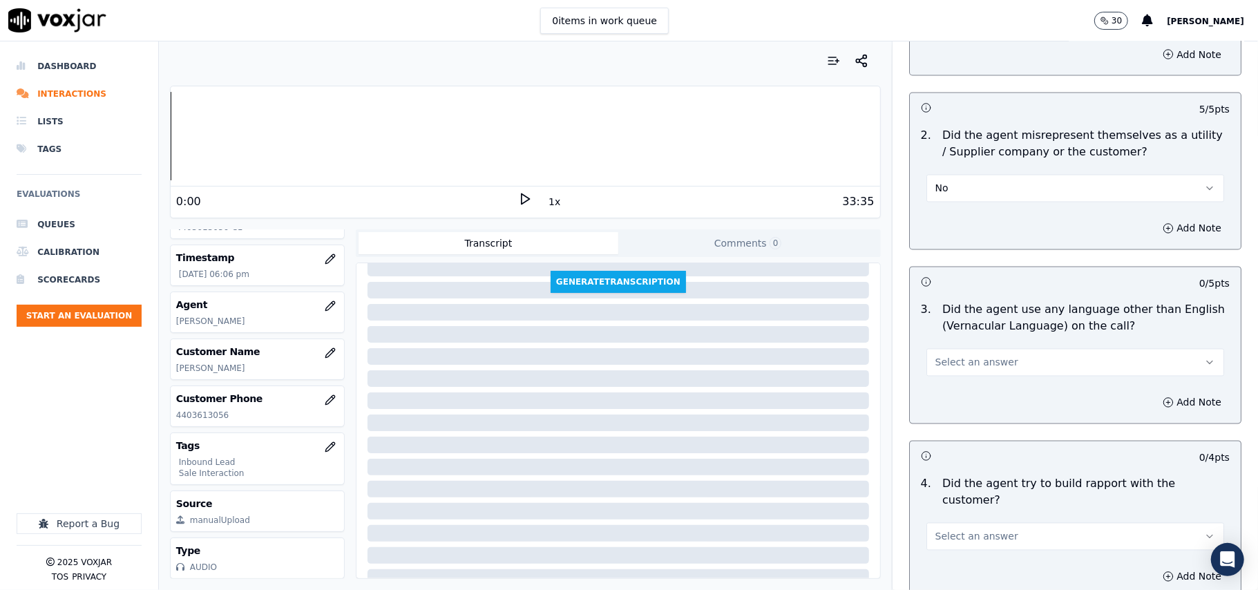
scroll to position [1935, 0]
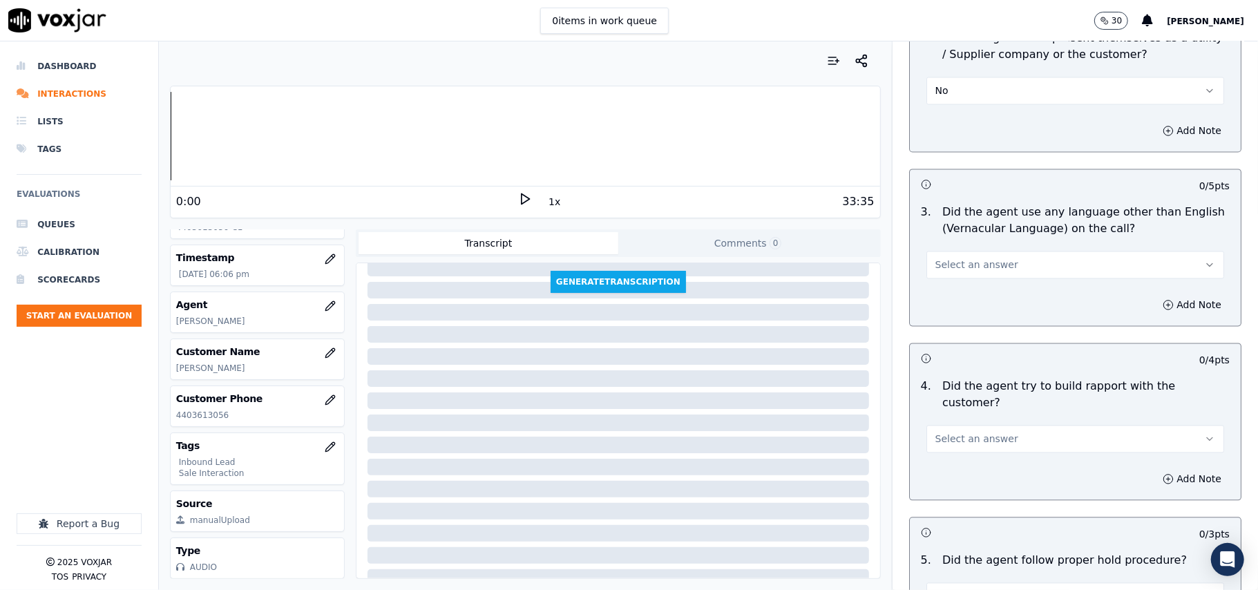
click at [984, 218] on div "3 . Did the agent use any language other than English (Vernacular Language) on …" at bounding box center [1075, 241] width 331 height 86
click at [973, 251] on button "Select an answer" at bounding box center [1076, 265] width 298 height 28
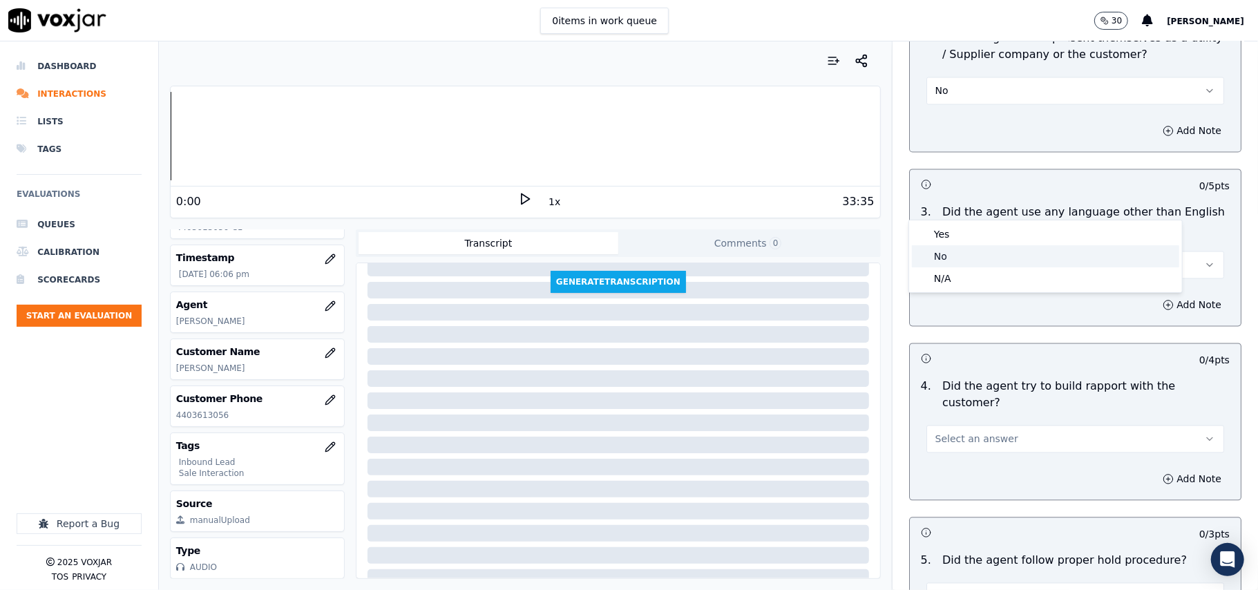
click at [973, 256] on div "No" at bounding box center [1045, 256] width 267 height 22
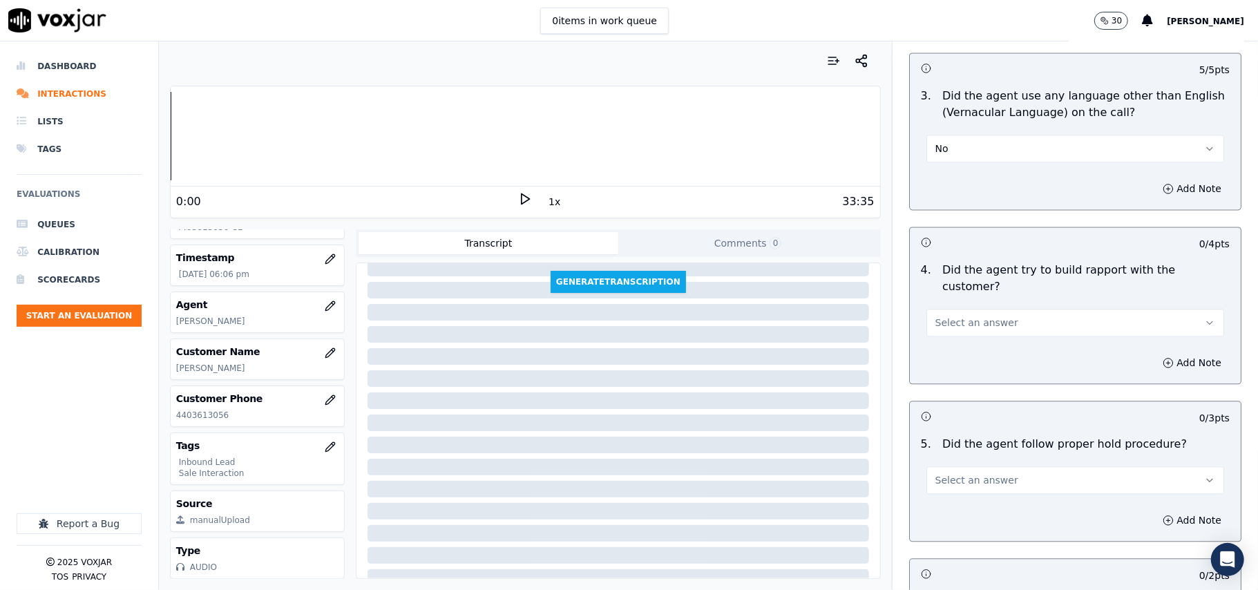
scroll to position [2211, 0]
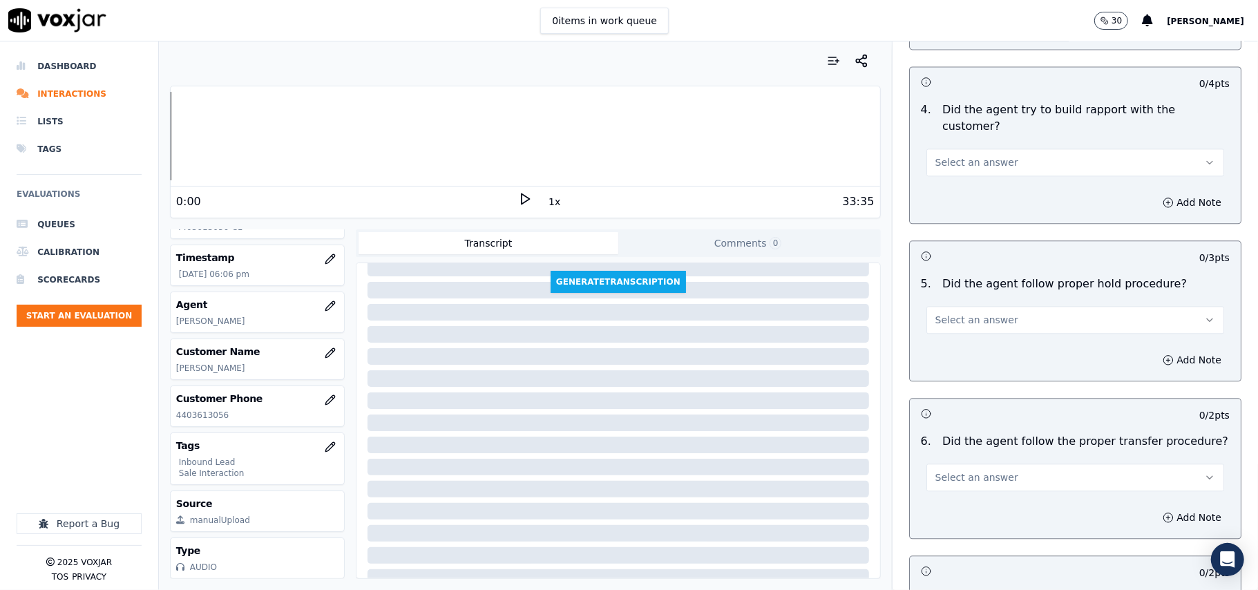
click at [990, 149] on button "Select an answer" at bounding box center [1076, 163] width 298 height 28
click at [979, 114] on div "Yes" at bounding box center [1045, 116] width 267 height 22
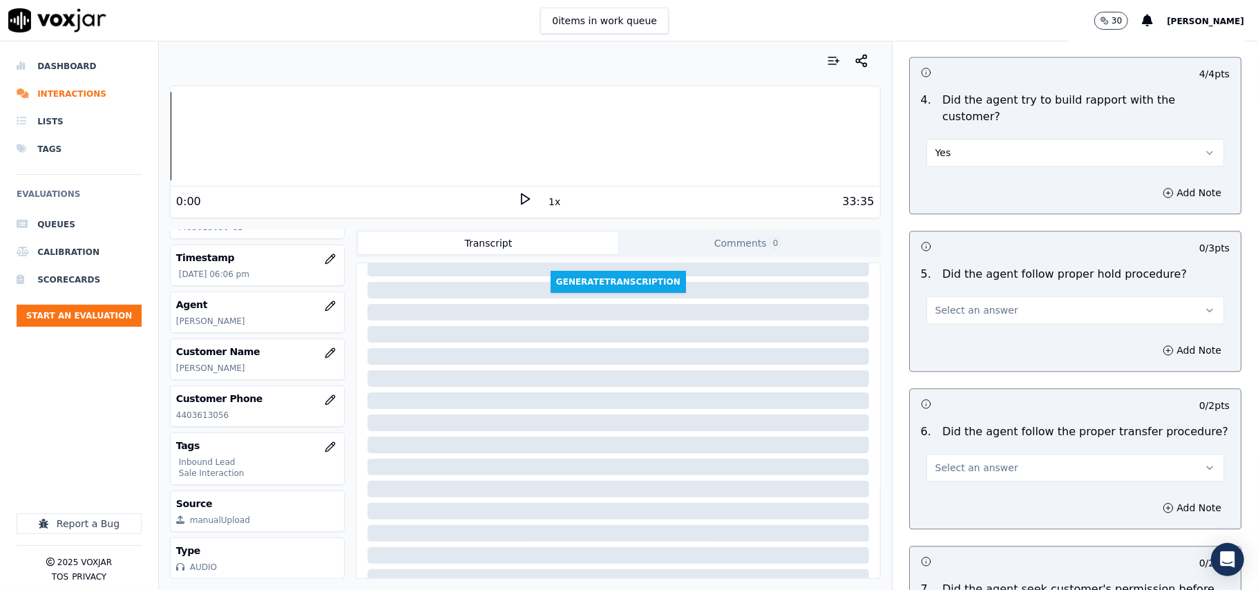
scroll to position [2303, 0]
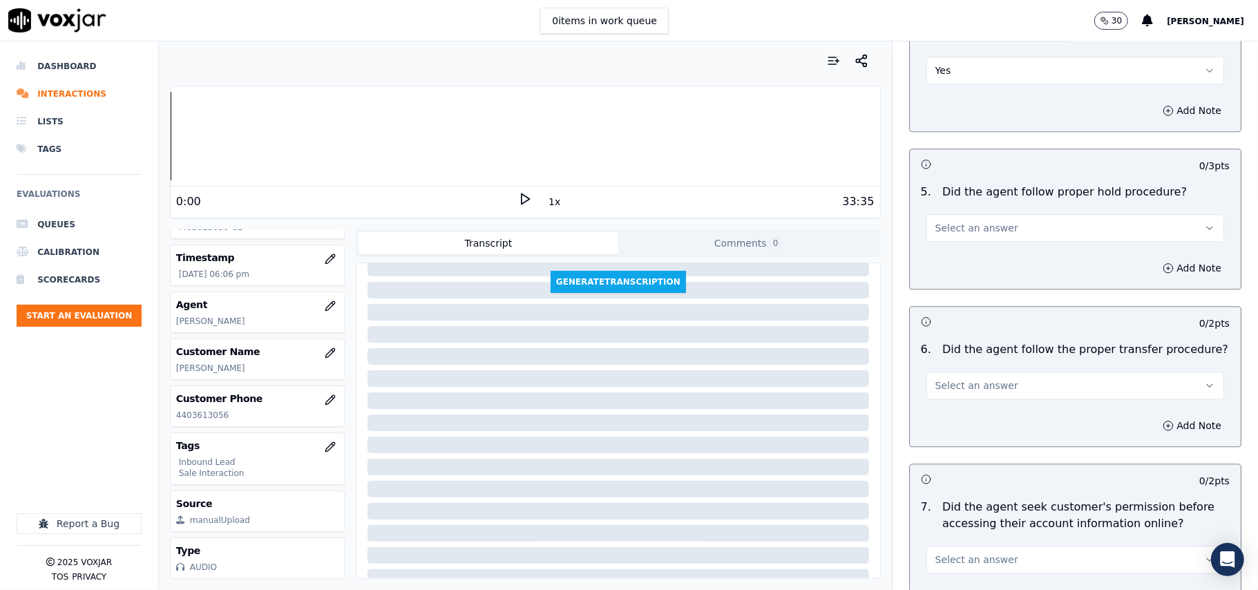
click at [965, 221] on span "Select an answer" at bounding box center [977, 228] width 83 height 14
click at [973, 180] on div "Yes" at bounding box center [1045, 182] width 267 height 22
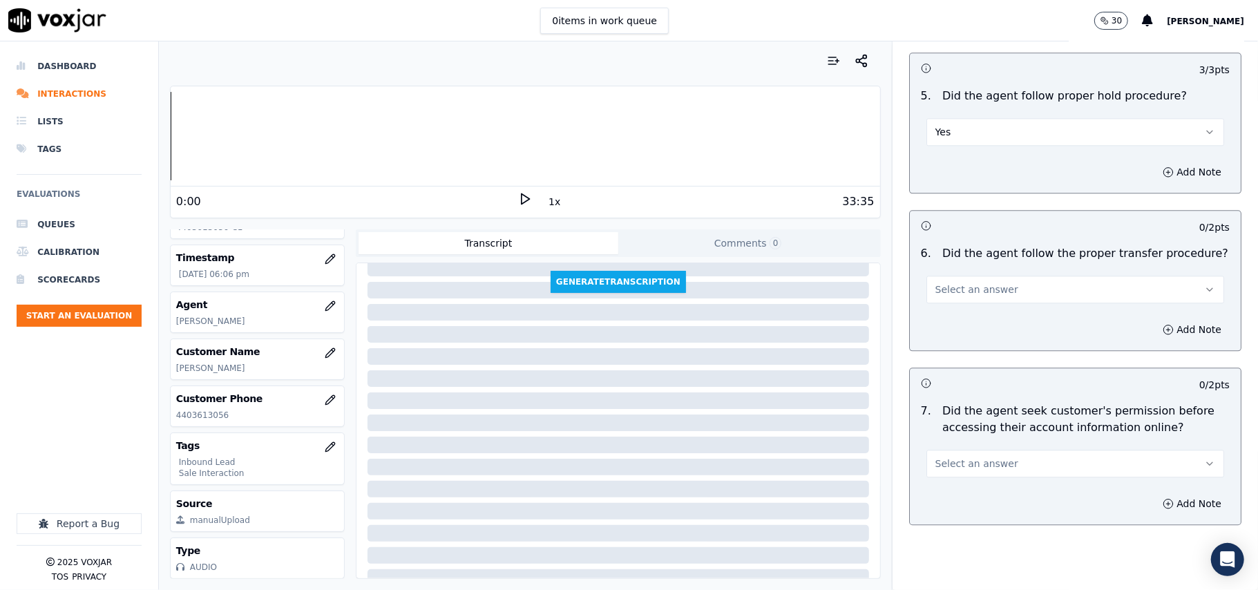
scroll to position [2487, 0]
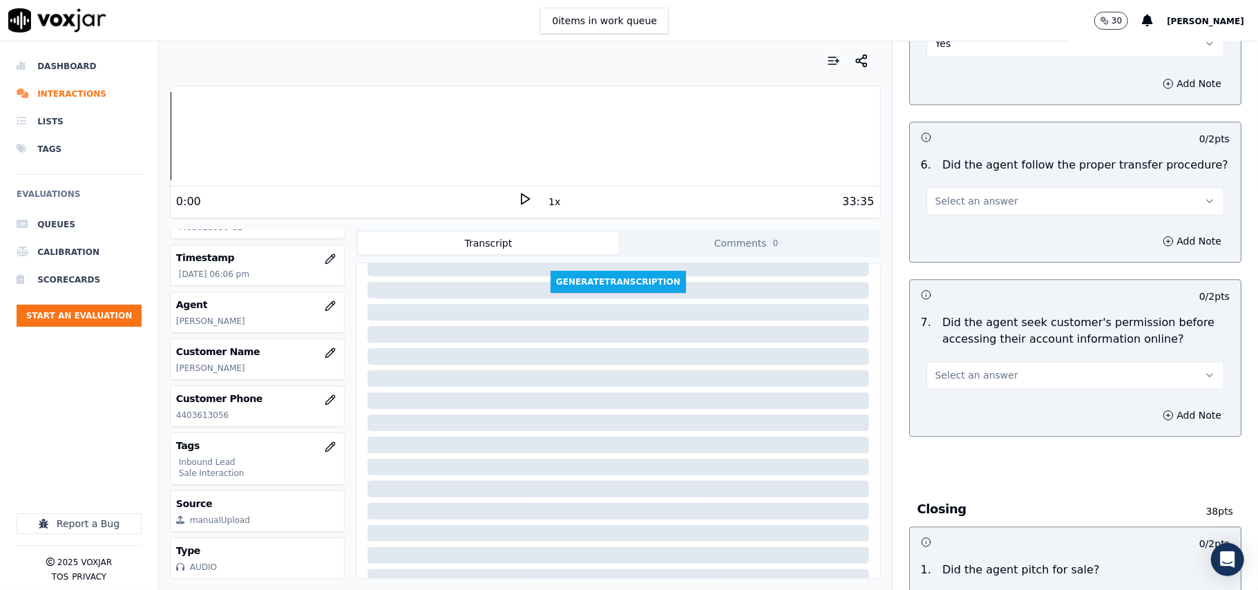
click at [976, 194] on span "Select an answer" at bounding box center [977, 201] width 83 height 14
click at [967, 161] on div "Yes" at bounding box center [1045, 155] width 267 height 22
click at [971, 368] on span "Select an answer" at bounding box center [977, 375] width 83 height 14
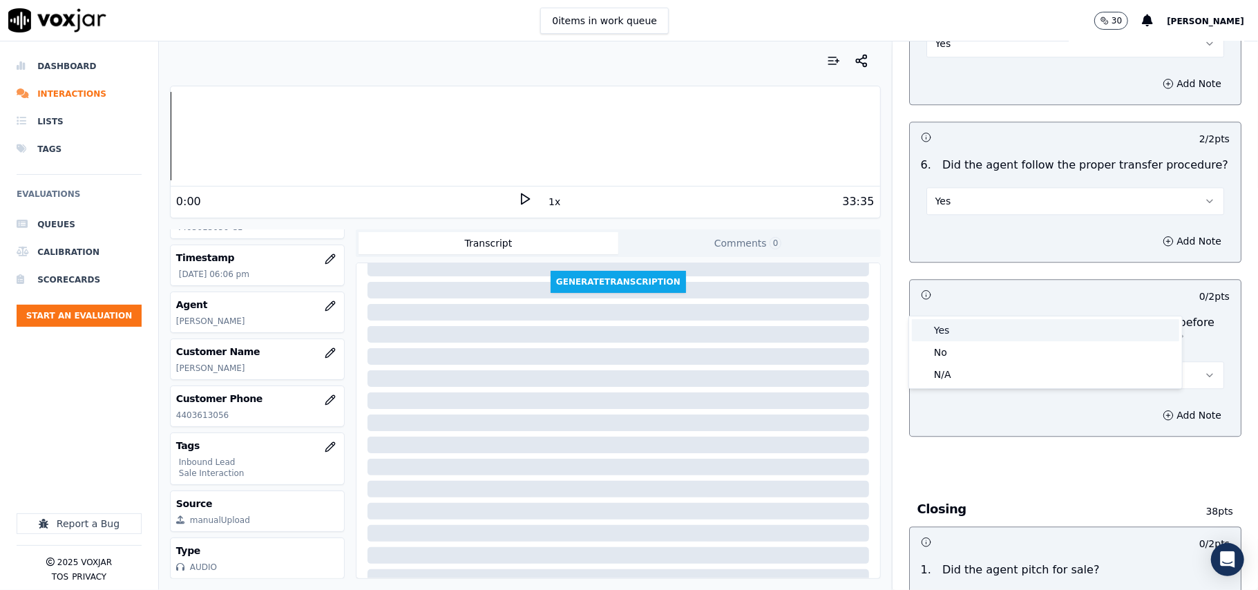
click at [962, 330] on div "Yes" at bounding box center [1045, 330] width 267 height 22
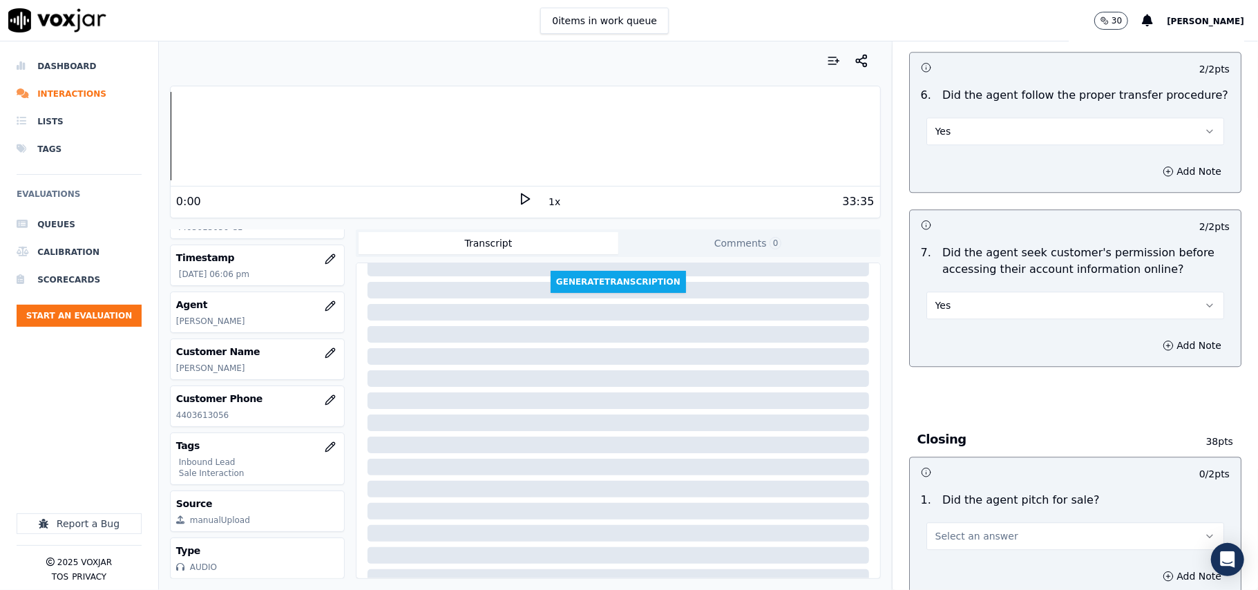
scroll to position [2671, 0]
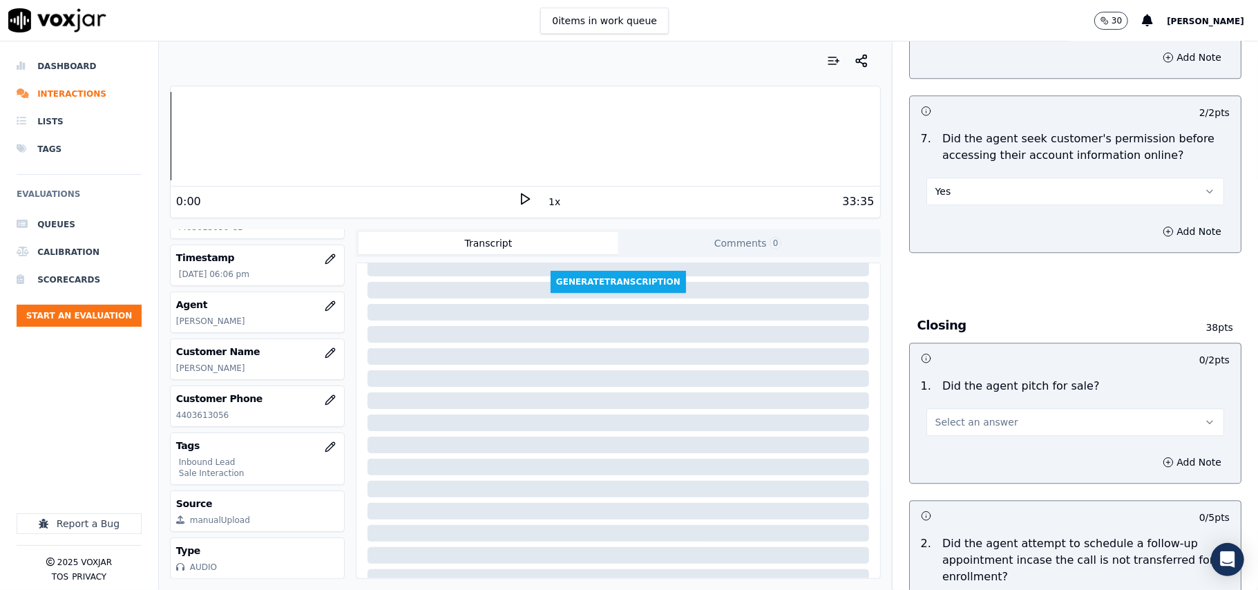
click at [965, 408] on button "Select an answer" at bounding box center [1076, 422] width 298 height 28
click at [954, 387] on div "Yes" at bounding box center [1045, 377] width 267 height 22
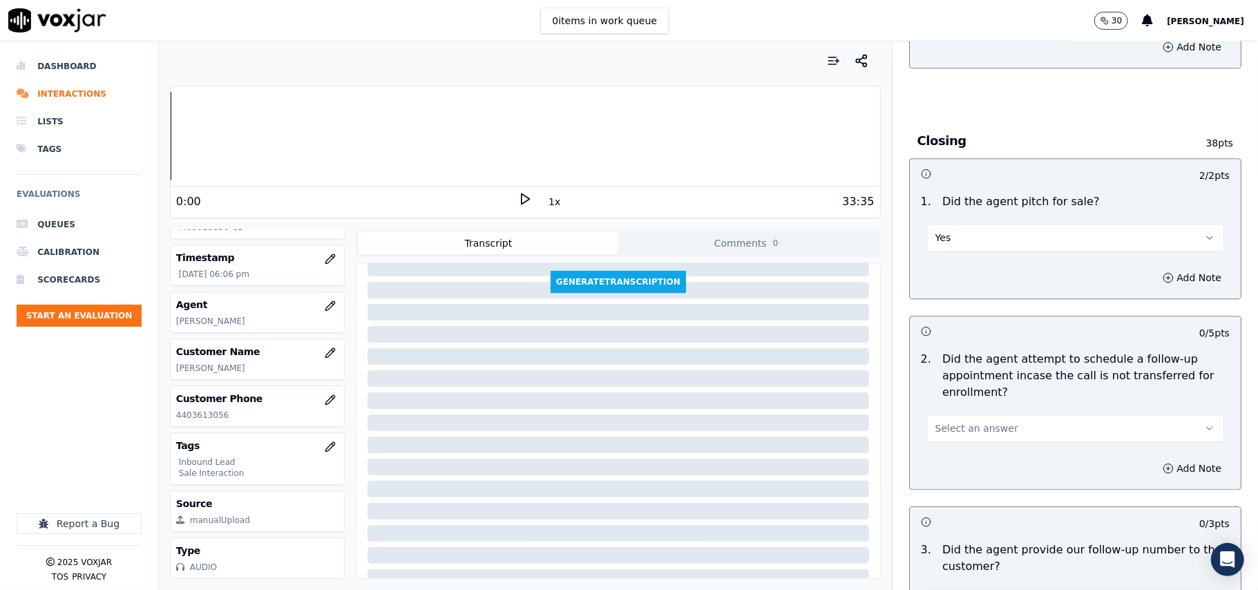
click at [965, 421] on span "Select an answer" at bounding box center [977, 428] width 83 height 14
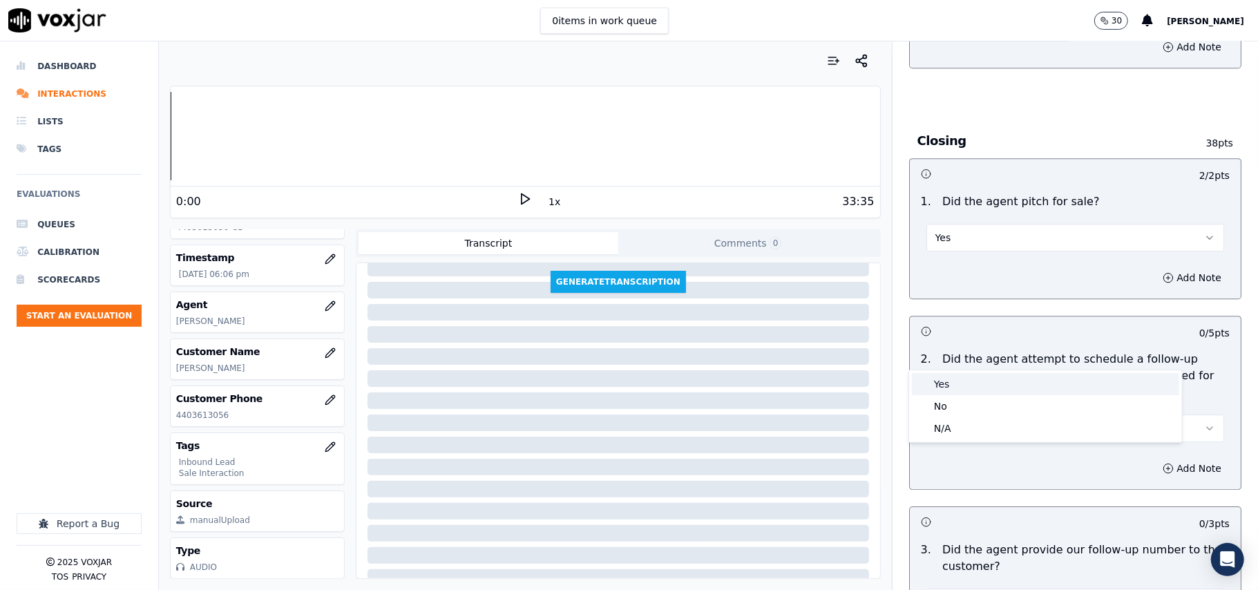
click at [952, 383] on div "Yes" at bounding box center [1045, 384] width 267 height 22
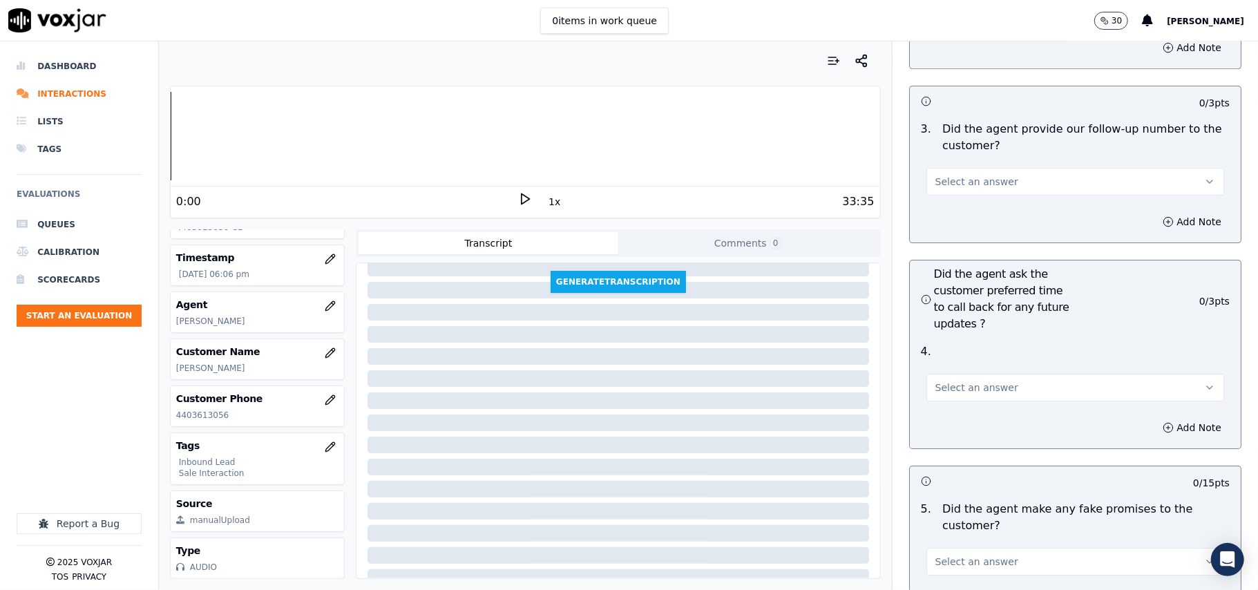
scroll to position [3317, 0]
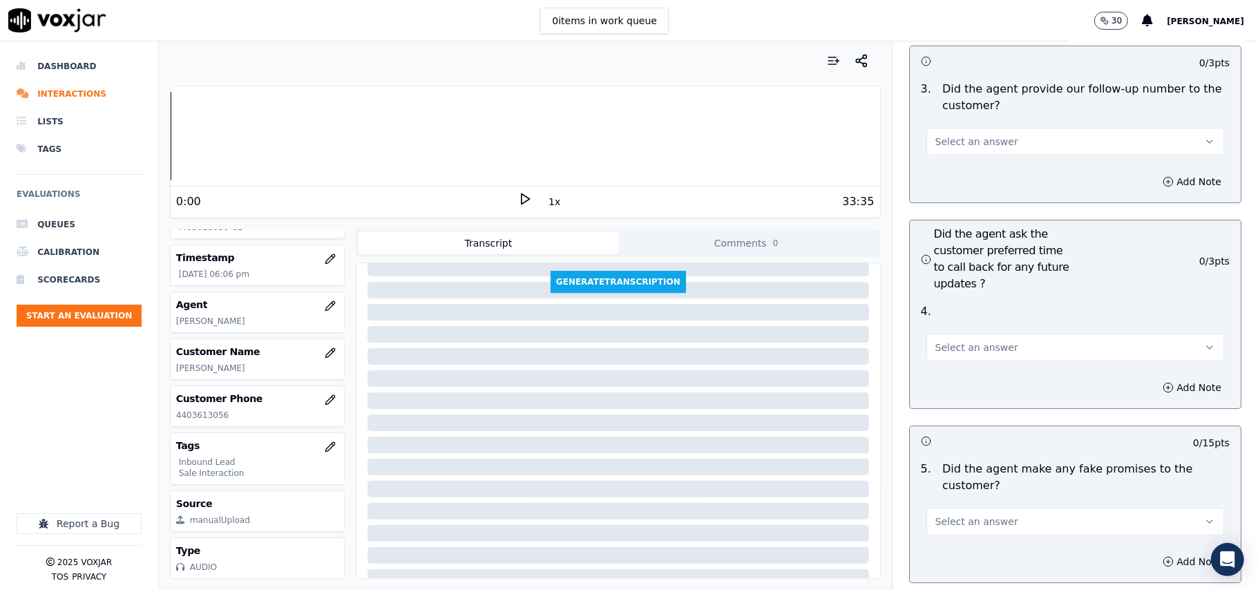
click at [969, 341] on span "Select an answer" at bounding box center [977, 348] width 83 height 14
click at [943, 330] on div "No" at bounding box center [1045, 327] width 267 height 22
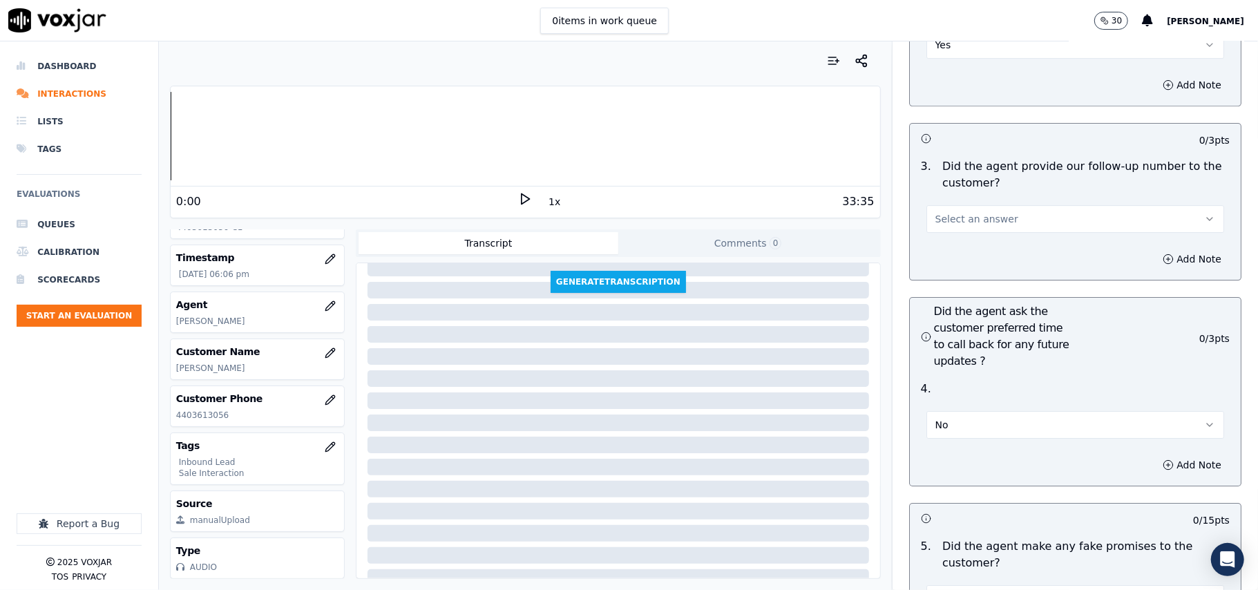
scroll to position [3132, 0]
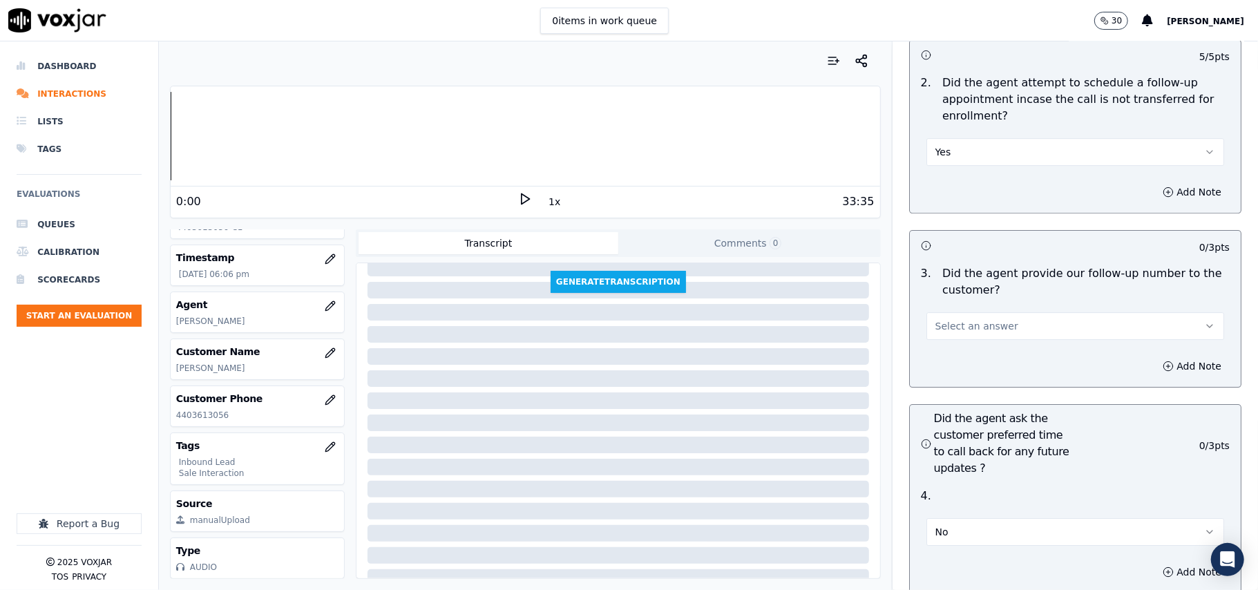
click at [968, 319] on span "Select an answer" at bounding box center [977, 326] width 83 height 14
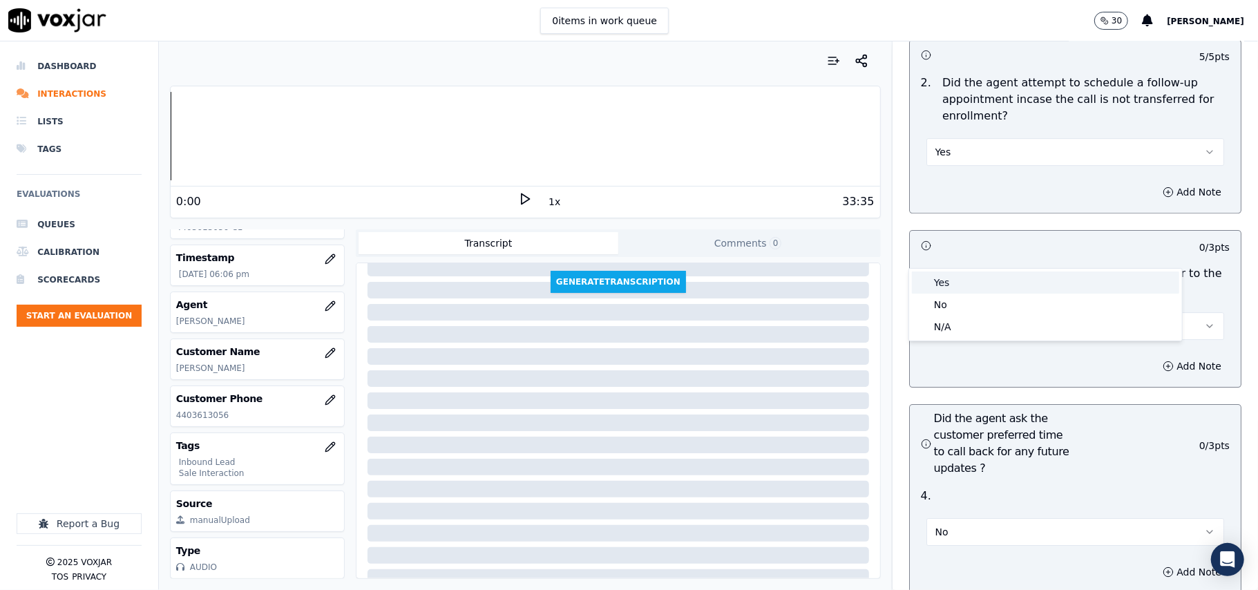
click at [963, 276] on div "Yes" at bounding box center [1045, 283] width 267 height 22
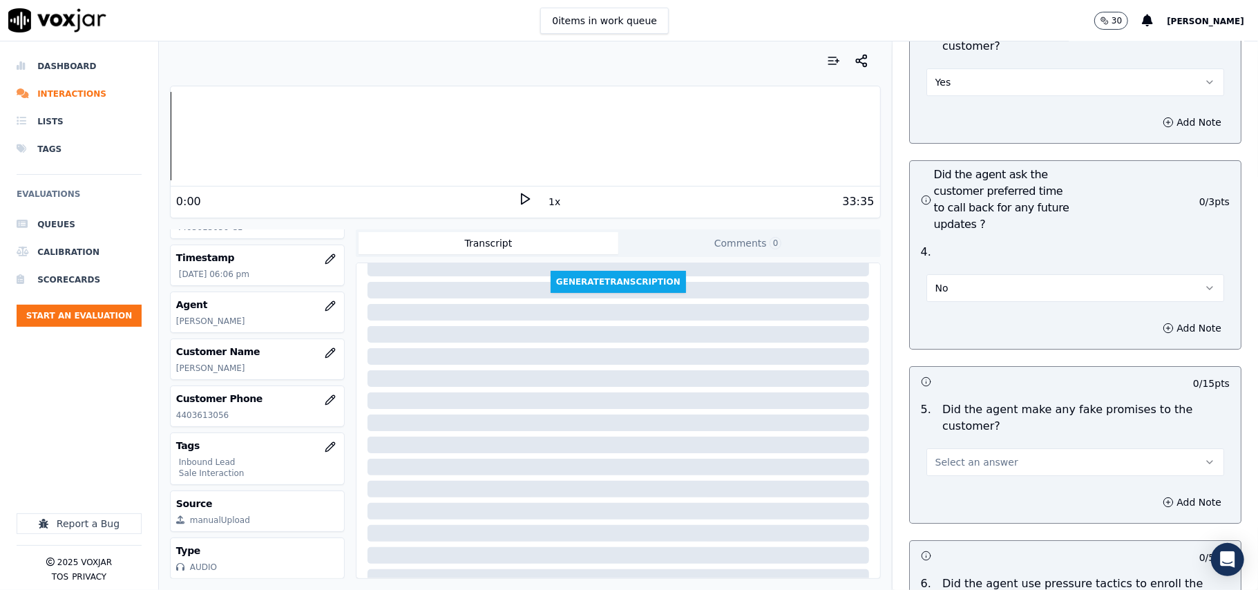
scroll to position [3408, 0]
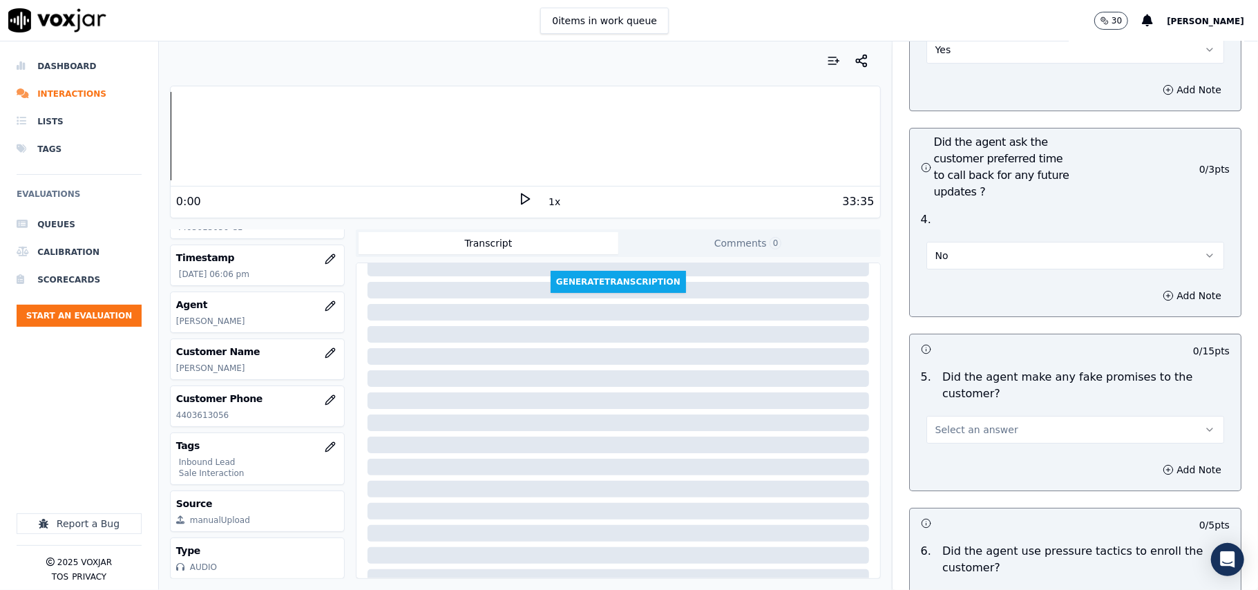
click at [942, 416] on button "Select an answer" at bounding box center [1076, 430] width 298 height 28
click at [941, 404] on div "No" at bounding box center [1045, 409] width 267 height 22
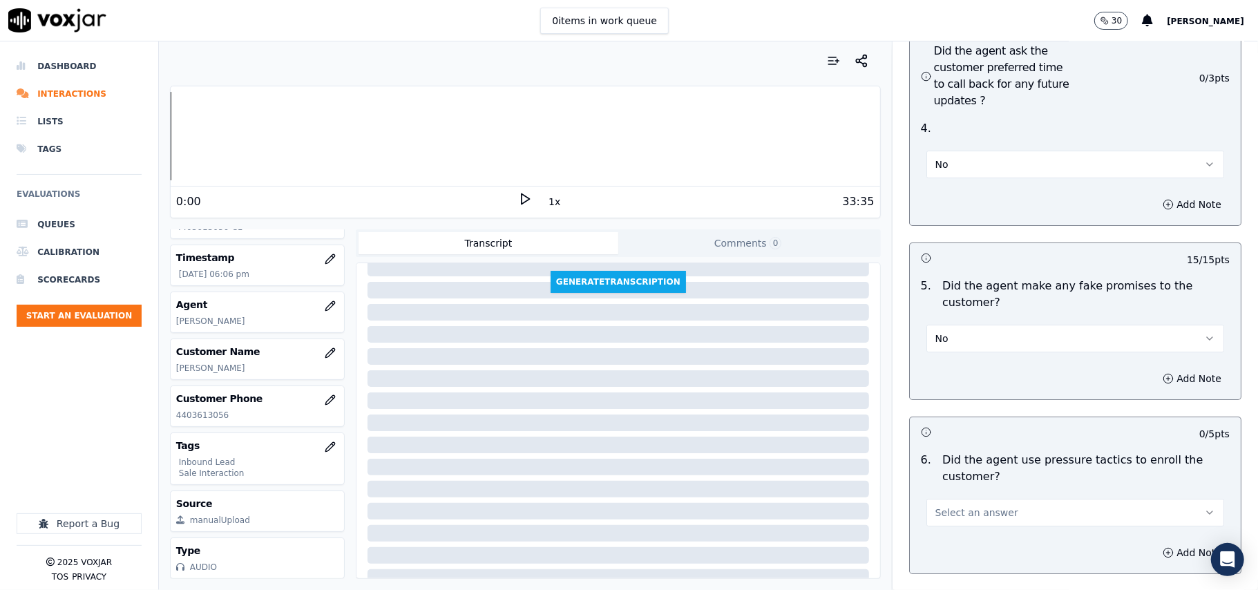
scroll to position [3593, 0]
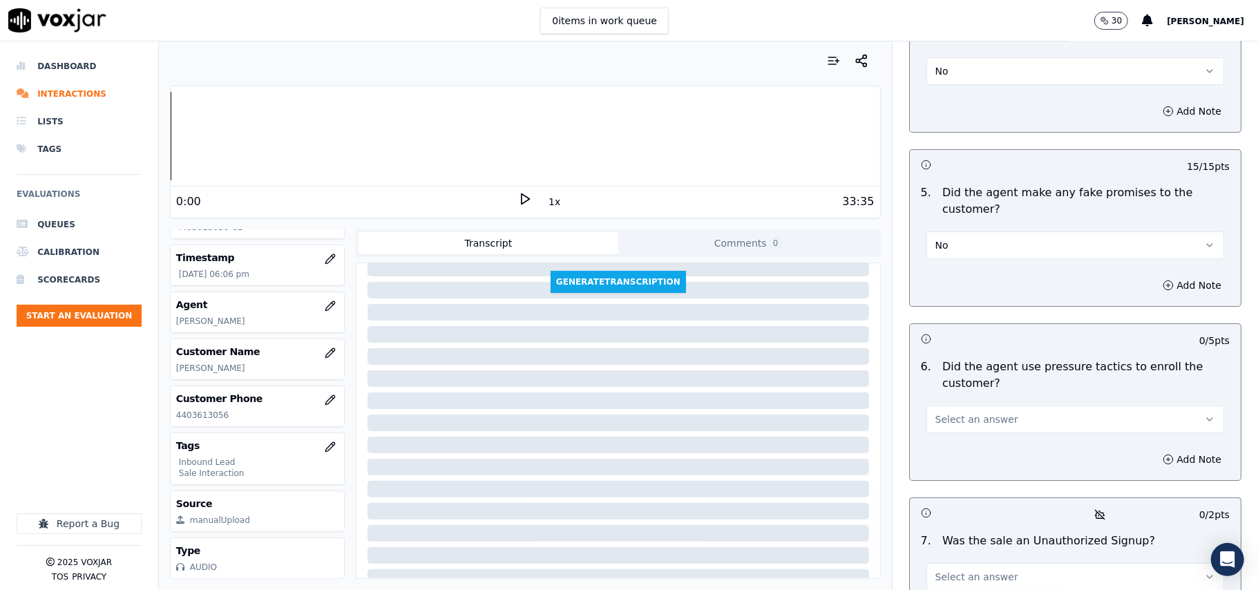
click at [974, 406] on button "Select an answer" at bounding box center [1076, 420] width 298 height 28
click at [963, 388] on div "No" at bounding box center [1045, 399] width 267 height 22
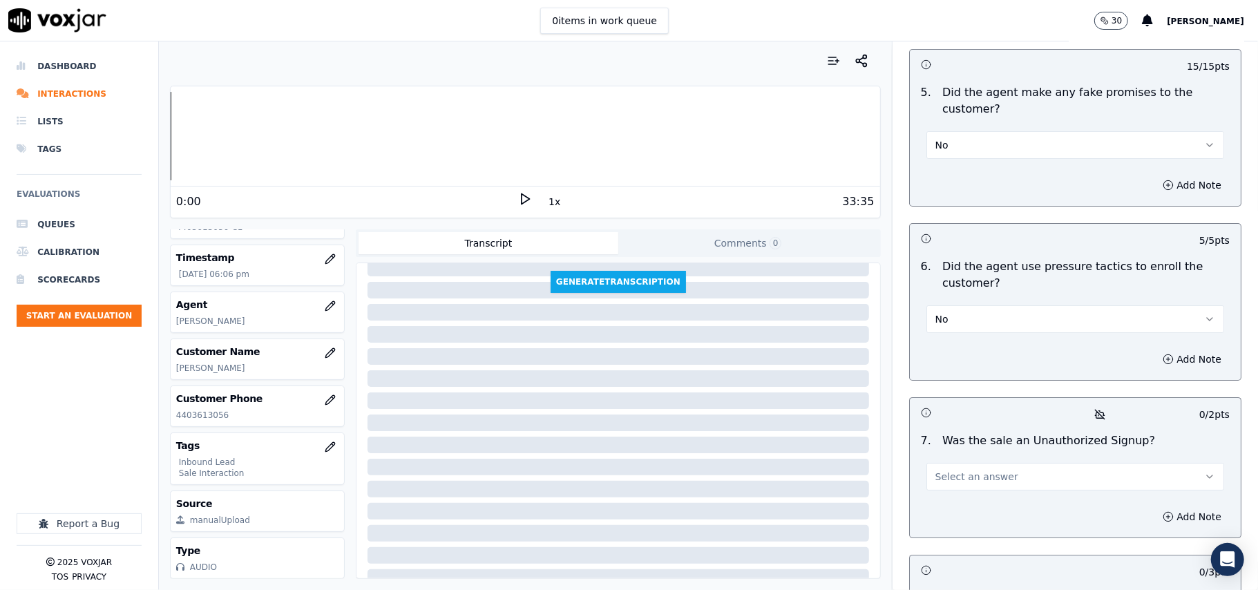
scroll to position [3777, 0]
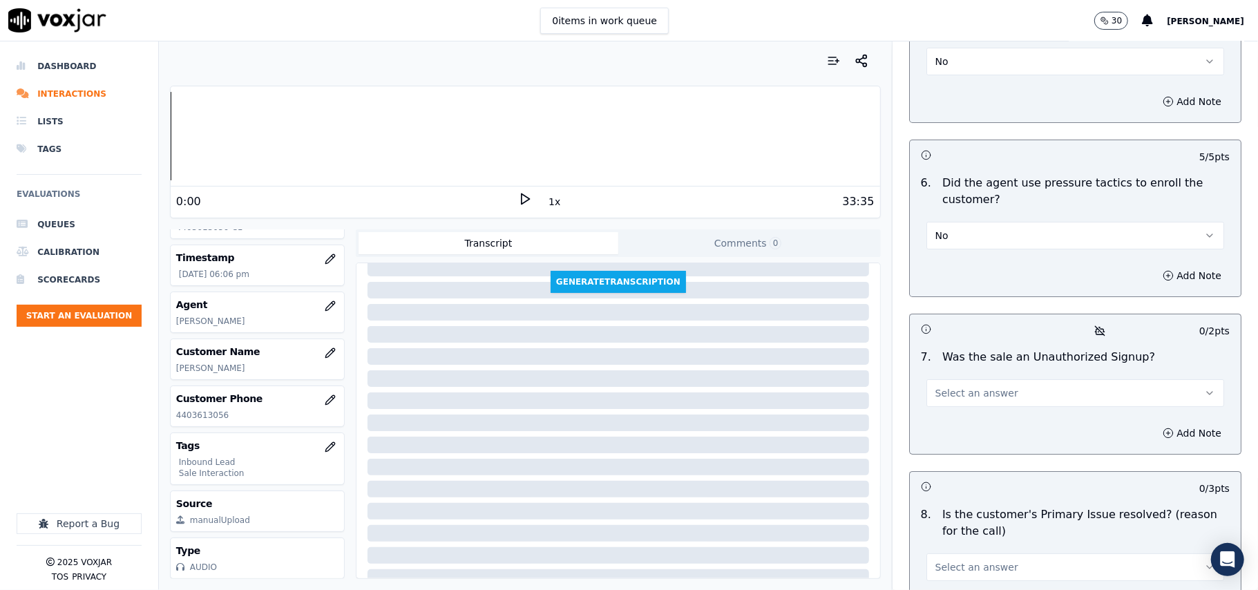
click at [993, 379] on button "Select an answer" at bounding box center [1076, 393] width 298 height 28
click at [965, 377] on div "No" at bounding box center [1045, 373] width 267 height 22
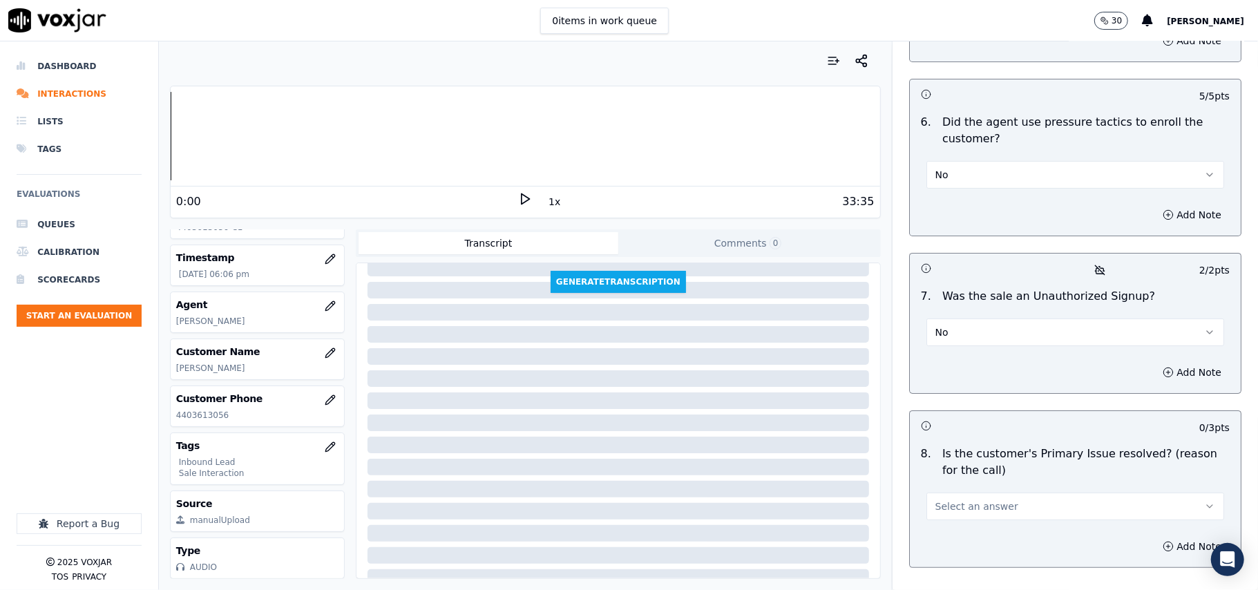
scroll to position [3867, 0]
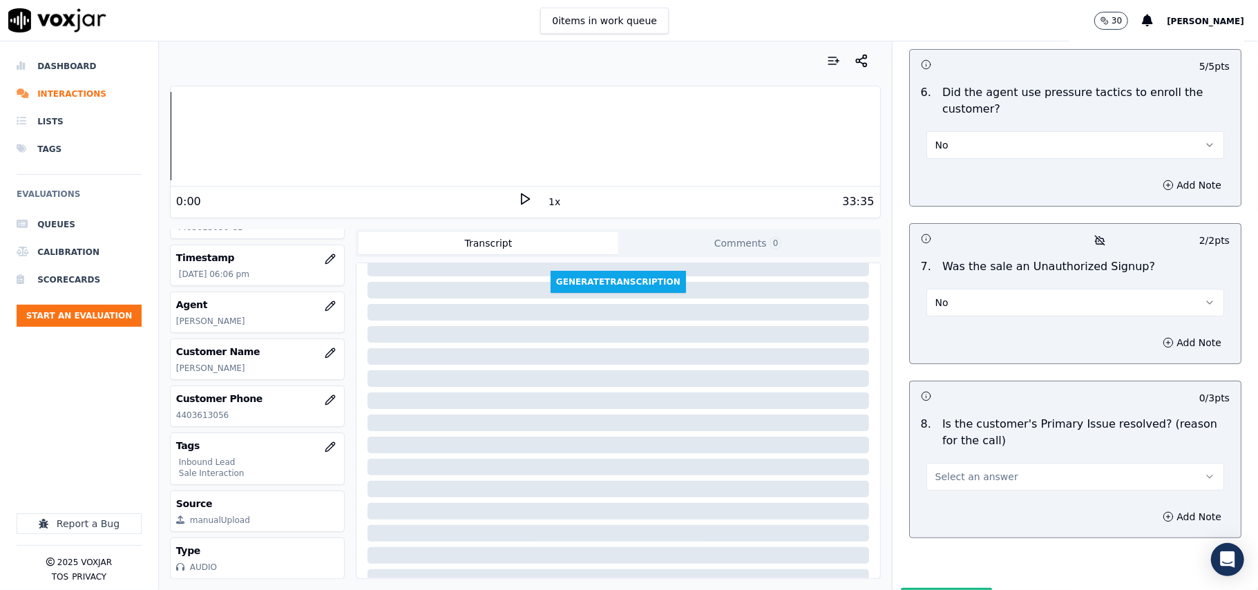
click at [942, 470] on span "Select an answer" at bounding box center [977, 477] width 83 height 14
drag, startPoint x: 940, startPoint y: 462, endPoint x: 937, endPoint y: 504, distance: 42.9
click at [940, 457] on div "No" at bounding box center [1045, 457] width 267 height 22
click at [937, 588] on button "Submit Scores" at bounding box center [947, 600] width 92 height 25
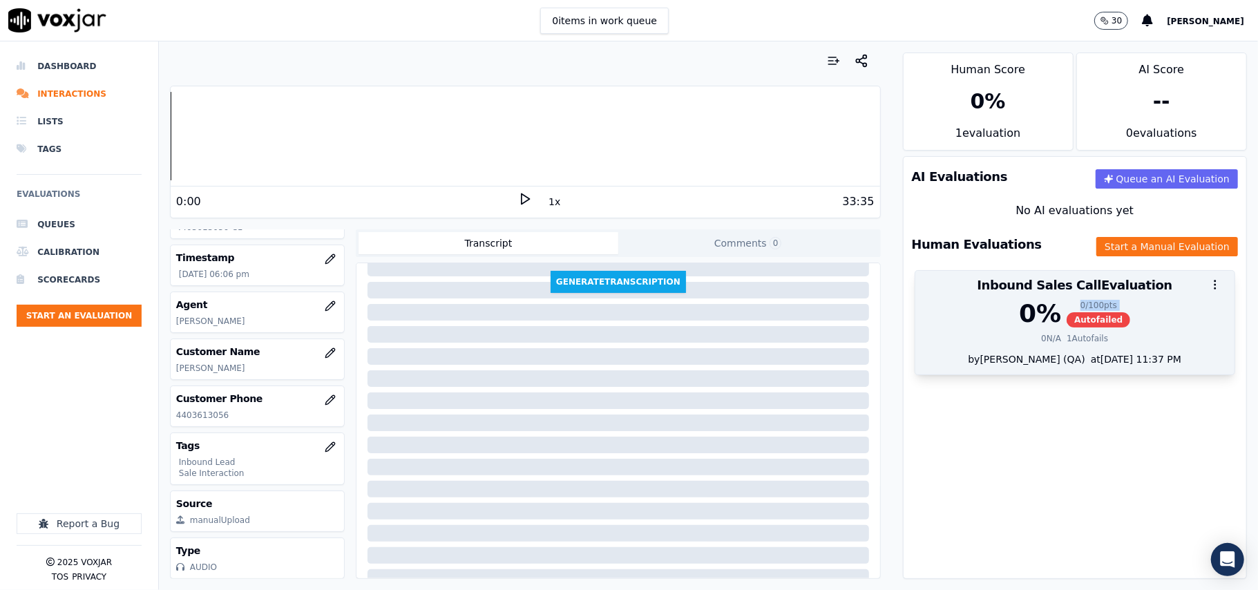
drag, startPoint x: 1034, startPoint y: 321, endPoint x: 1034, endPoint y: 328, distance: 6.9
click at [1036, 328] on div "0 % 0 / 100 pts Autofailed" at bounding box center [1075, 314] width 303 height 28
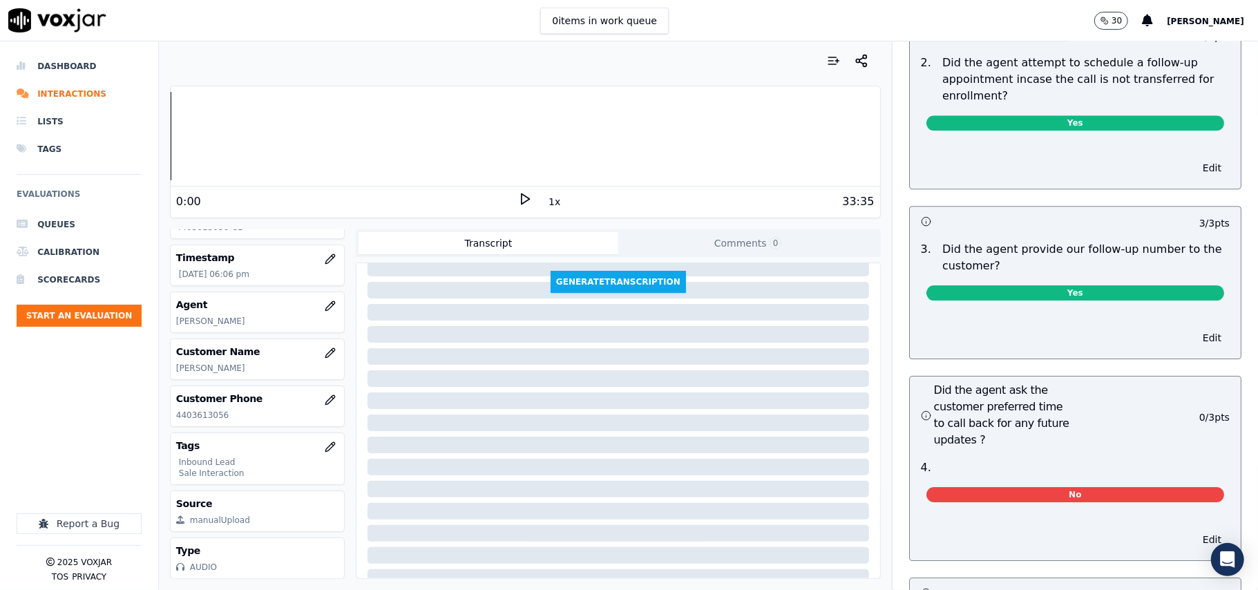
scroll to position [3224, 0]
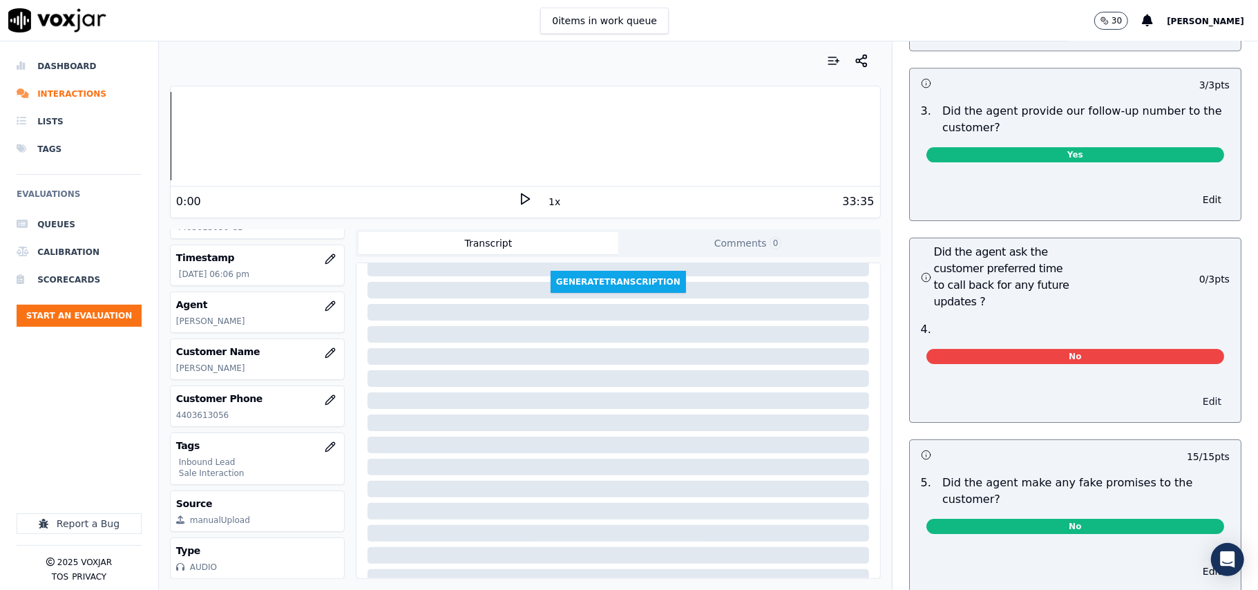
click at [1195, 392] on button "Edit" at bounding box center [1212, 401] width 35 height 19
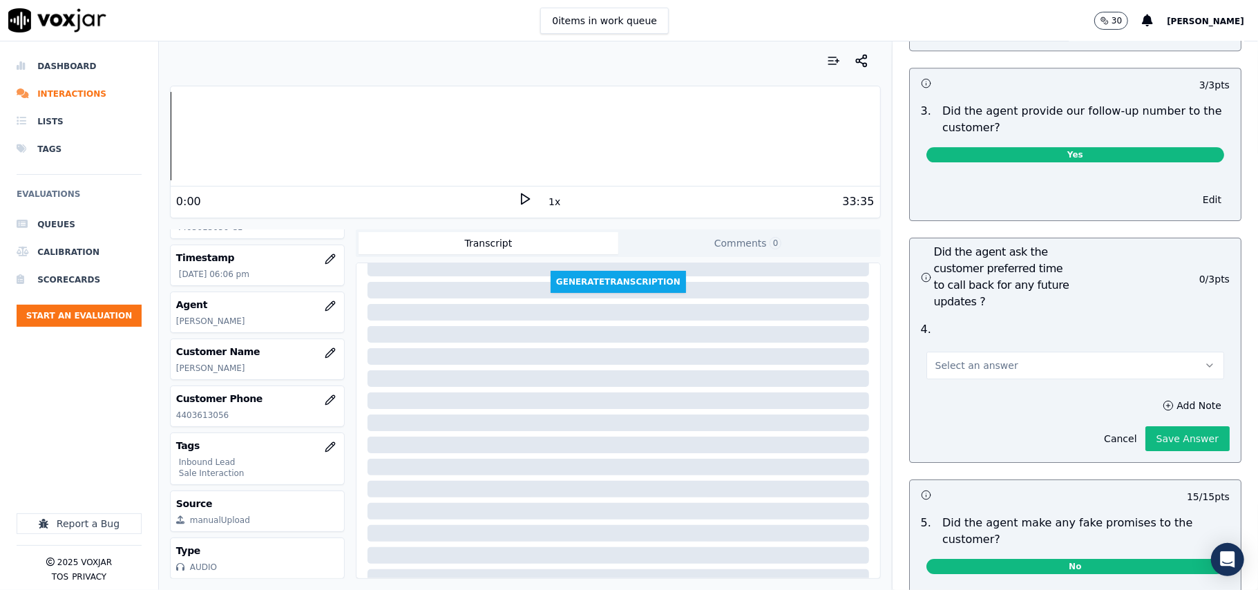
click at [1025, 352] on button "Select an answer" at bounding box center [1076, 366] width 298 height 28
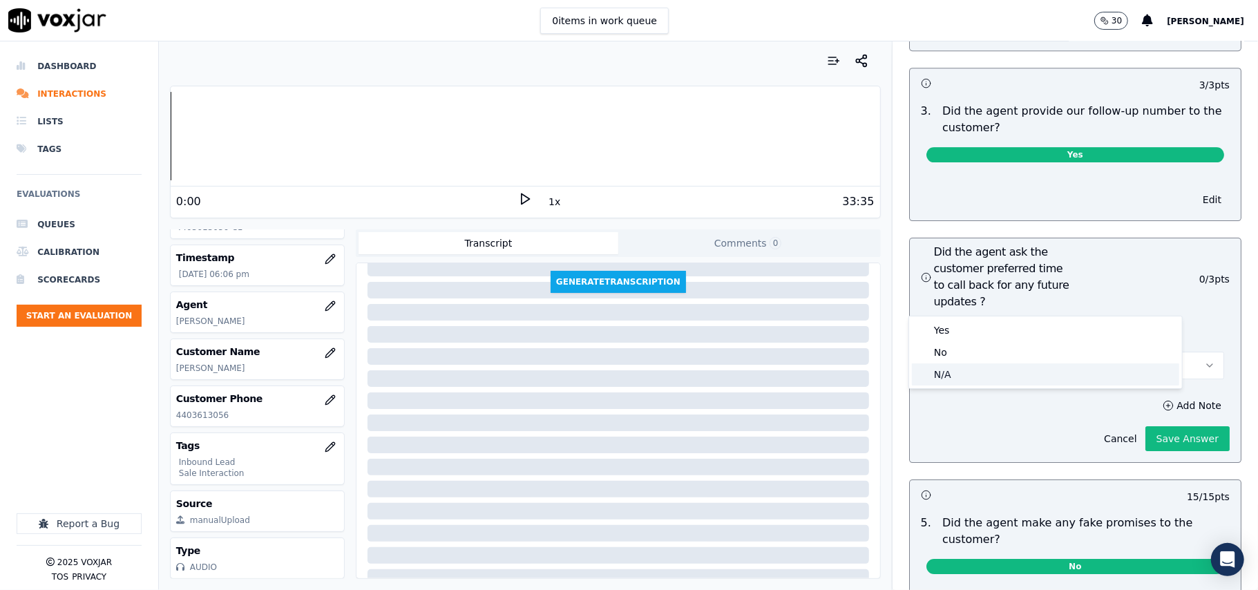
click at [985, 374] on div "N/A" at bounding box center [1045, 374] width 267 height 22
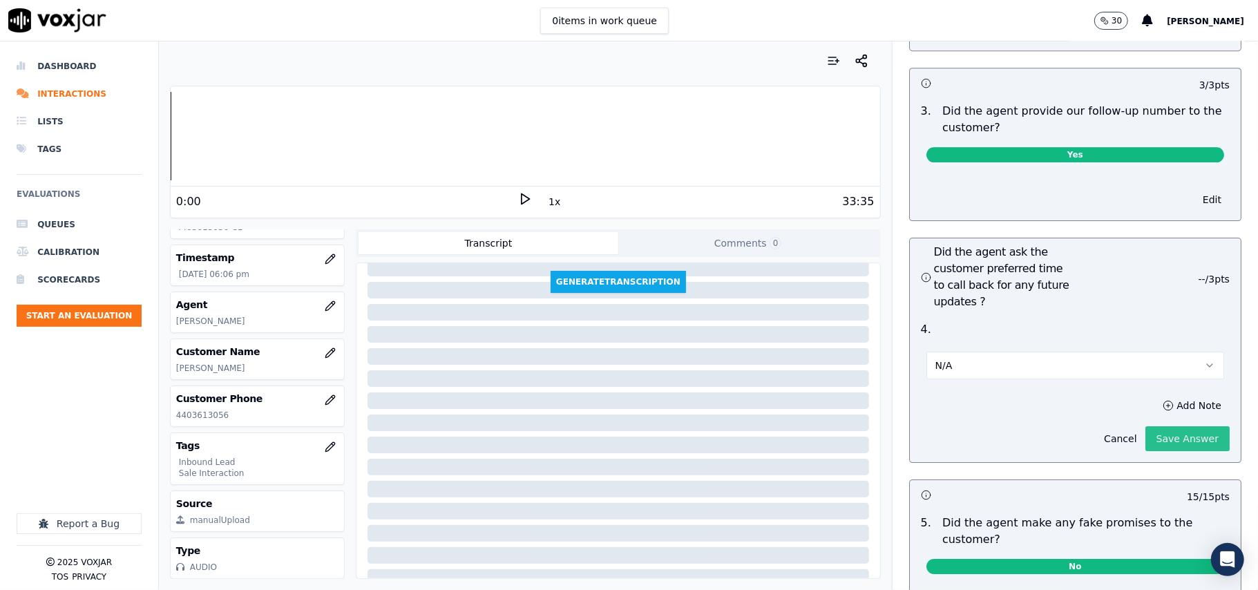
click at [1166, 426] on button "Save Answer" at bounding box center [1188, 438] width 84 height 25
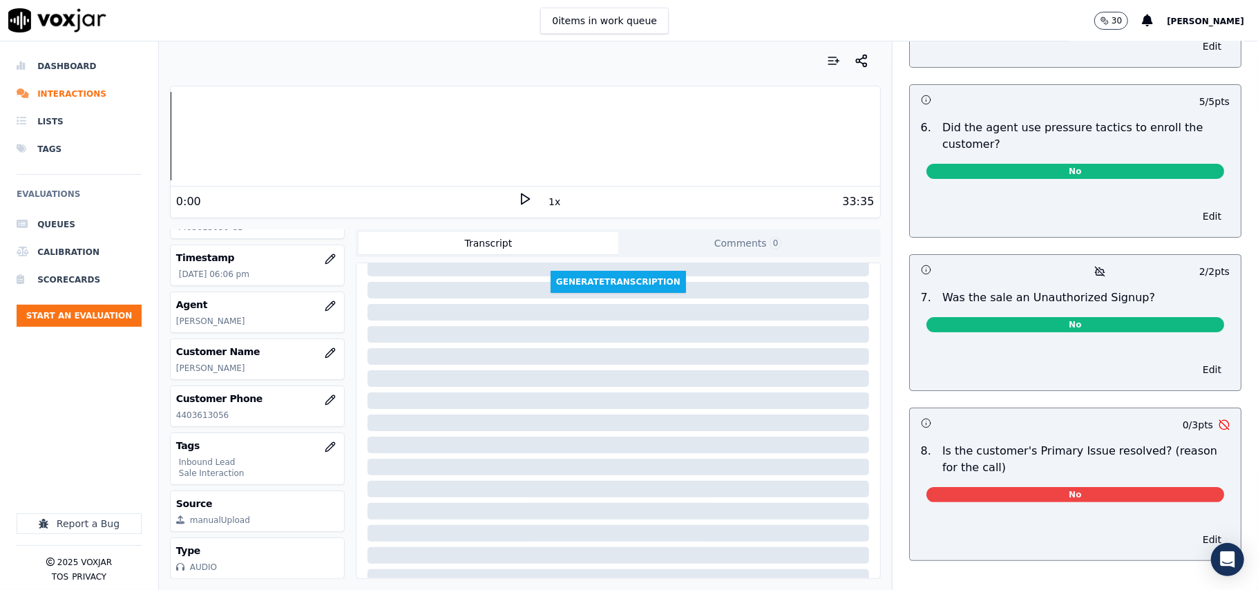
scroll to position [3795, 0]
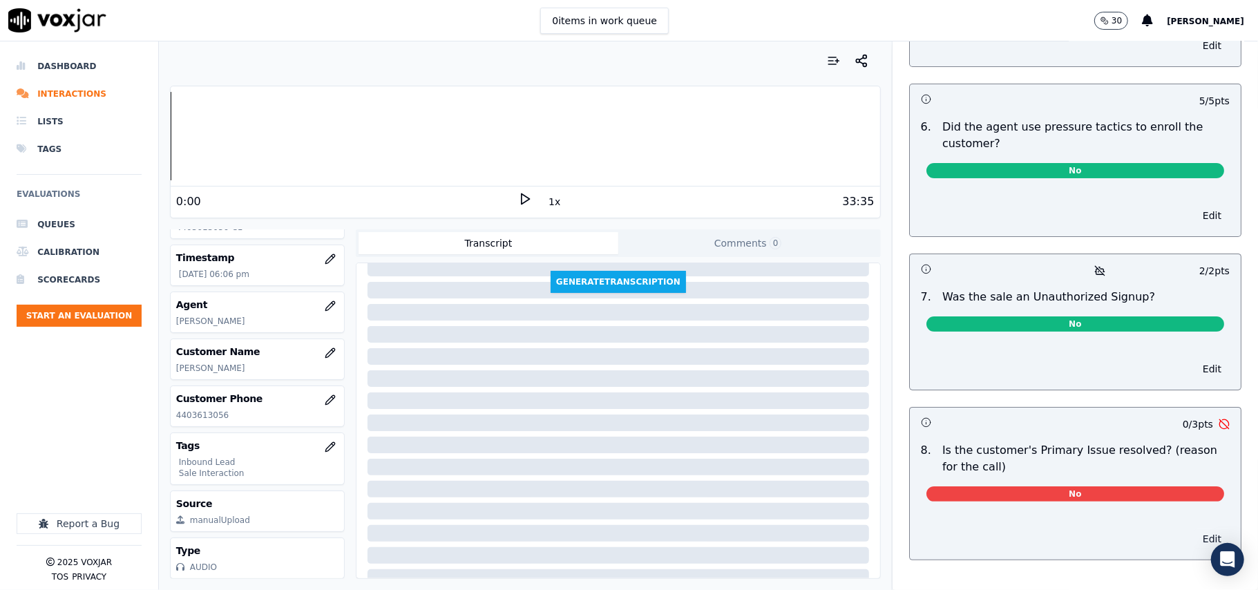
click at [1195, 529] on button "Edit" at bounding box center [1212, 538] width 35 height 19
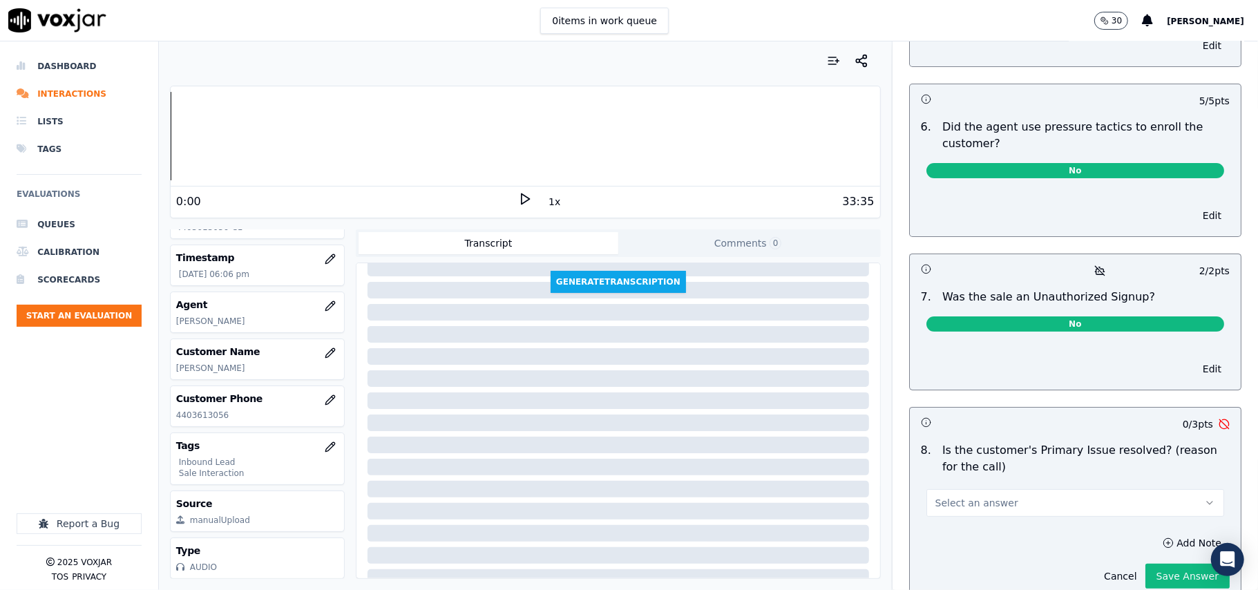
click at [1065, 489] on button "Select an answer" at bounding box center [1076, 503] width 298 height 28
click at [996, 471] on div "Yes" at bounding box center [1045, 472] width 267 height 22
click at [1146, 564] on button "Save Answer" at bounding box center [1188, 576] width 84 height 25
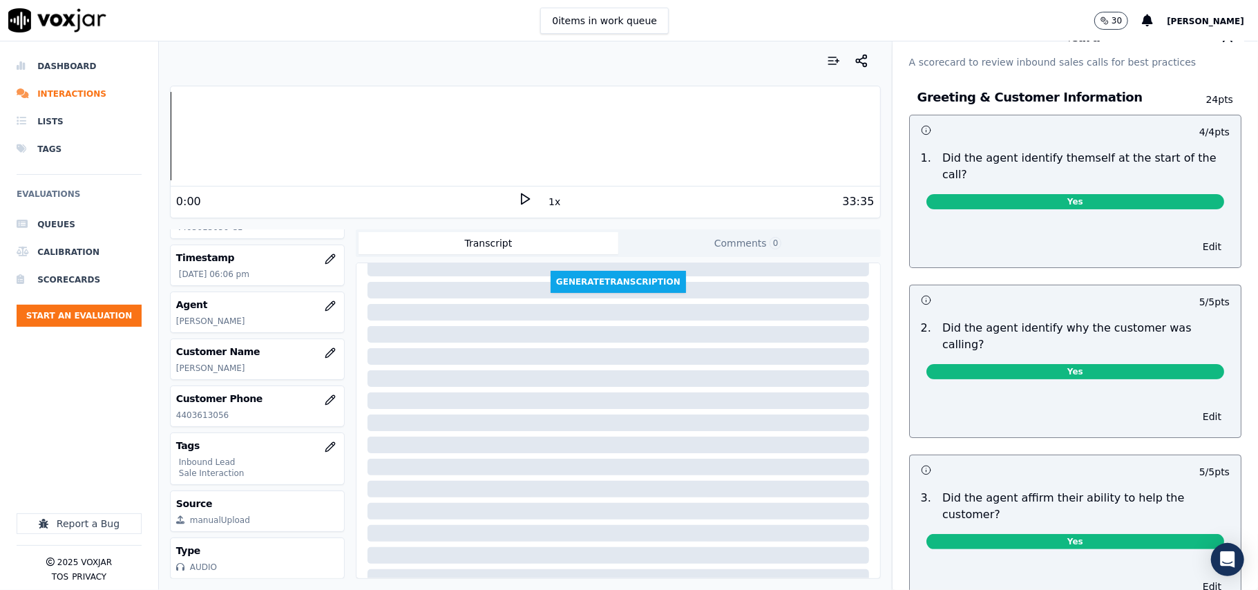
scroll to position [0, 0]
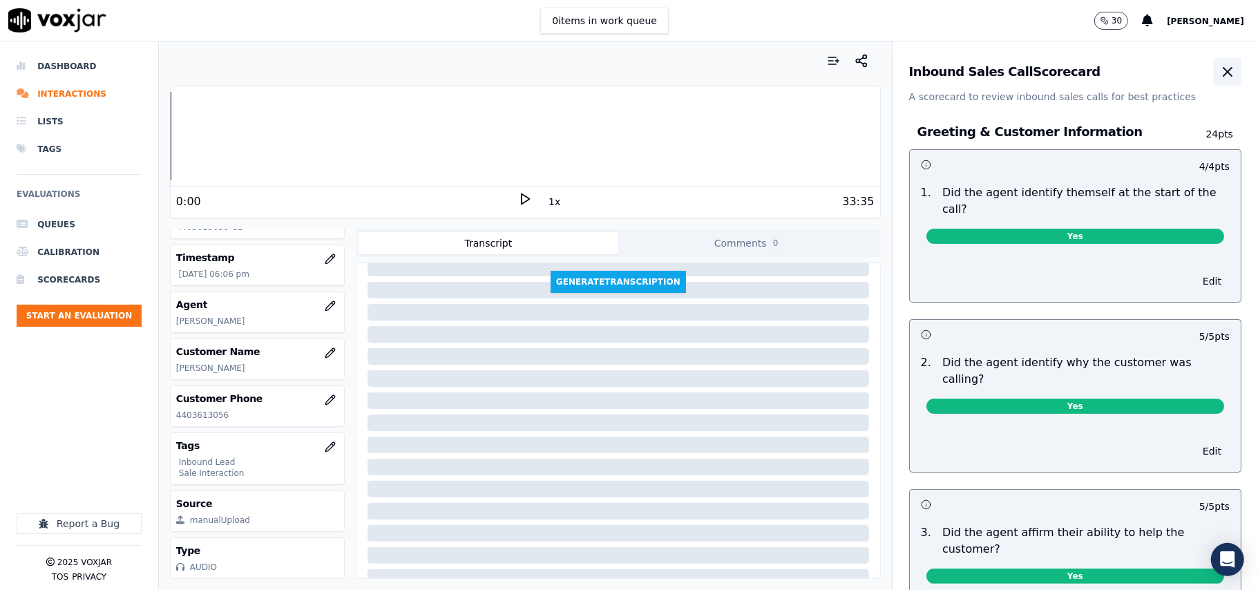
click at [1220, 69] on icon "button" at bounding box center [1228, 72] width 17 height 17
